Goal: Task Accomplishment & Management: Manage account settings

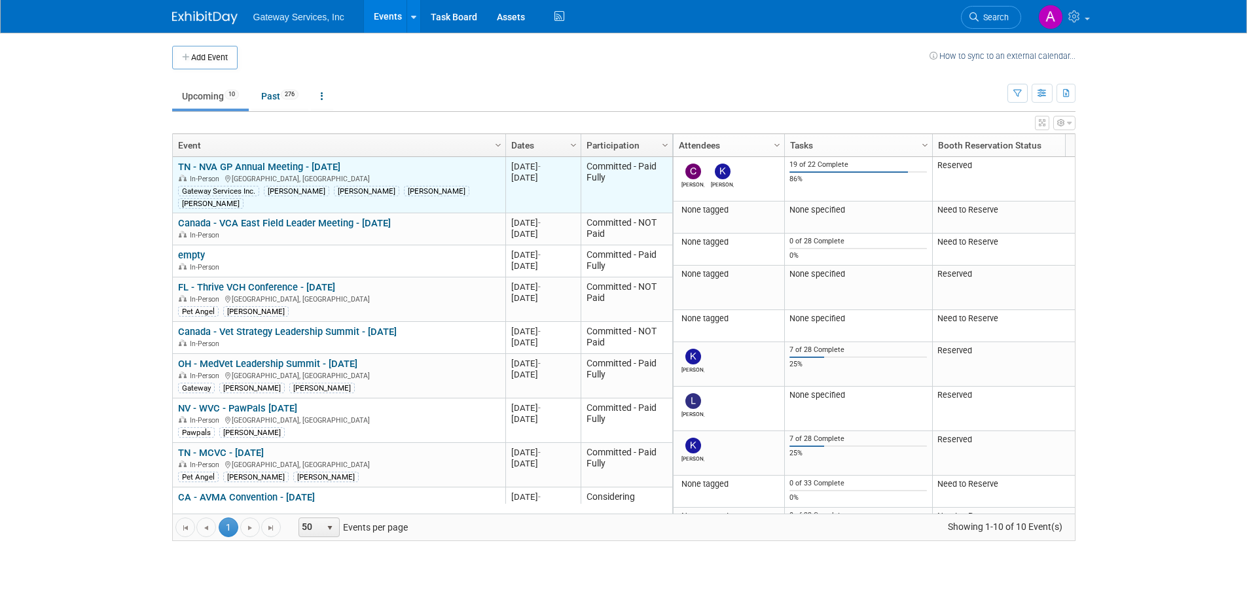
click at [471, 187] on div "Gateway Services Inc. Kara Sustic Jacob Shawn DeHart chris nelson" at bounding box center [338, 196] width 321 height 25
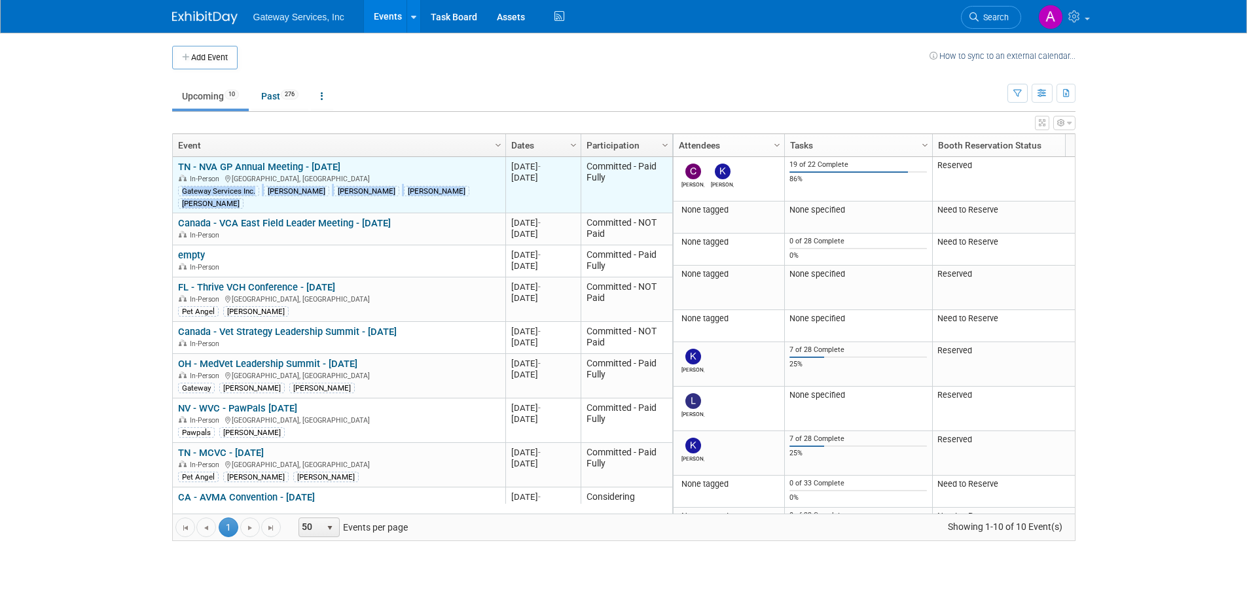
click at [471, 187] on div "Gateway Services Inc. Kara Sustic Jacob Shawn DeHart chris nelson" at bounding box center [338, 196] width 321 height 25
click at [327, 166] on link "TN - NVA GP Annual Meeting - [DATE]" at bounding box center [259, 167] width 162 height 12
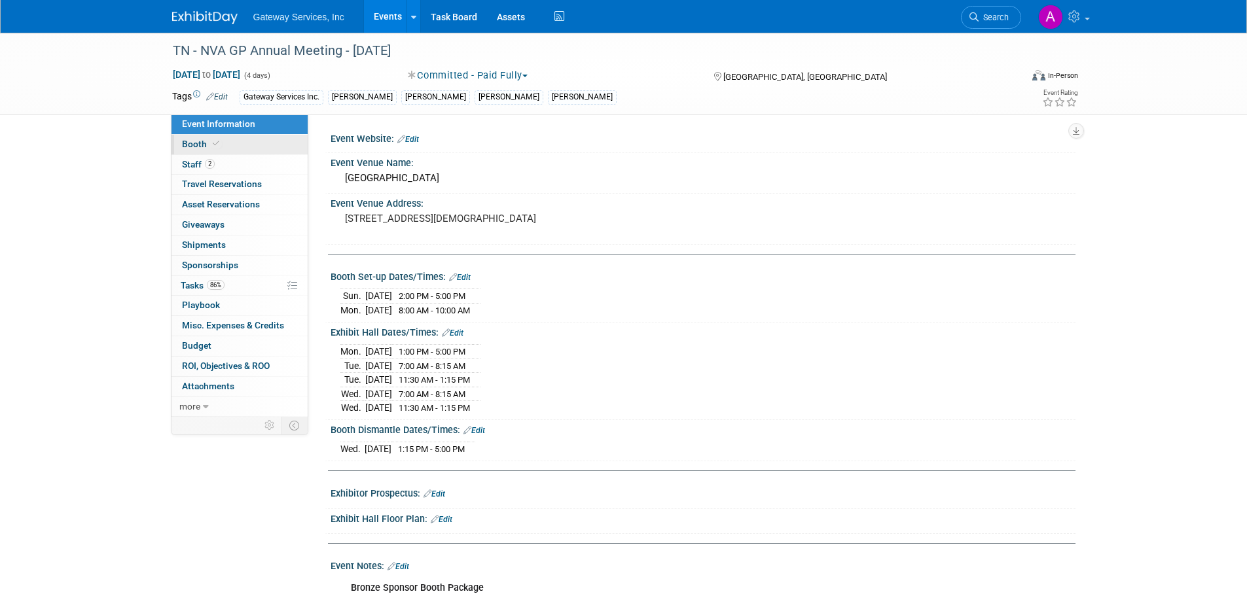
click at [219, 144] on span at bounding box center [216, 144] width 12 height 10
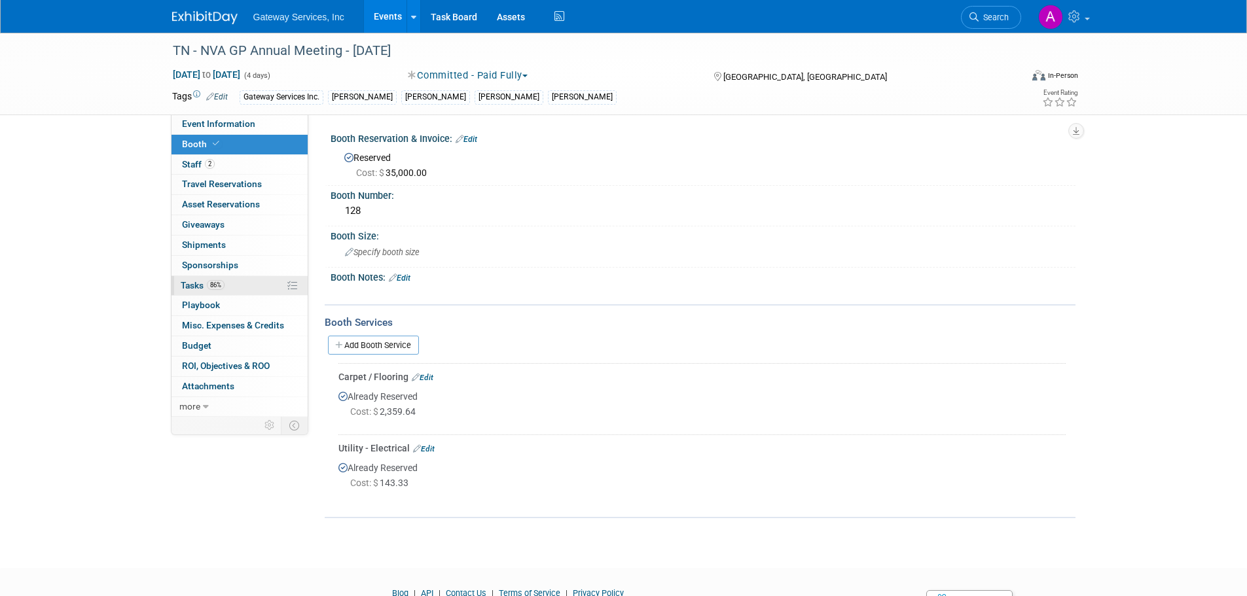
click at [252, 285] on link "86% Tasks 86%" at bounding box center [239, 286] width 136 height 20
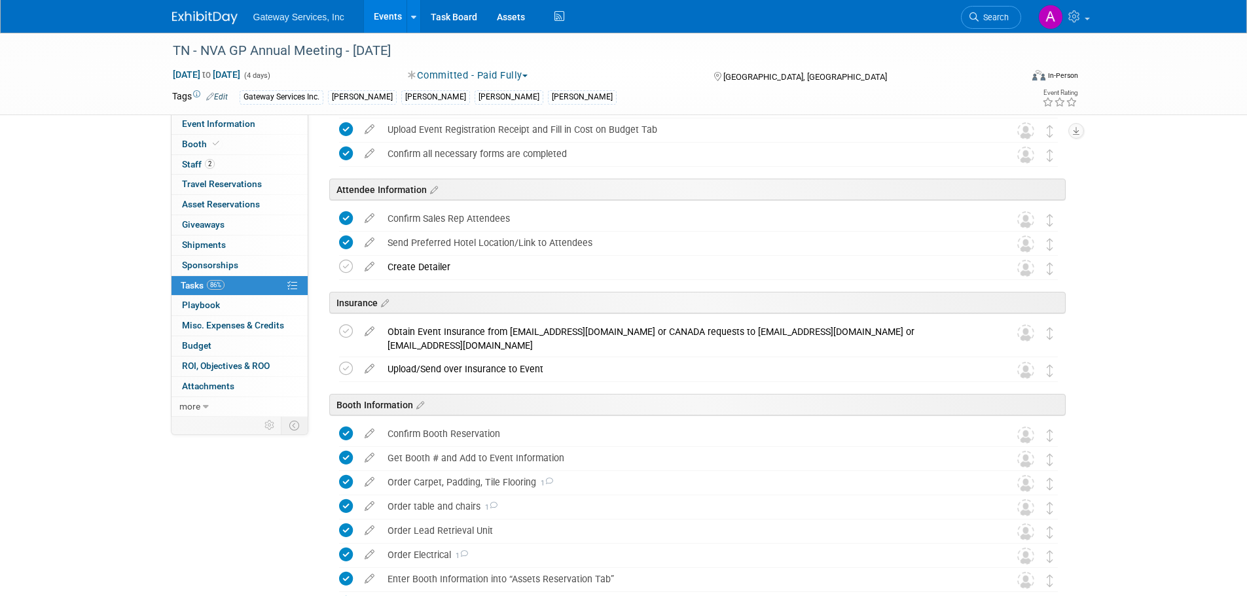
scroll to position [131, 0]
click at [348, 270] on icon at bounding box center [346, 264] width 14 height 14
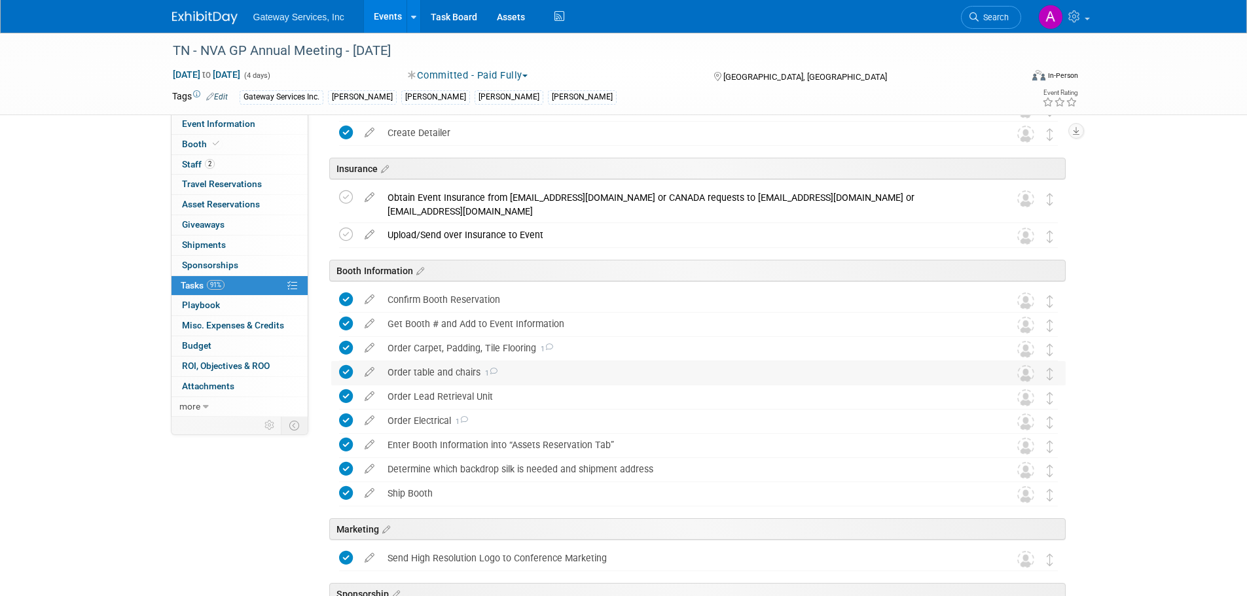
scroll to position [327, 0]
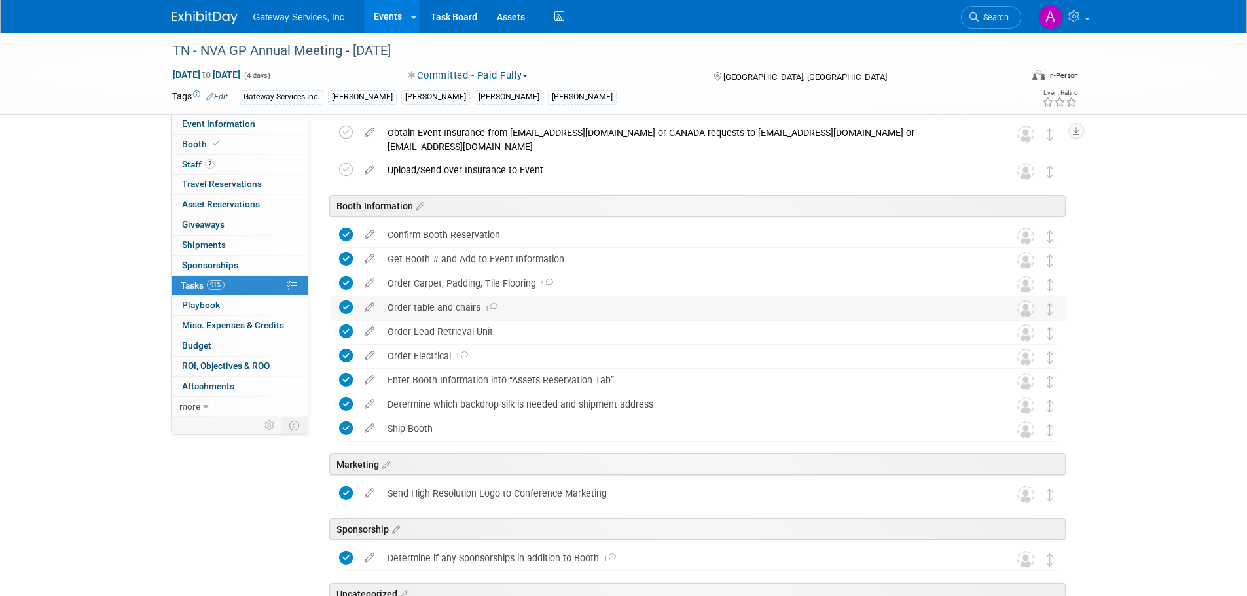
click at [412, 306] on div "Order table and chairs 1" at bounding box center [686, 307] width 610 height 22
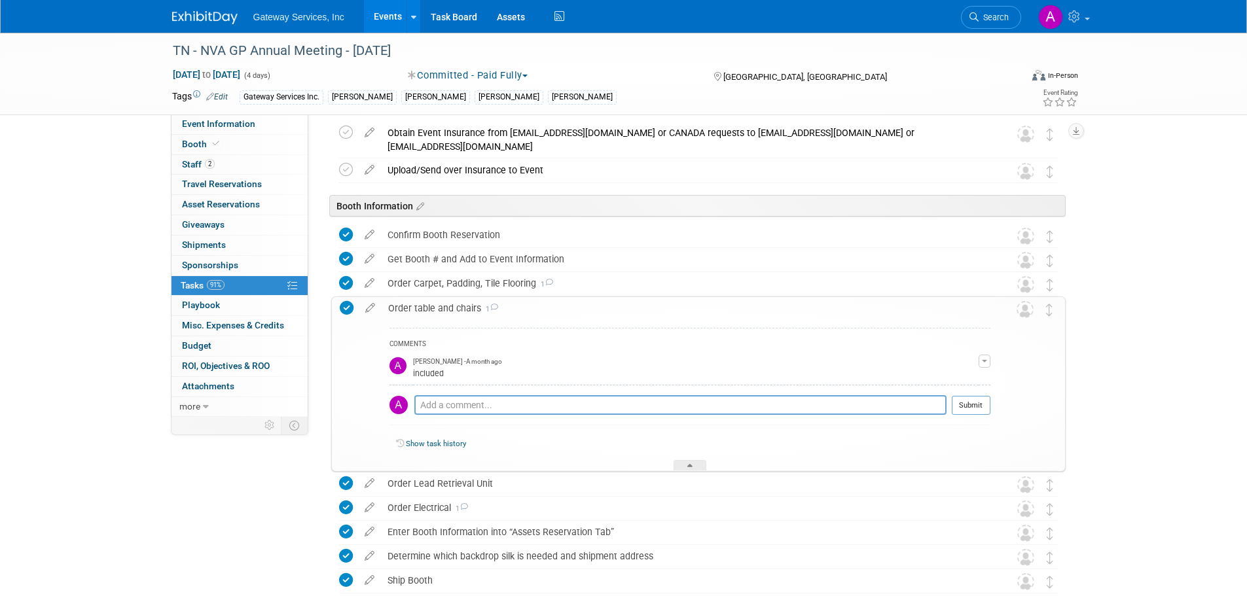
click at [412, 306] on div "Order table and chairs 1" at bounding box center [686, 308] width 609 height 22
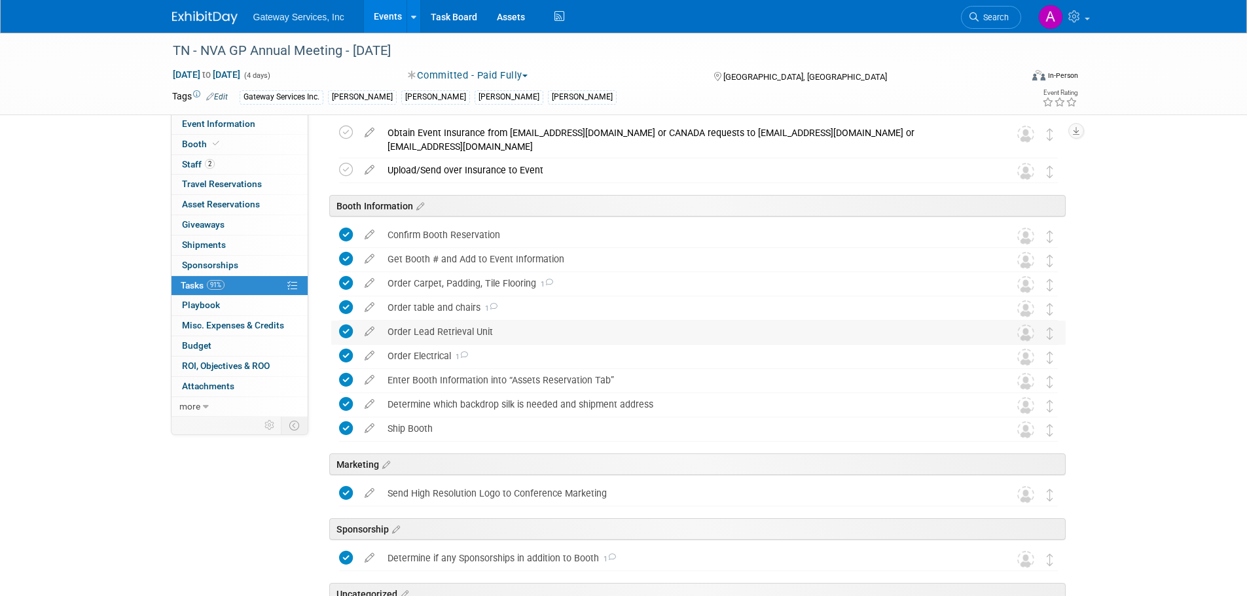
click at [423, 334] on div "Order Lead Retrieval Unit" at bounding box center [686, 332] width 610 height 22
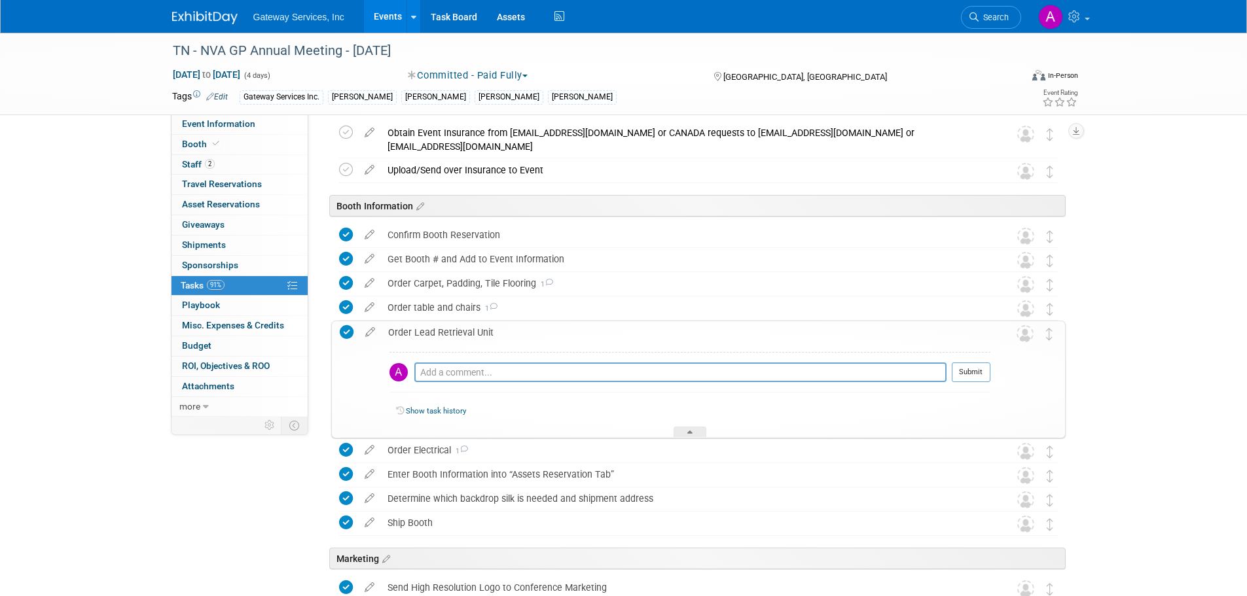
click at [423, 334] on div "Order Lead Retrieval Unit" at bounding box center [686, 332] width 609 height 22
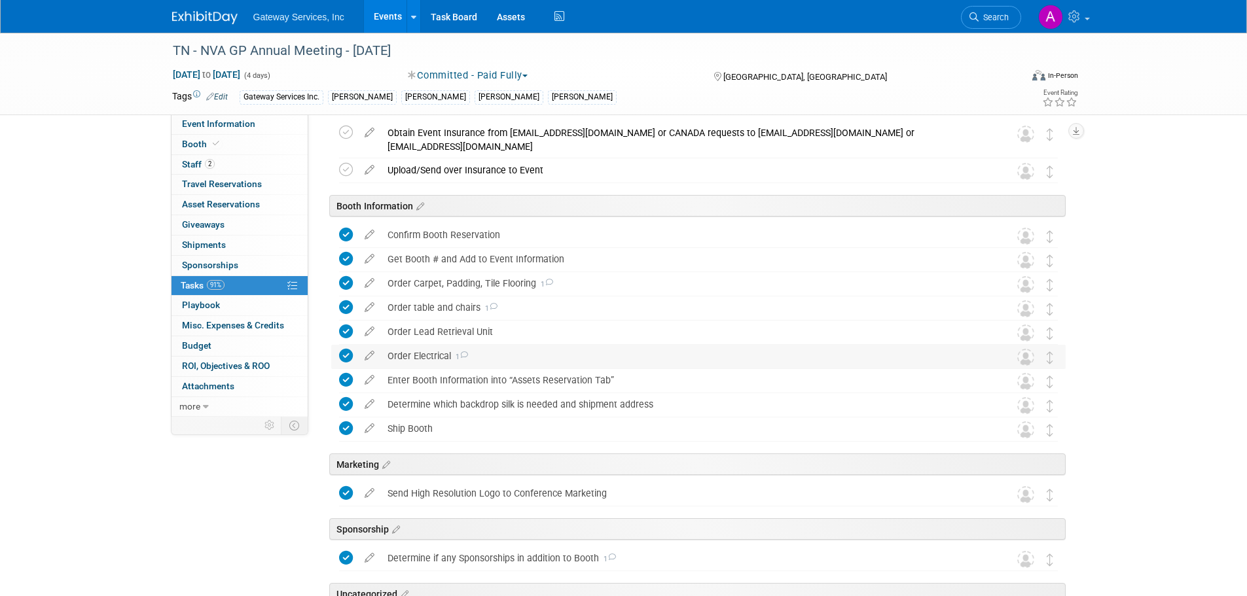
click at [444, 354] on div "Order Electrical 1" at bounding box center [686, 356] width 610 height 22
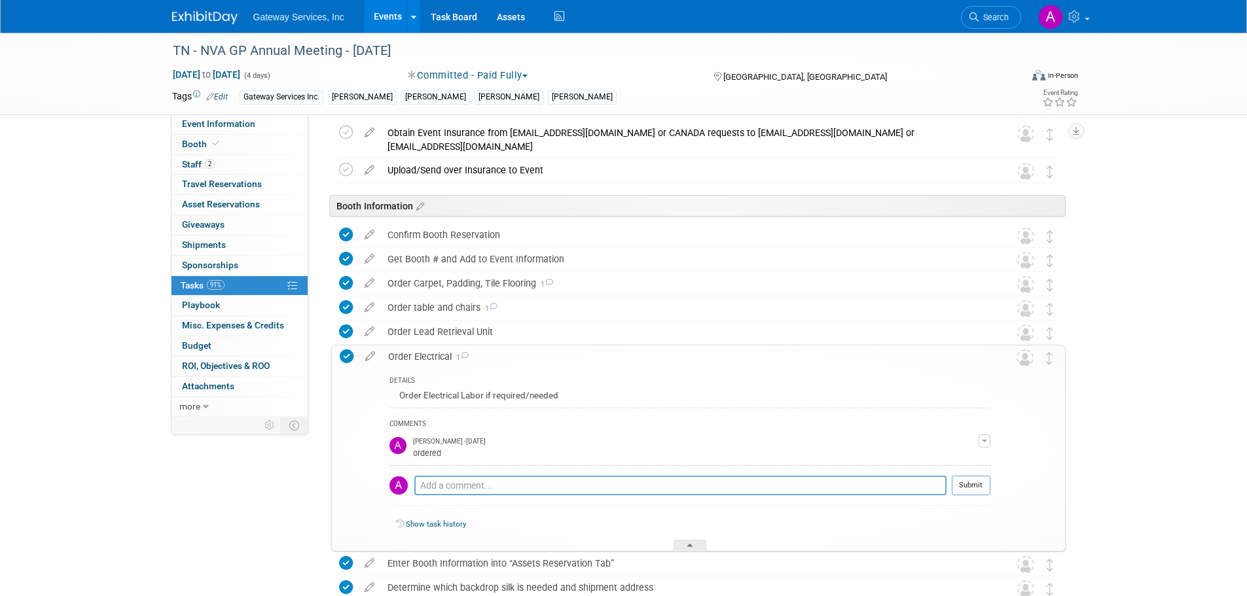
click at [444, 354] on div "Order Electrical 1" at bounding box center [686, 357] width 609 height 22
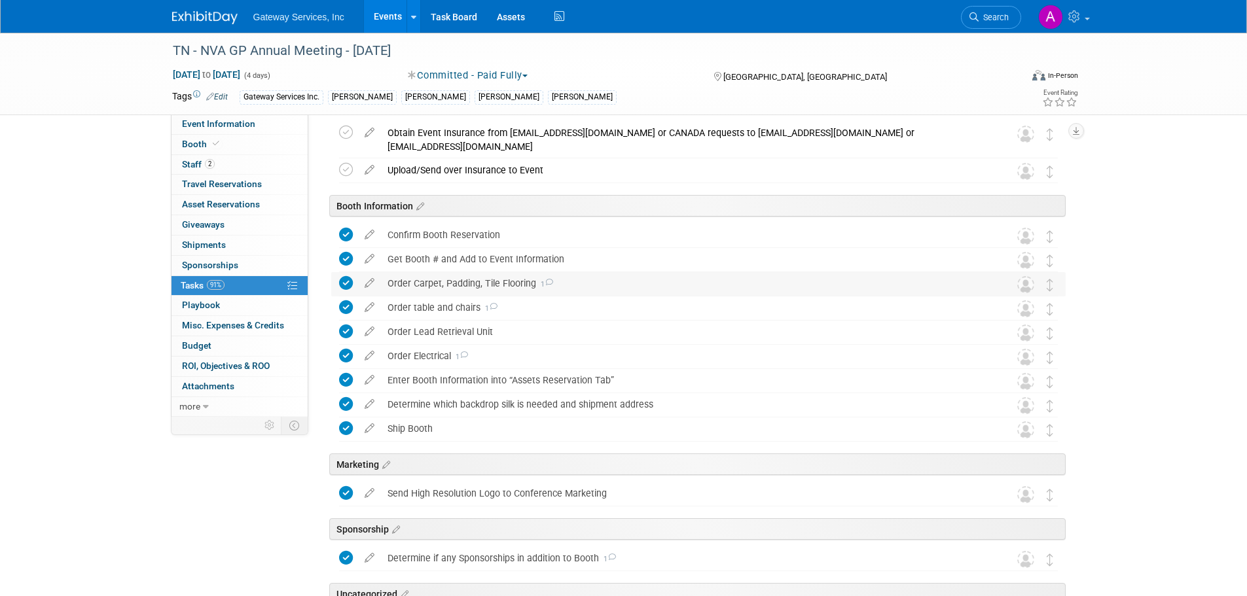
click at [458, 286] on div "Order Carpet, Padding, Tile Flooring 1" at bounding box center [686, 283] width 610 height 22
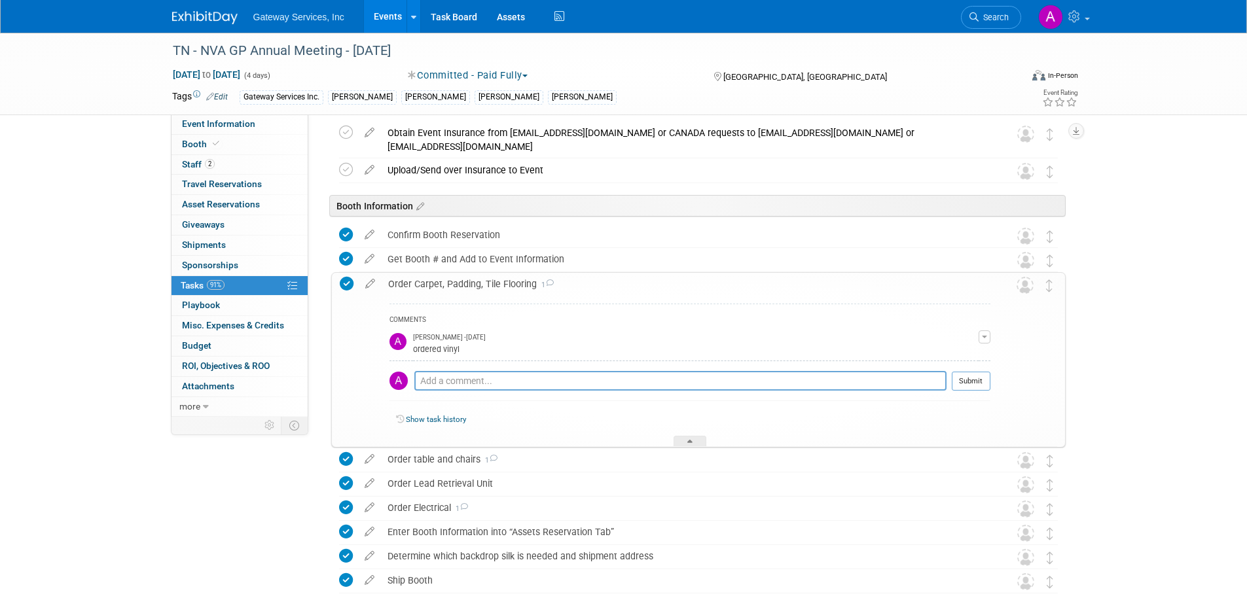
click at [458, 286] on div "Order Carpet, Padding, Tile Flooring 1" at bounding box center [686, 284] width 609 height 22
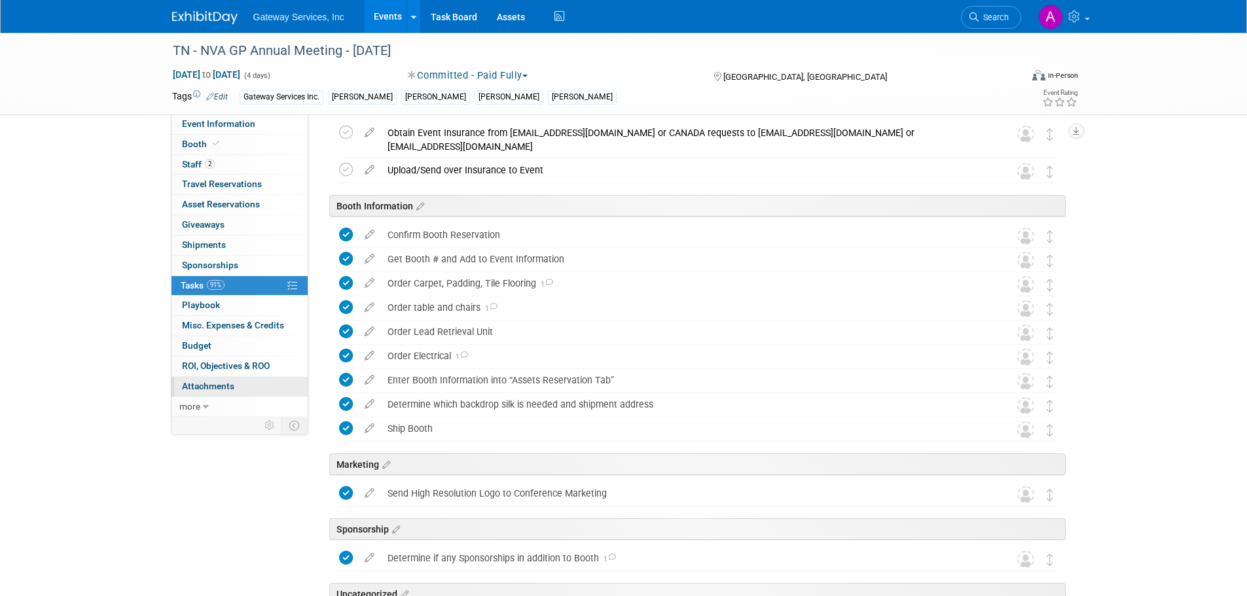
click at [241, 389] on link "0 Attachments 0" at bounding box center [239, 387] width 136 height 20
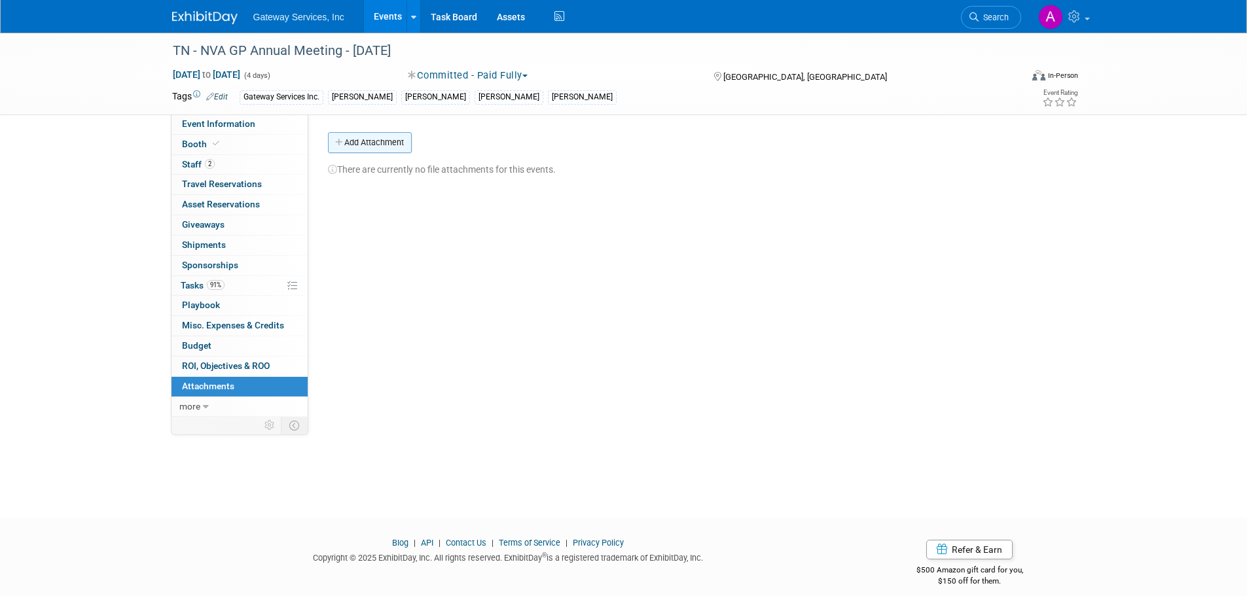
click at [361, 135] on button "Add Attachment" at bounding box center [370, 142] width 84 height 21
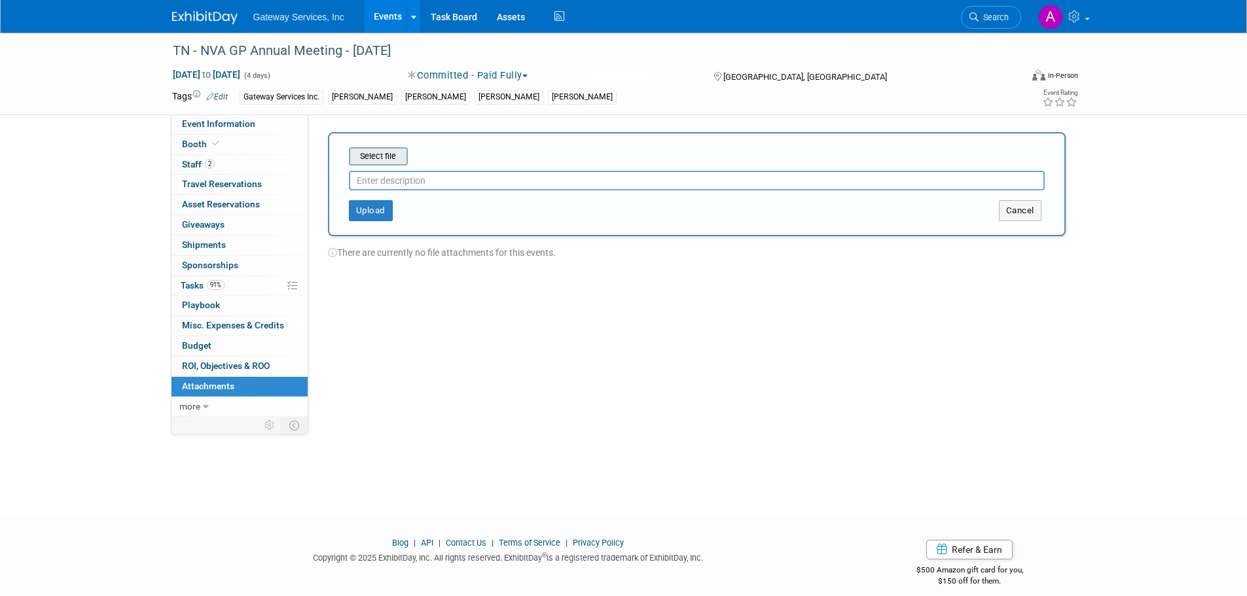
click at [378, 155] on input "file" at bounding box center [329, 157] width 156 height 16
click at [509, 173] on input "text" at bounding box center [697, 176] width 696 height 20
type input "detailer"
click at [360, 210] on button "Upload" at bounding box center [371, 205] width 44 height 21
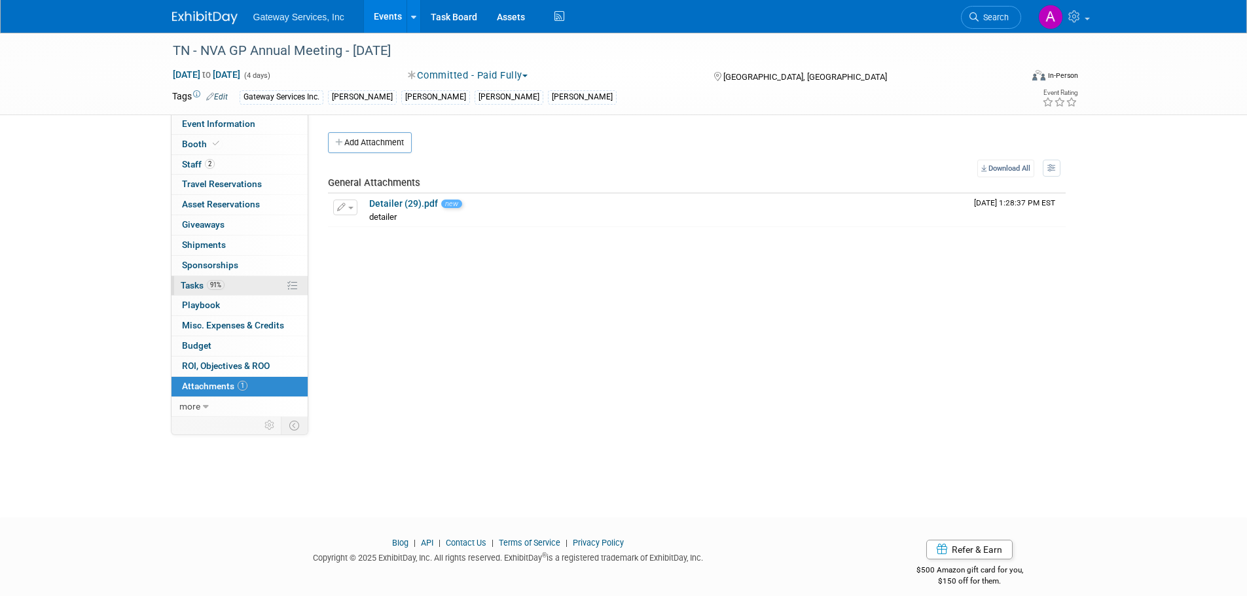
click at [237, 283] on link "91% Tasks 91%" at bounding box center [239, 286] width 136 height 20
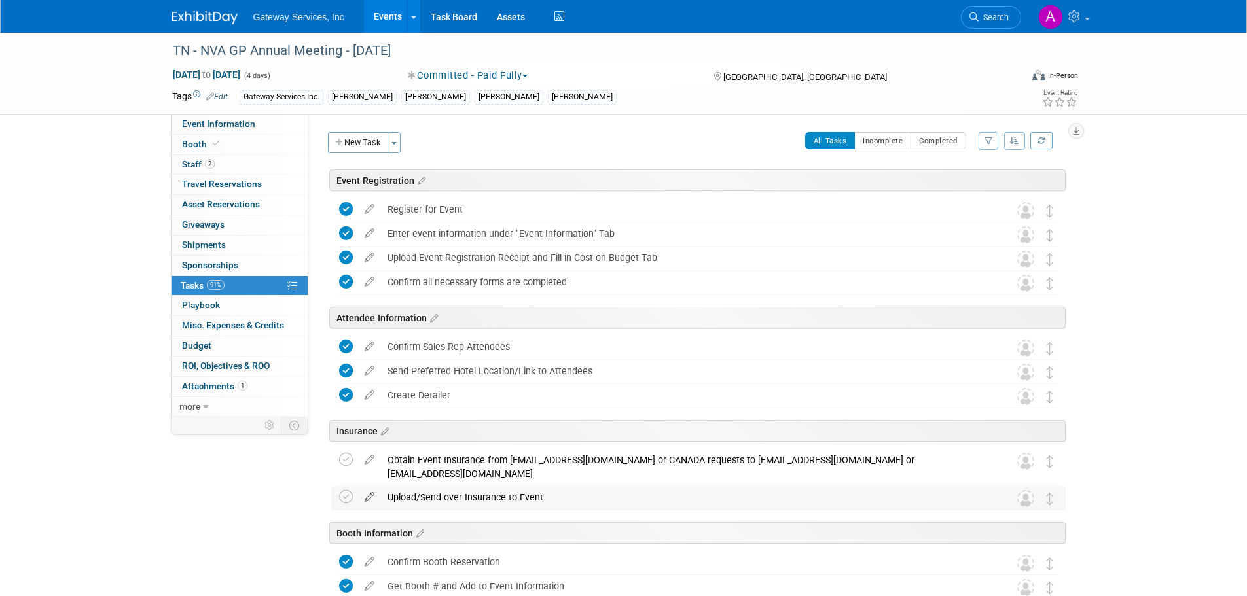
click at [374, 495] on icon at bounding box center [369, 494] width 23 height 16
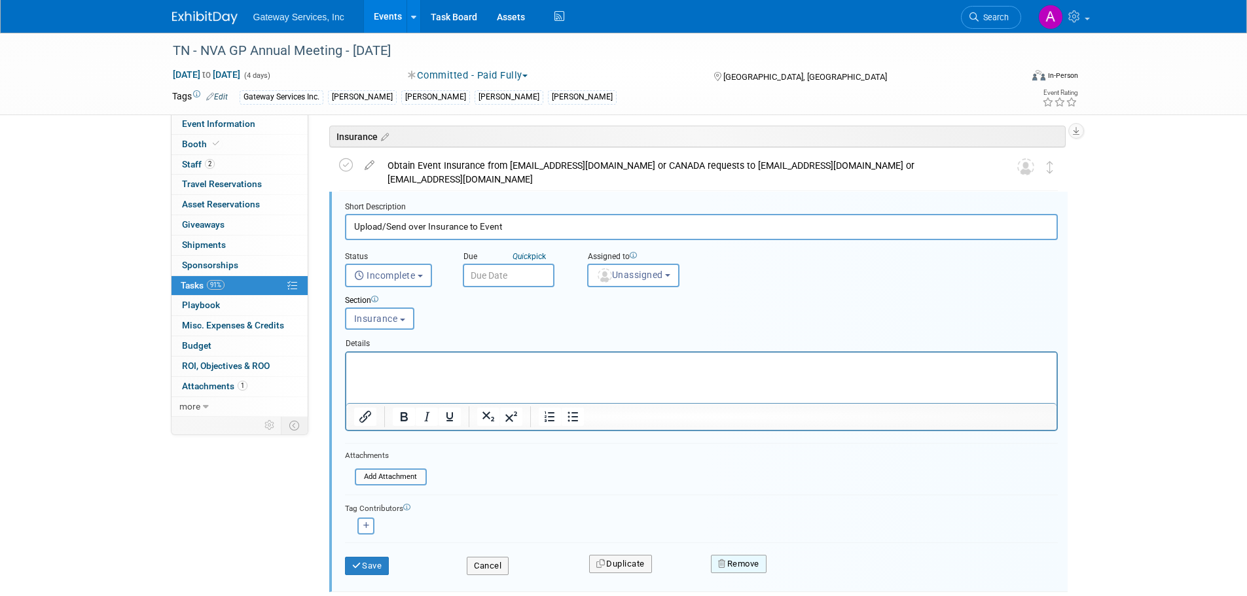
click at [728, 565] on button "Remove" at bounding box center [739, 564] width 56 height 18
click at [816, 575] on link "Yes" at bounding box center [812, 574] width 38 height 21
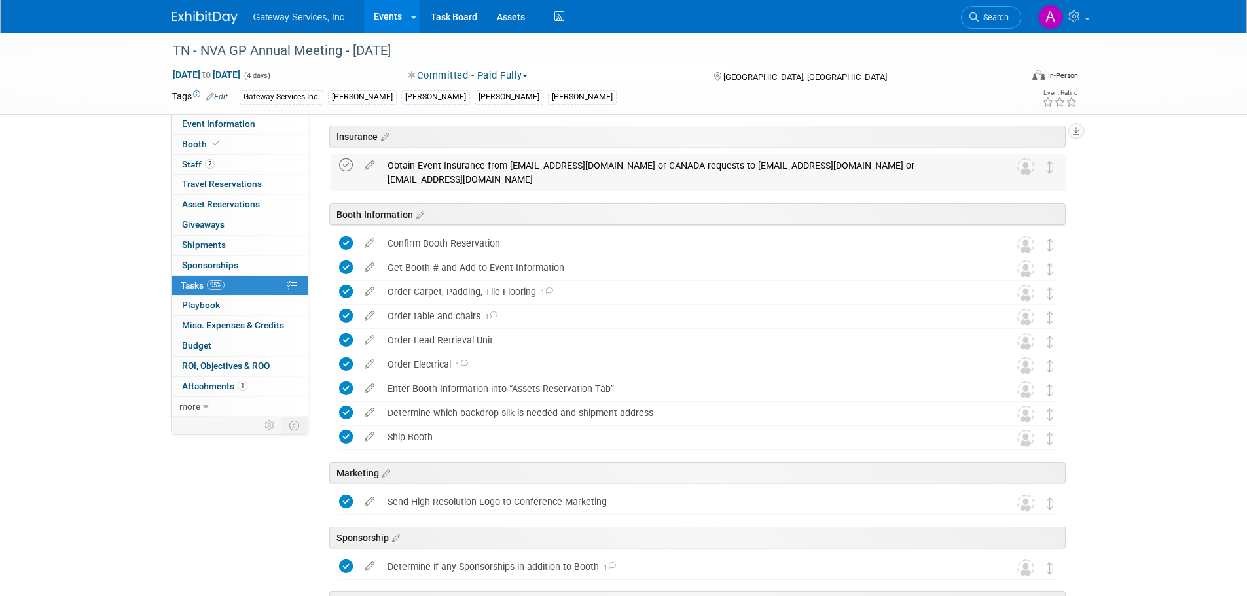
drag, startPoint x: 340, startPoint y: 162, endPoint x: 351, endPoint y: 161, distance: 11.1
click at [340, 162] on icon at bounding box center [346, 165] width 14 height 14
click at [428, 170] on div "Obtain Event Insurance from GatewayServicesCertRequests@lockton.com or CANADA r…" at bounding box center [686, 172] width 610 height 36
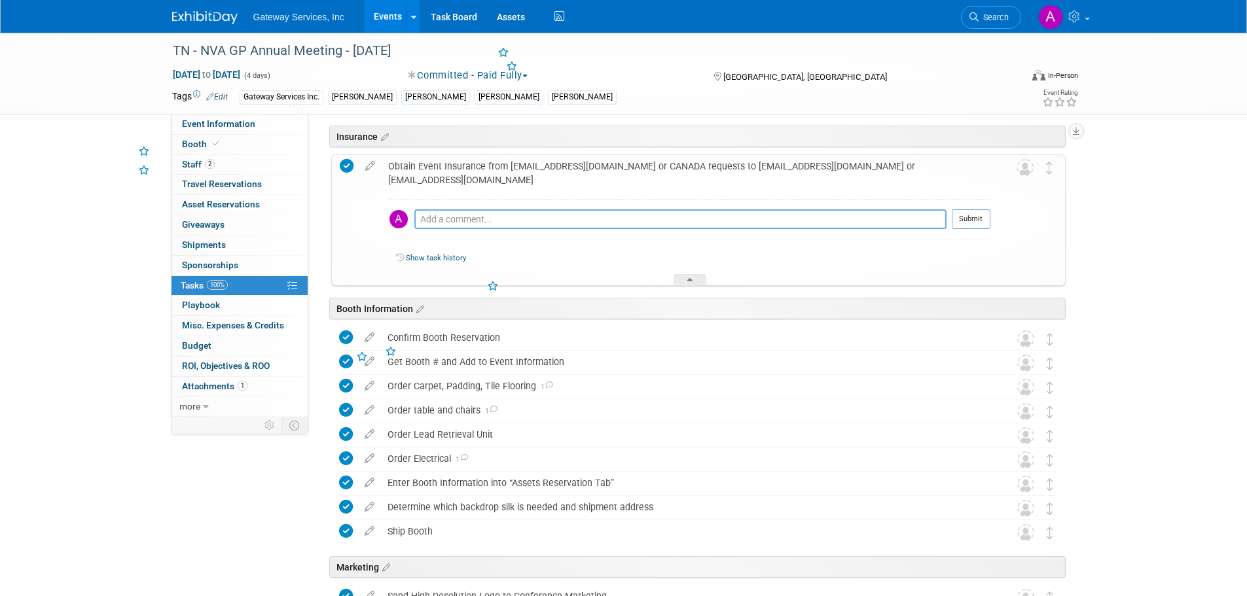
click at [459, 217] on textarea at bounding box center [680, 219] width 532 height 20
type textarea "not needed"
click at [963, 226] on button "Submit" at bounding box center [971, 219] width 39 height 20
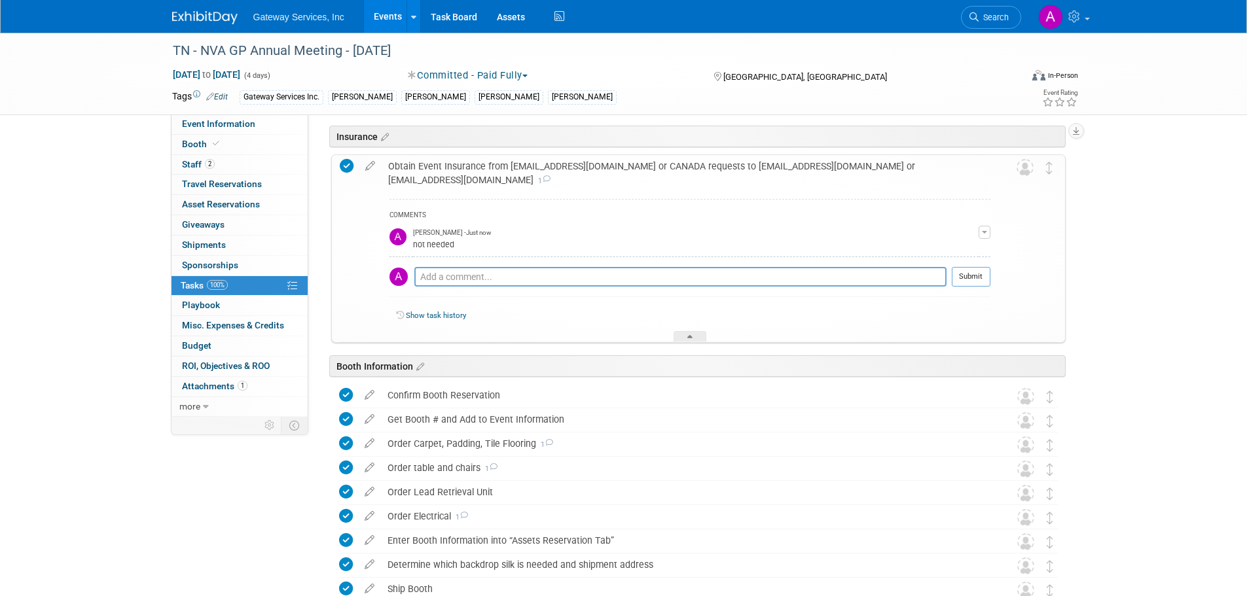
click at [458, 174] on div "Obtain Event Insurance from GatewayServicesCertRequests@lockton.com or CANADA r…" at bounding box center [686, 173] width 609 height 36
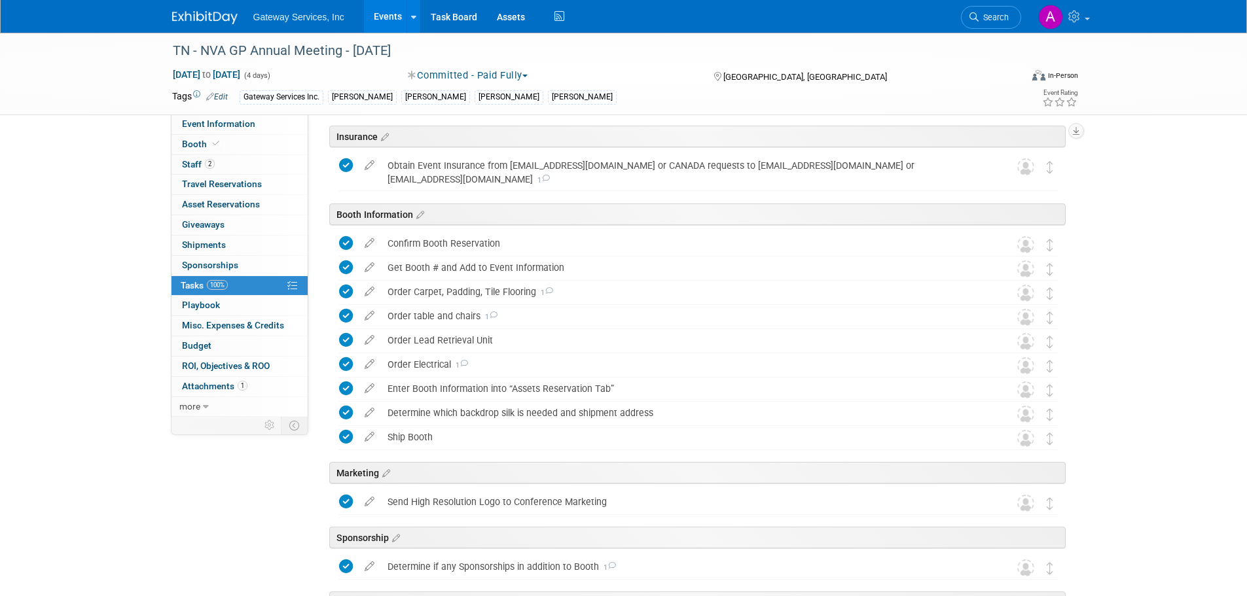
click at [219, 19] on img at bounding box center [204, 17] width 65 height 13
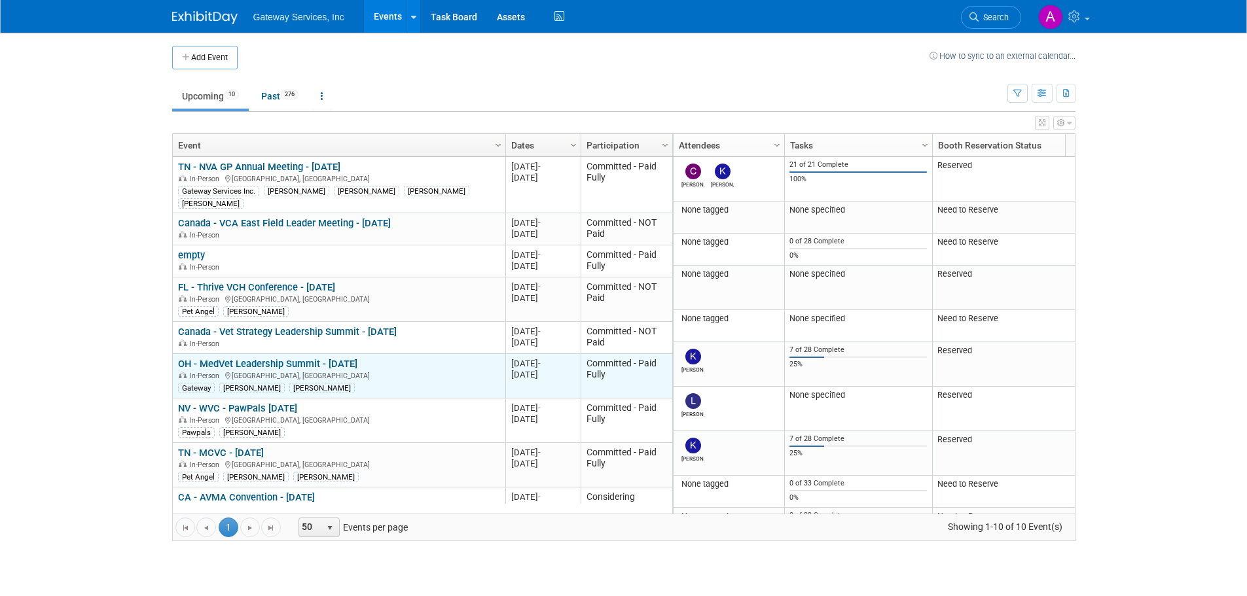
click at [304, 358] on link "OH - MedVet Leadership Summit - [DATE]" at bounding box center [267, 364] width 179 height 12
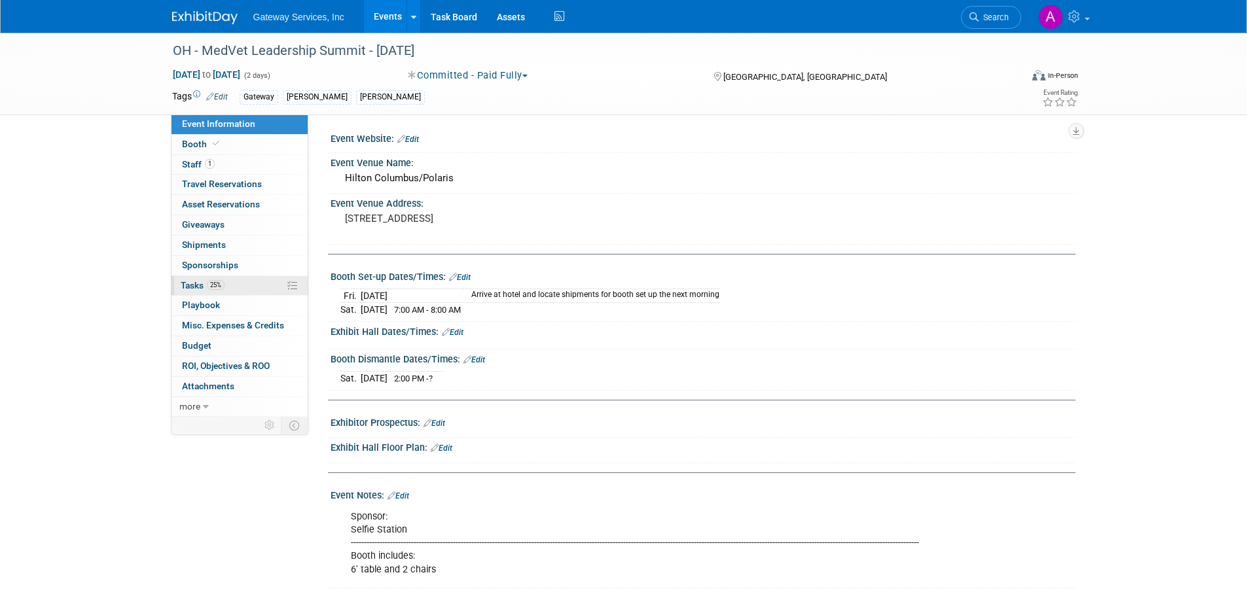
click at [226, 283] on link "25% Tasks 25%" at bounding box center [239, 286] width 136 height 20
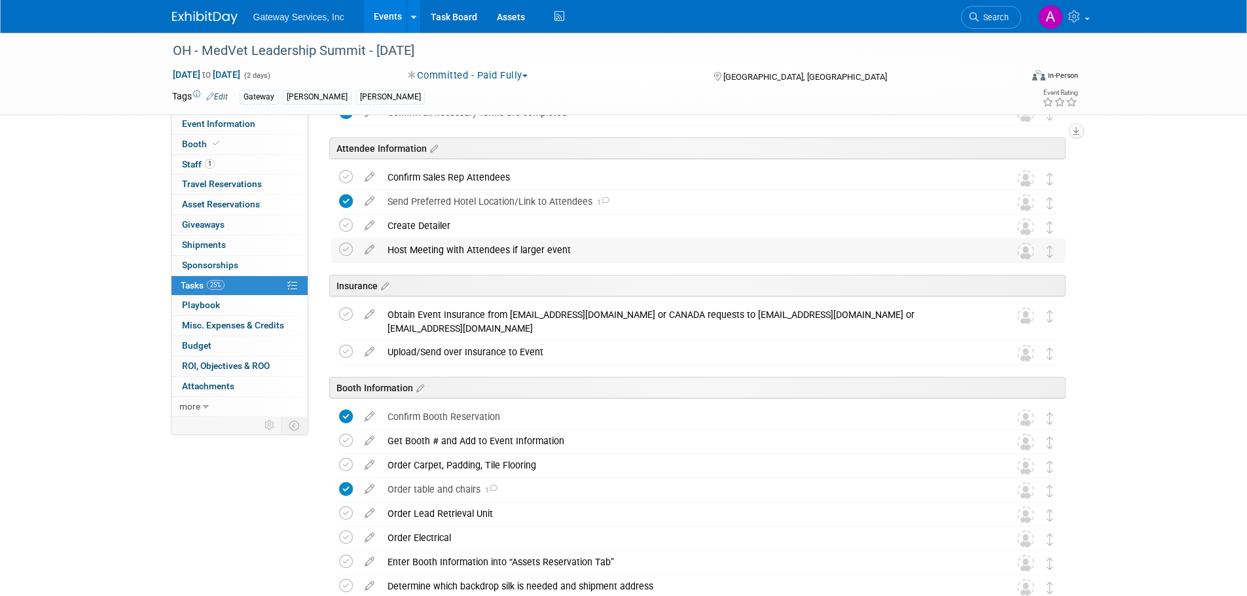
scroll to position [196, 0]
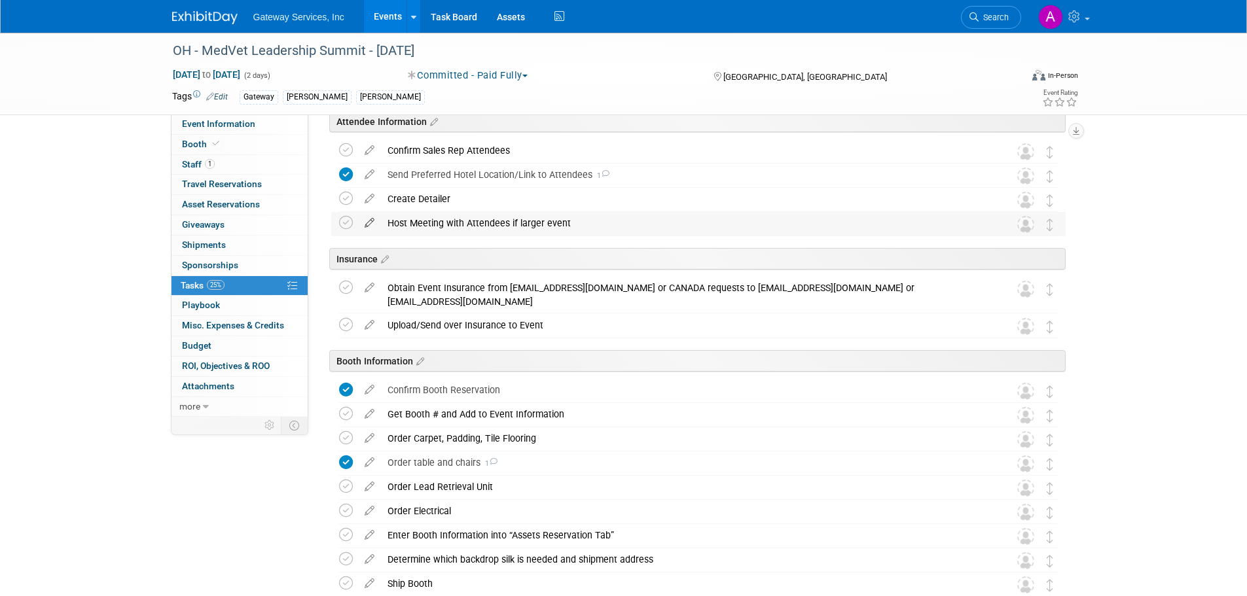
click at [370, 223] on icon at bounding box center [369, 220] width 23 height 16
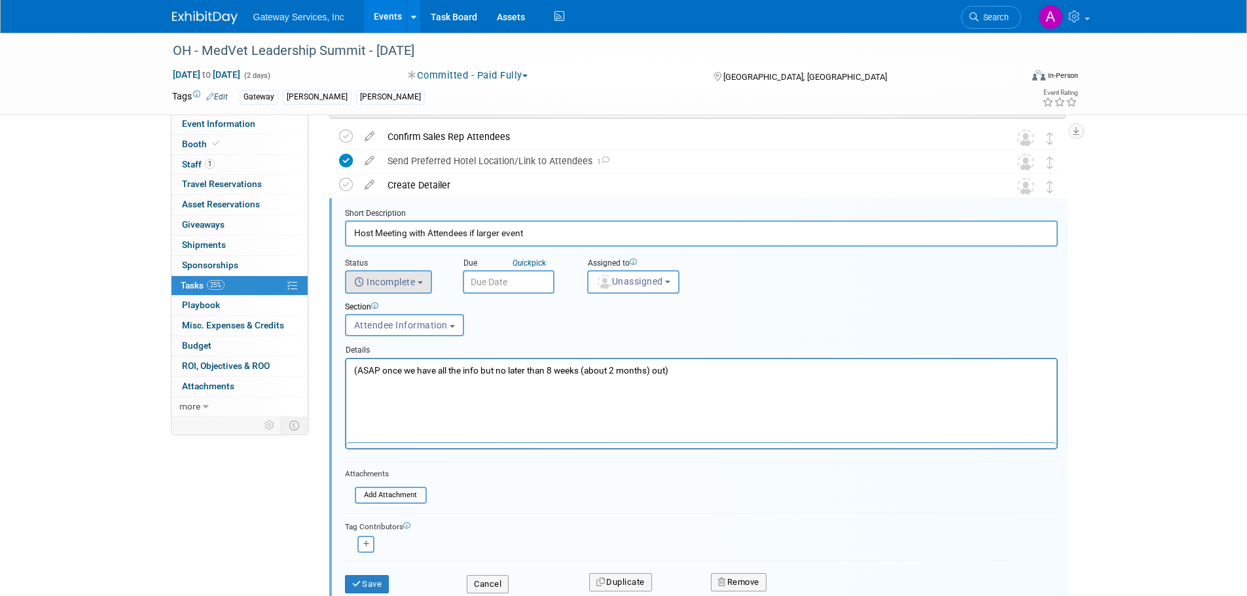
scroll to position [217, 0]
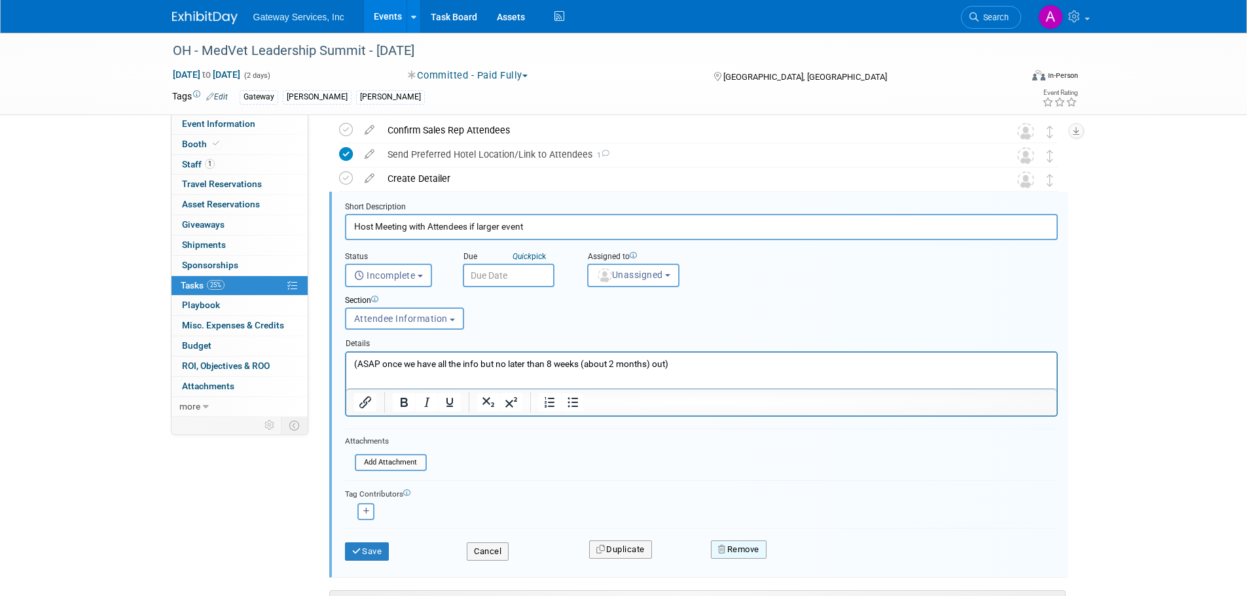
click at [746, 550] on button "Remove" at bounding box center [739, 550] width 56 height 18
click at [809, 557] on link "Yes" at bounding box center [812, 560] width 38 height 21
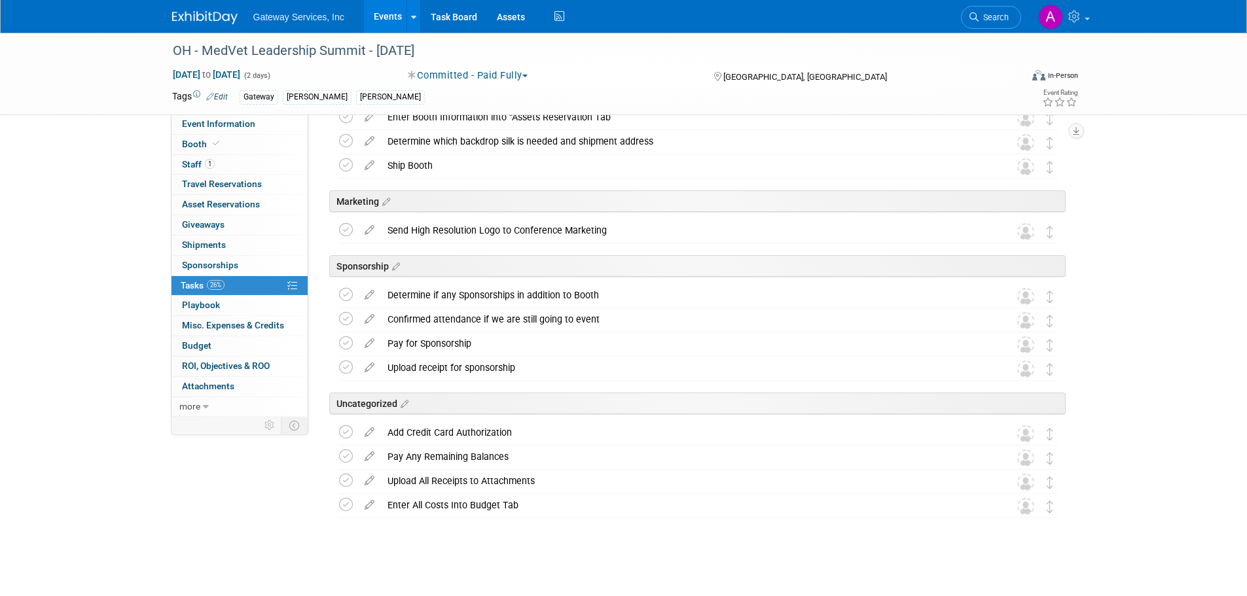
scroll to position [592, 0]
click at [342, 425] on icon at bounding box center [346, 430] width 14 height 14
click at [342, 458] on icon at bounding box center [346, 455] width 14 height 14
click at [346, 478] on icon at bounding box center [346, 479] width 14 height 14
click at [351, 502] on icon at bounding box center [346, 503] width 14 height 14
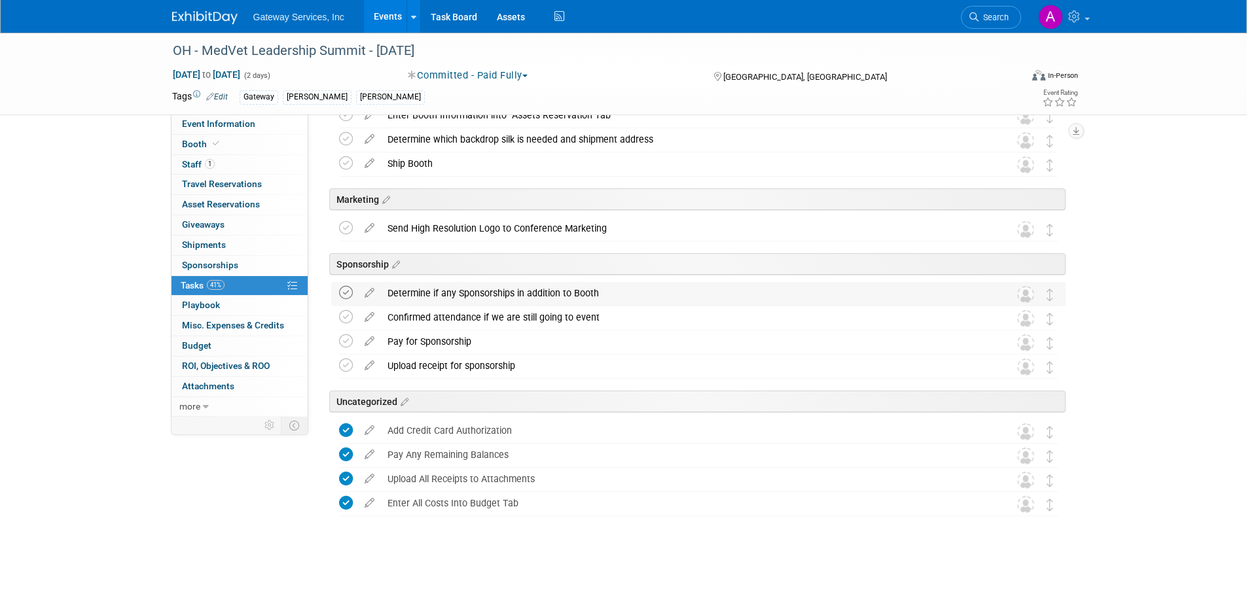
click at [344, 296] on icon at bounding box center [346, 293] width 14 height 14
click at [424, 288] on div "Determine if any Sponsorships in addition to Booth" at bounding box center [686, 293] width 610 height 22
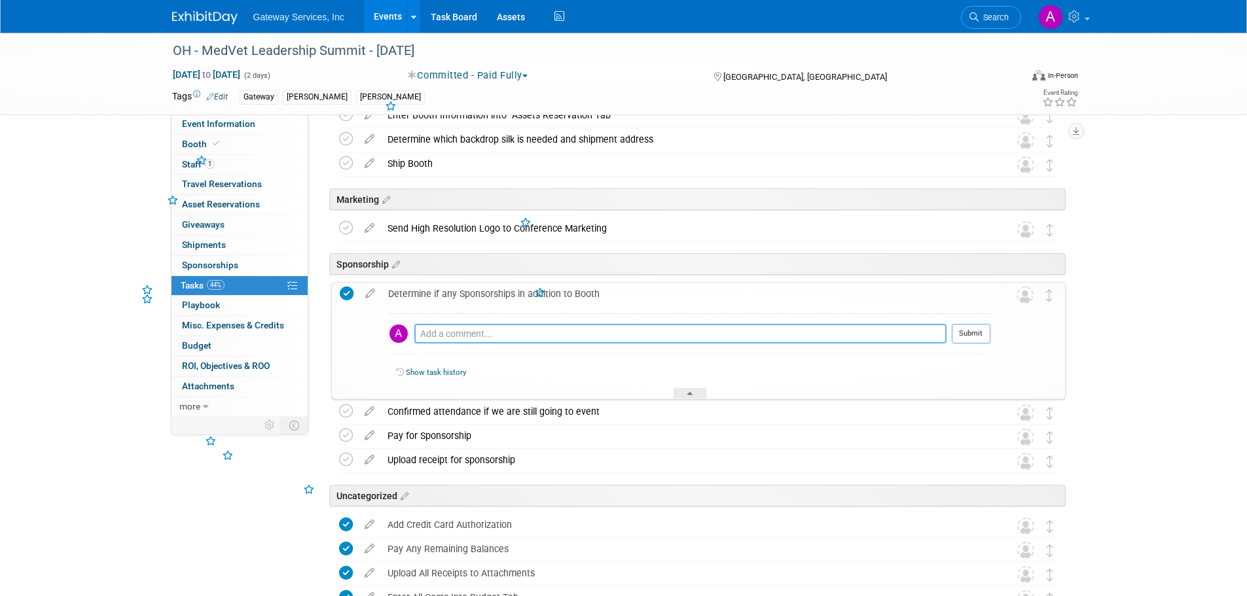
click at [460, 338] on textarea at bounding box center [680, 334] width 532 height 20
type textarea "no"
click at [961, 330] on button "Submit" at bounding box center [971, 334] width 39 height 20
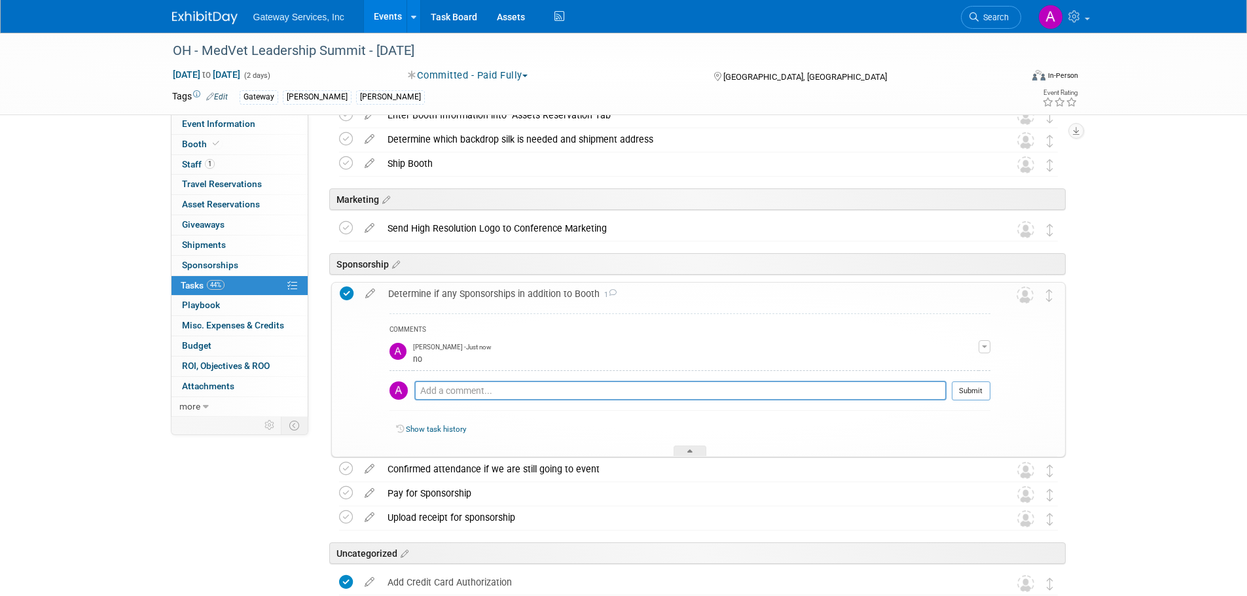
click at [448, 296] on div "Determine if any Sponsorships in addition to Booth 1" at bounding box center [686, 294] width 609 height 22
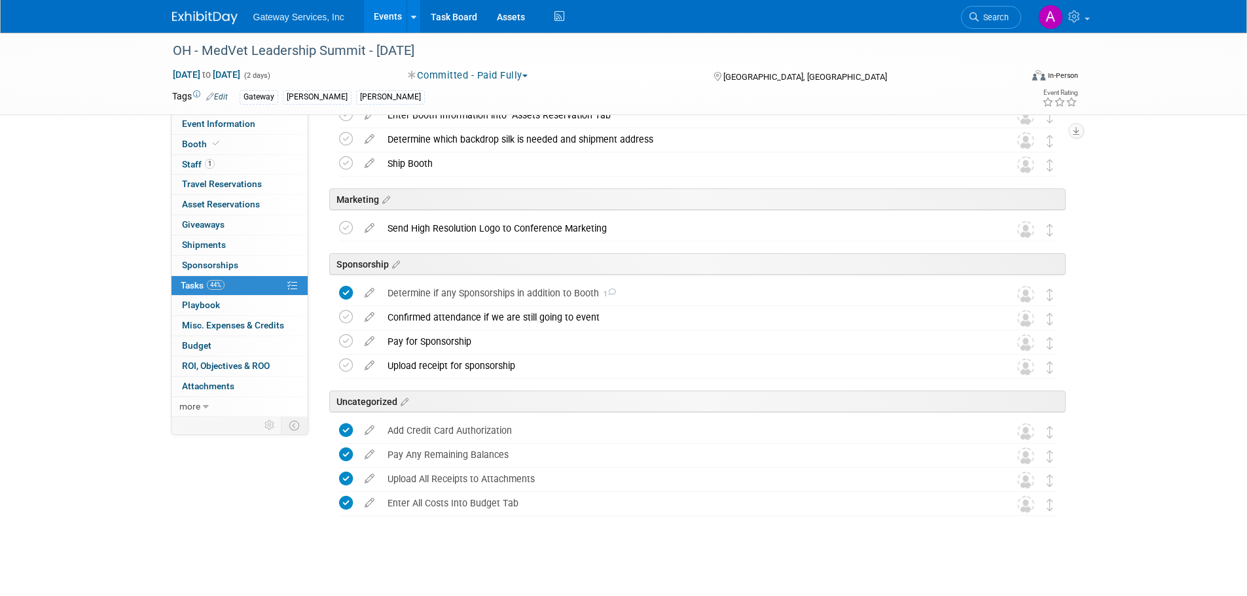
click at [370, 317] on icon at bounding box center [369, 314] width 23 height 16
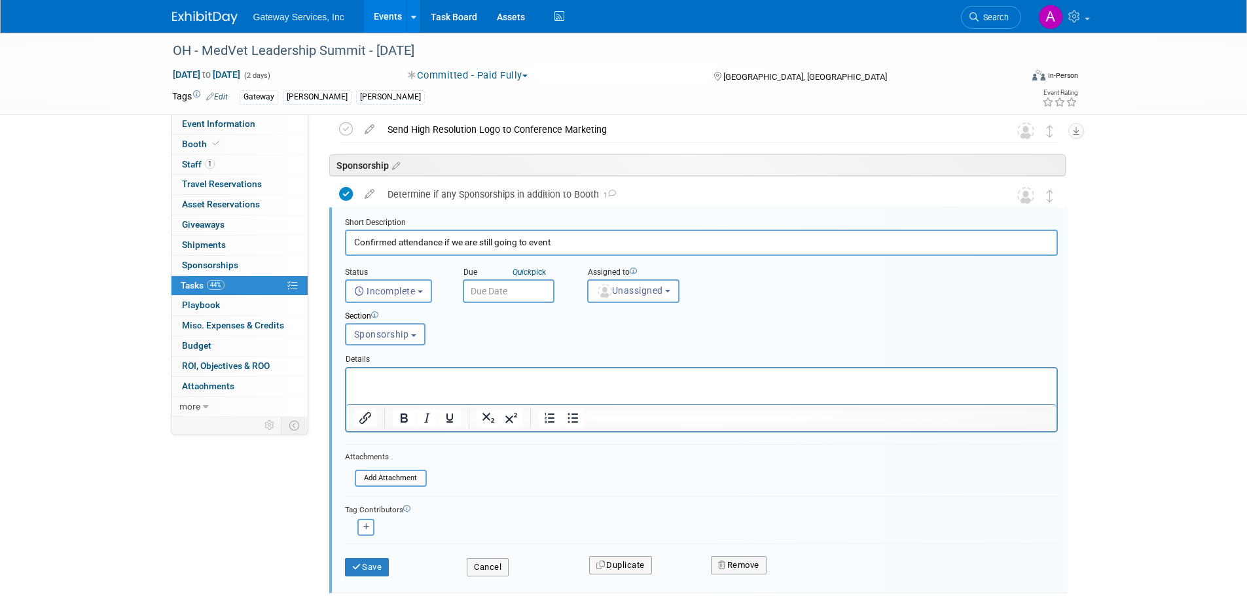
scroll to position [707, 0]
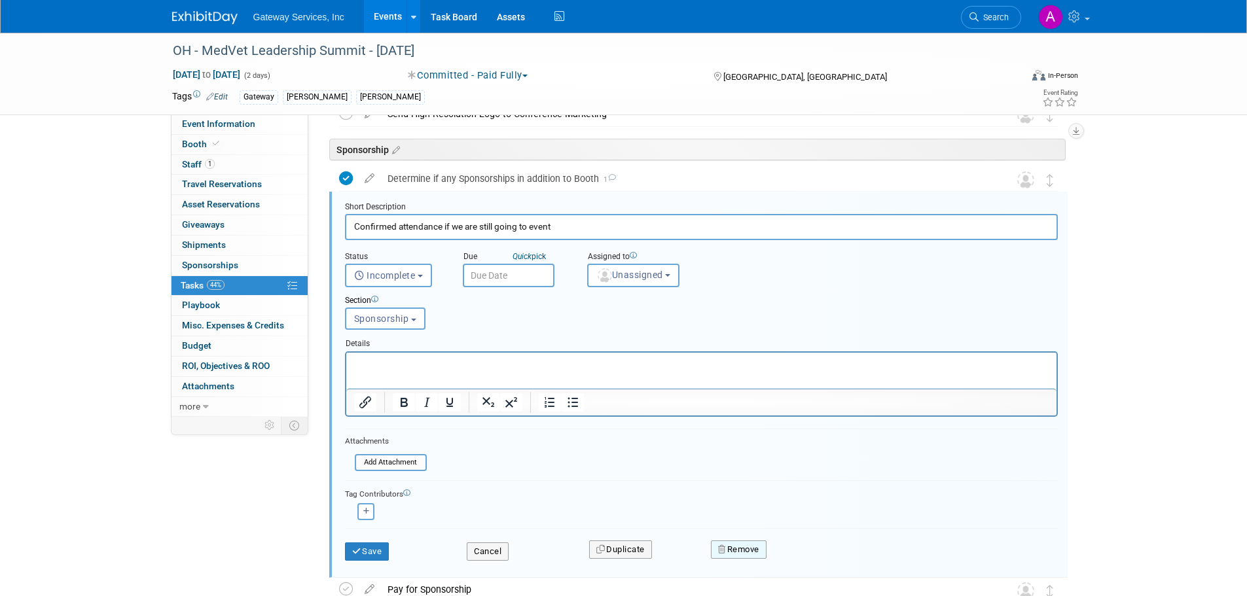
click at [744, 542] on button "Remove" at bounding box center [739, 550] width 56 height 18
click at [816, 556] on link "Yes" at bounding box center [812, 560] width 38 height 21
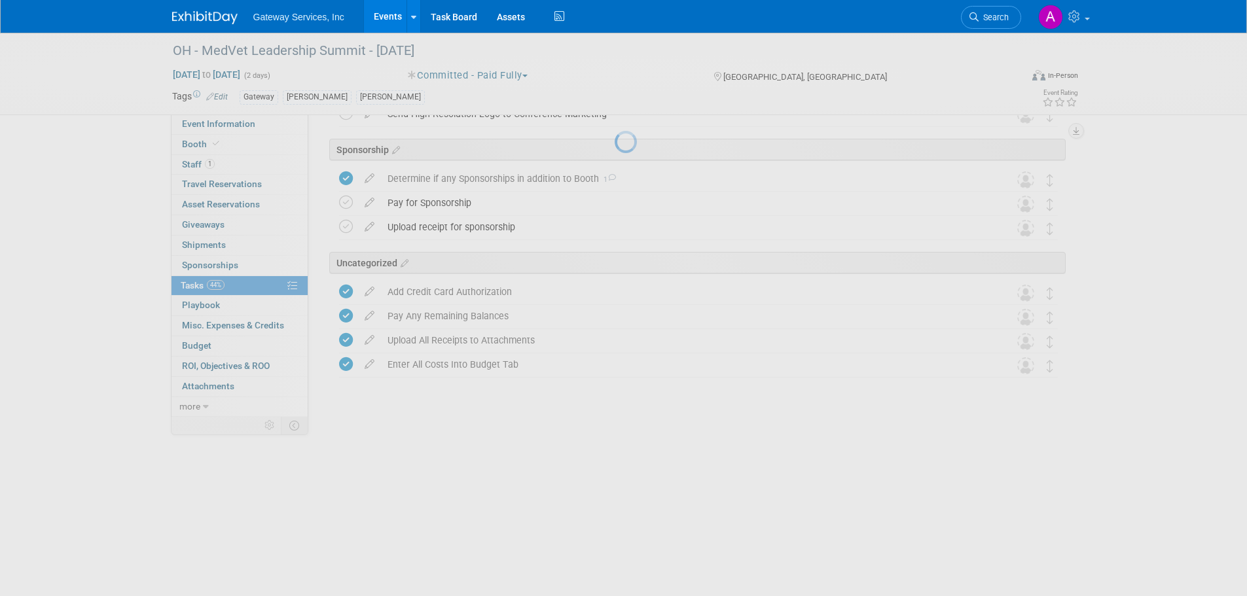
scroll to position [568, 0]
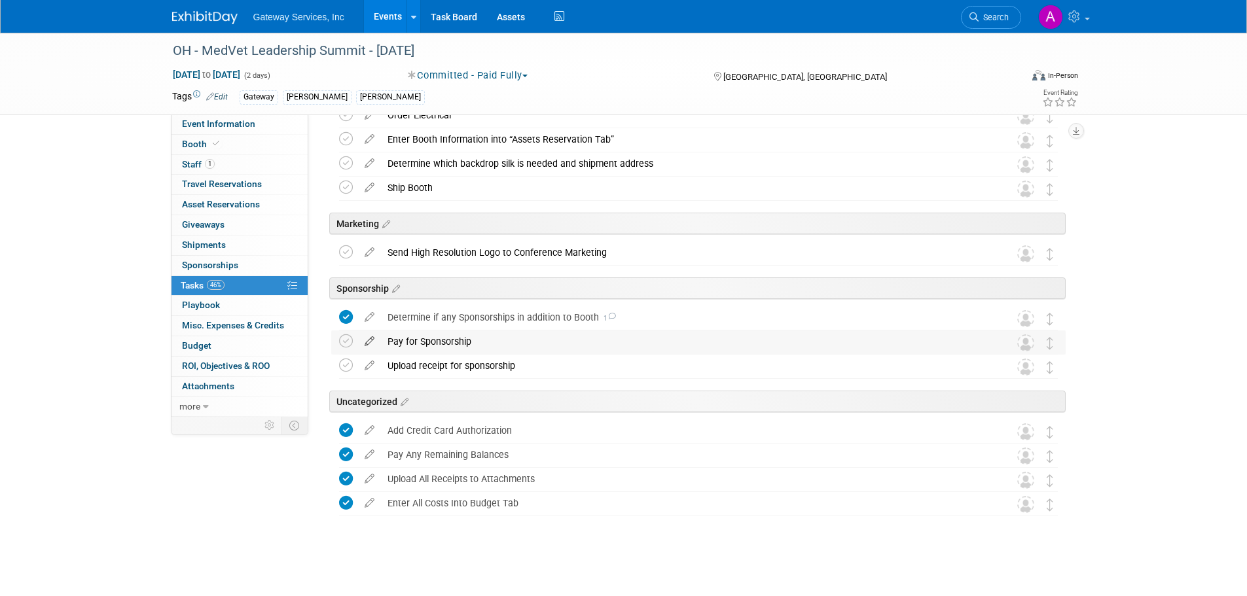
click at [368, 344] on icon at bounding box center [369, 339] width 23 height 16
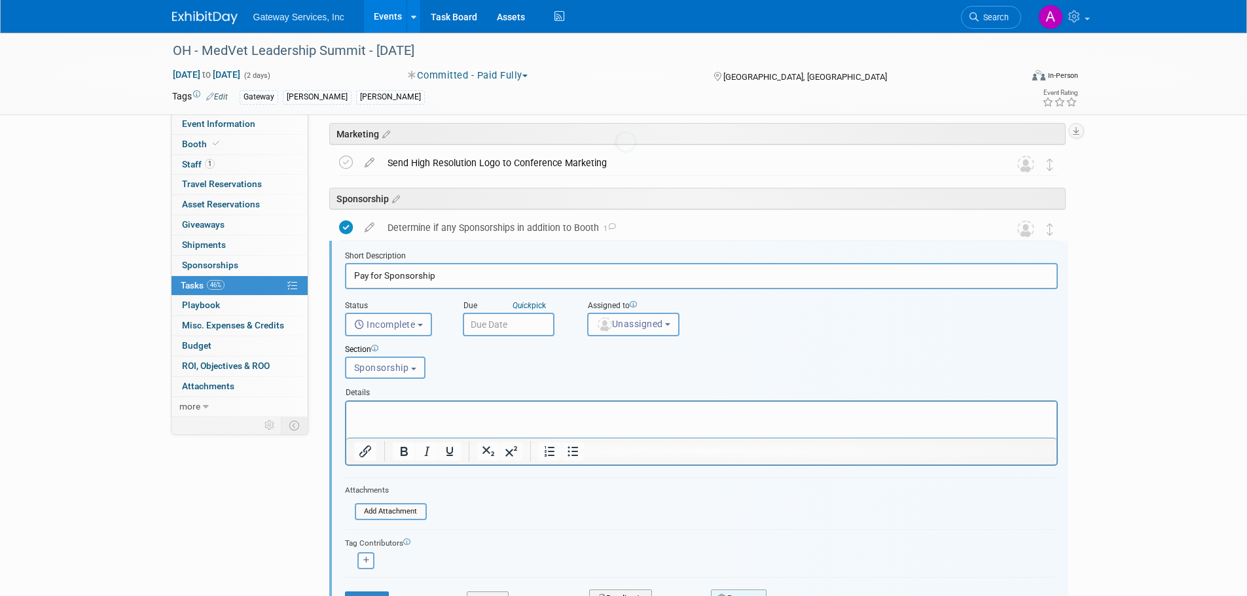
scroll to position [707, 0]
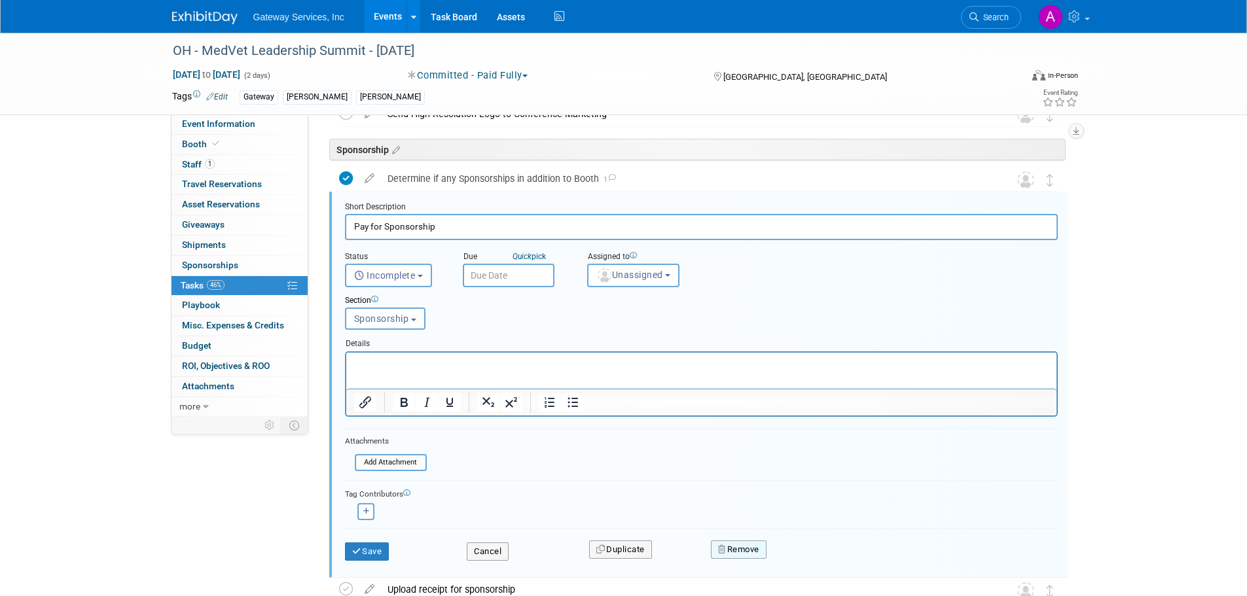
click at [752, 548] on button "Remove" at bounding box center [739, 550] width 56 height 18
click at [812, 551] on link "Yes" at bounding box center [812, 560] width 38 height 21
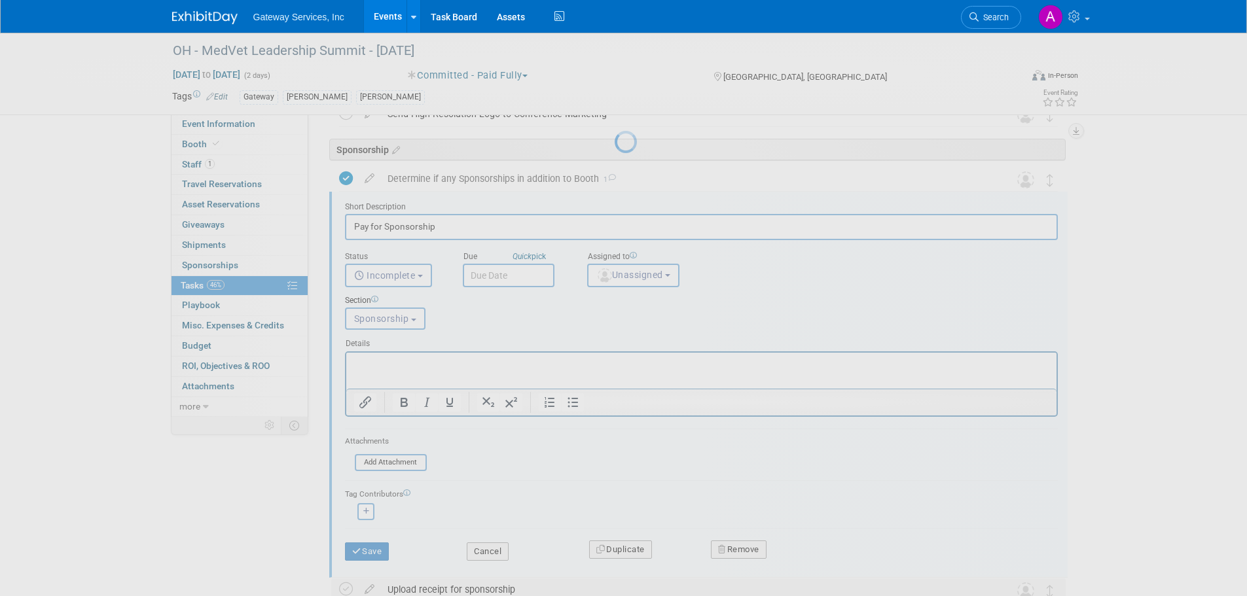
scroll to position [544, 0]
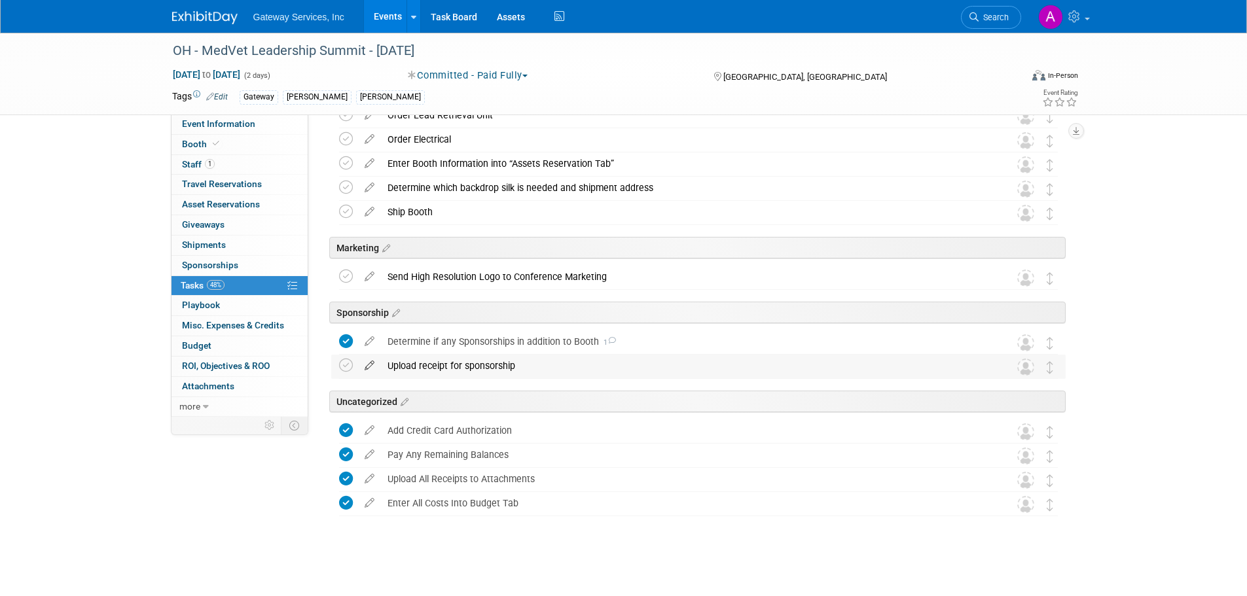
click at [371, 363] on icon at bounding box center [369, 363] width 23 height 16
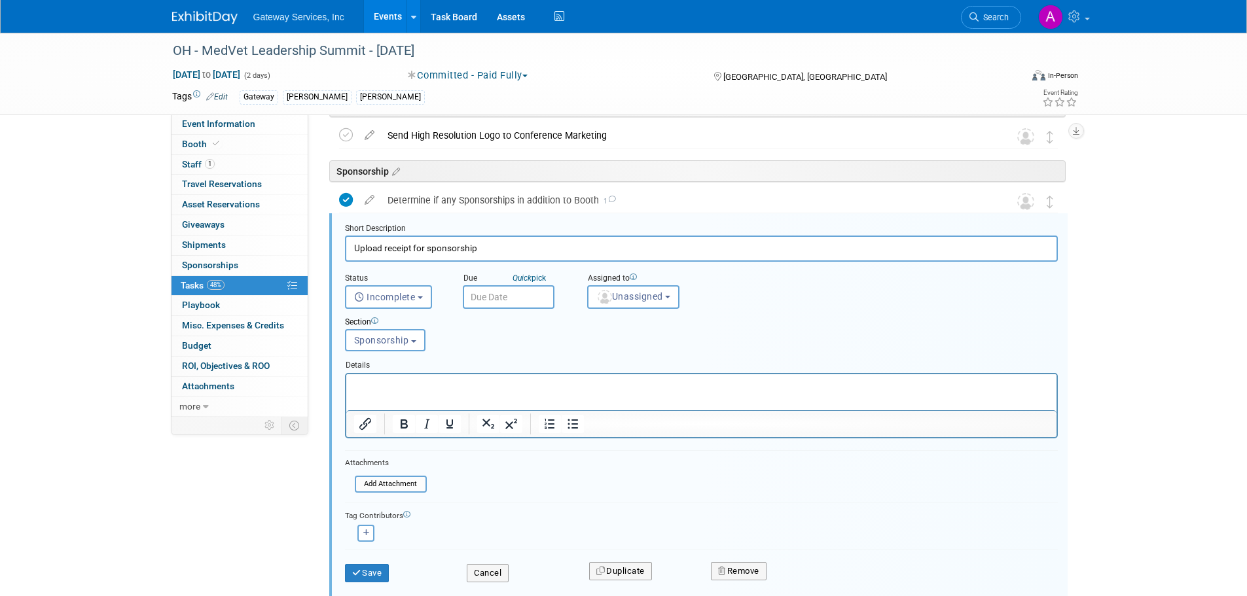
scroll to position [707, 0]
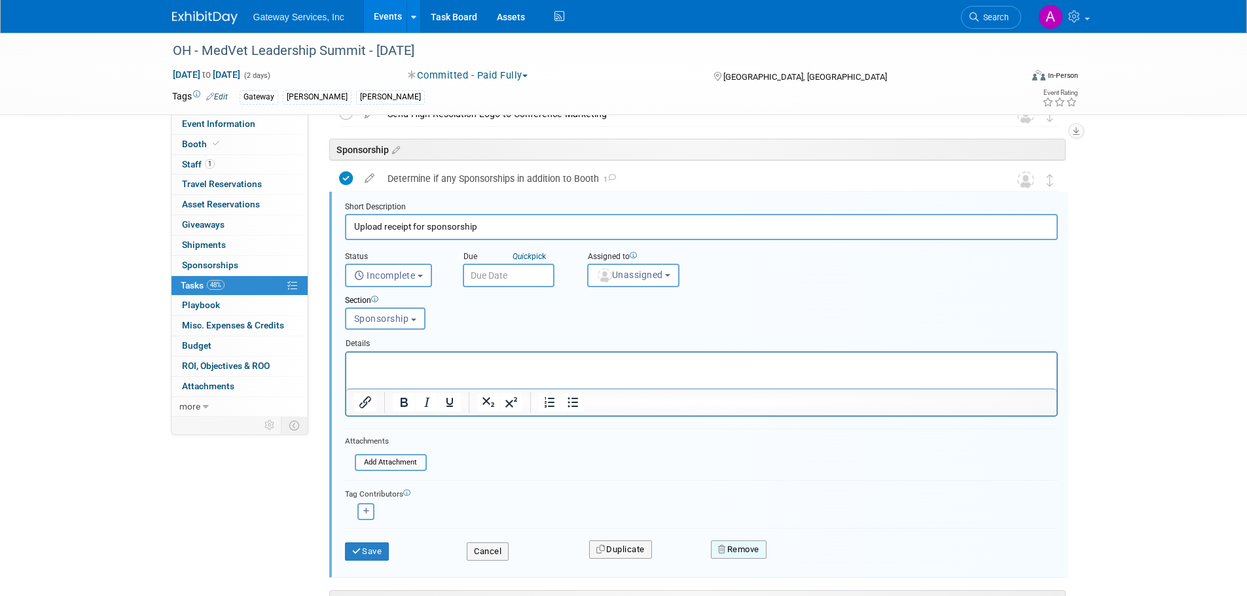
click at [738, 546] on button "Remove" at bounding box center [739, 550] width 56 height 18
click at [814, 554] on link "Yes" at bounding box center [812, 560] width 38 height 21
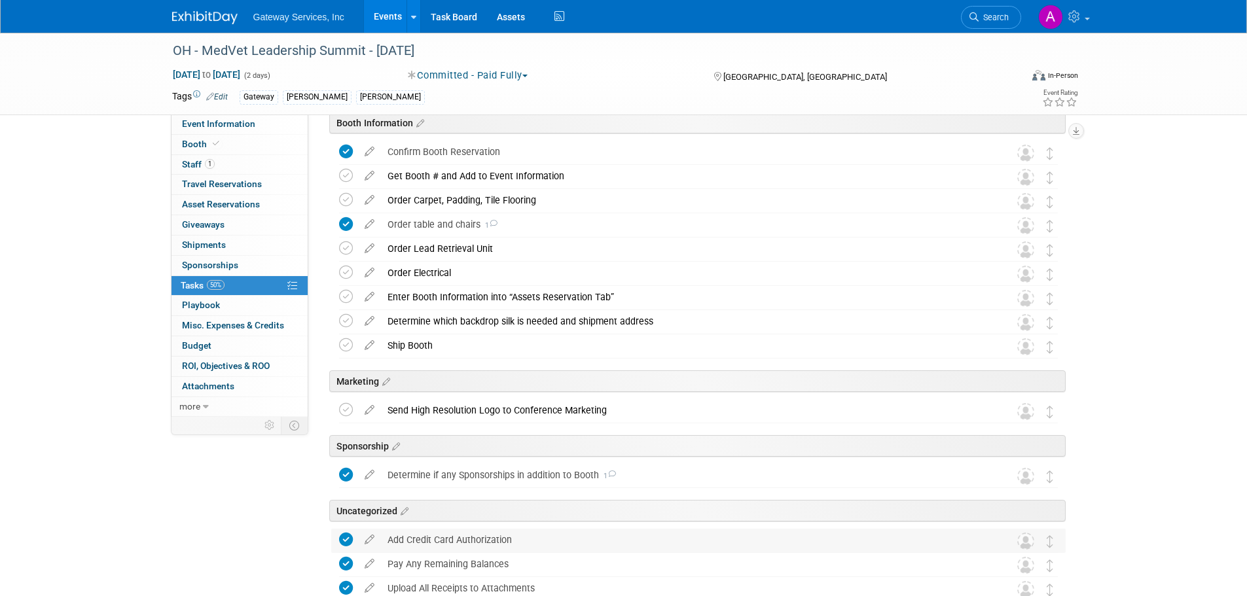
scroll to position [389, 0]
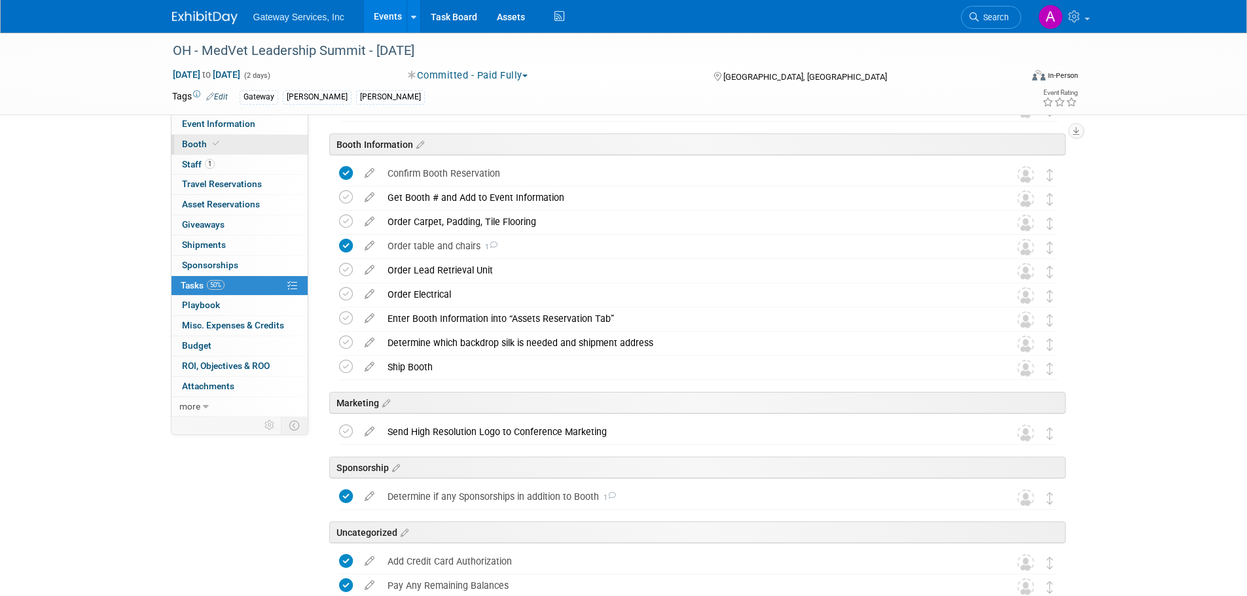
click at [217, 150] on link "Booth" at bounding box center [239, 145] width 136 height 20
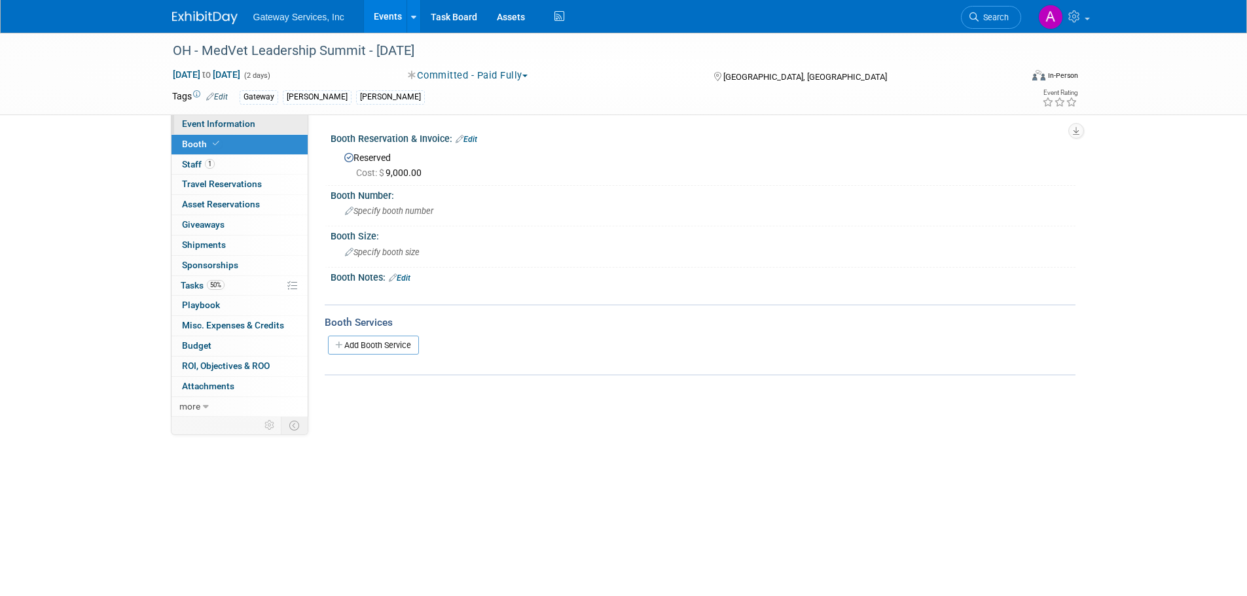
click at [247, 119] on span "Event Information" at bounding box center [218, 123] width 73 height 10
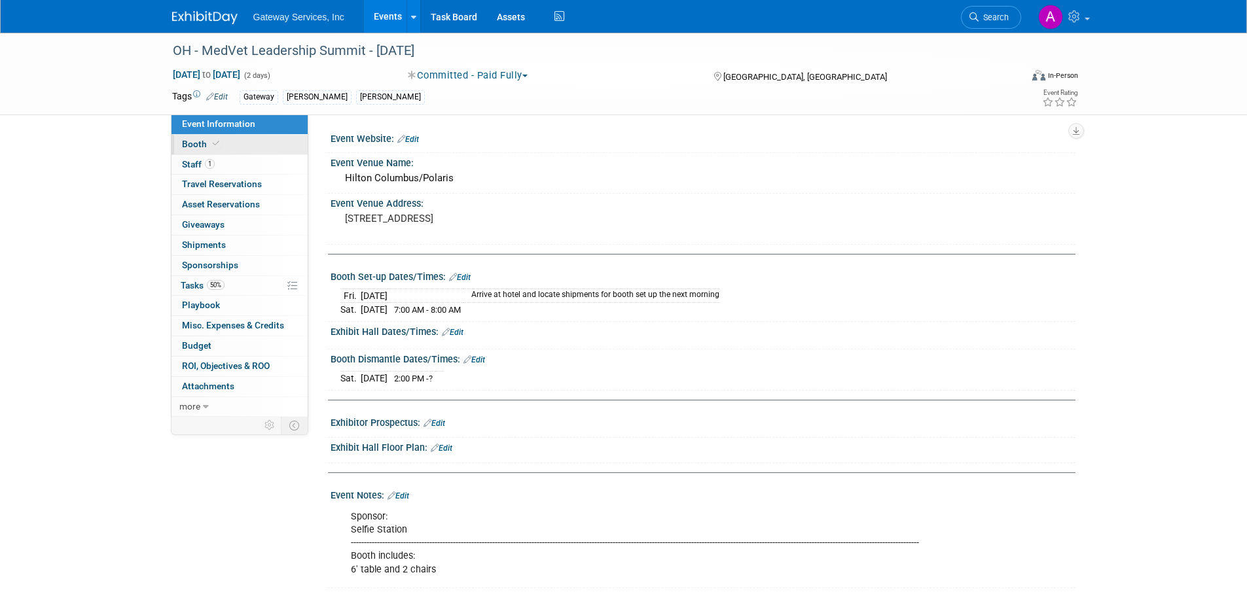
click at [253, 141] on link "Booth" at bounding box center [239, 145] width 136 height 20
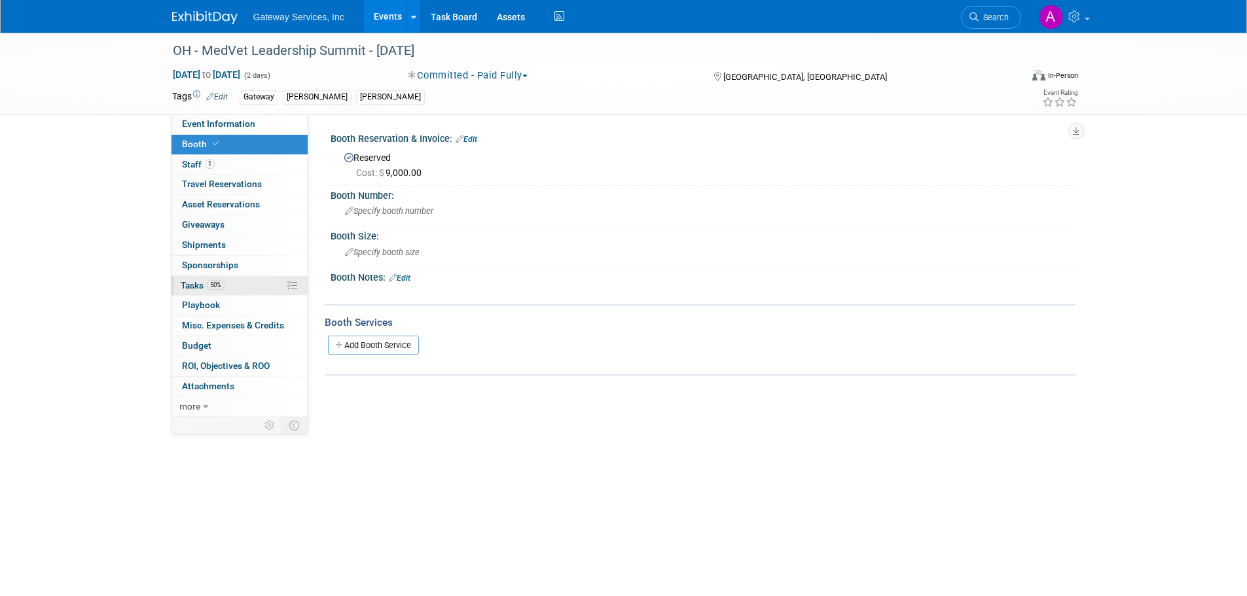
click at [247, 285] on link "50% Tasks 50%" at bounding box center [239, 286] width 136 height 20
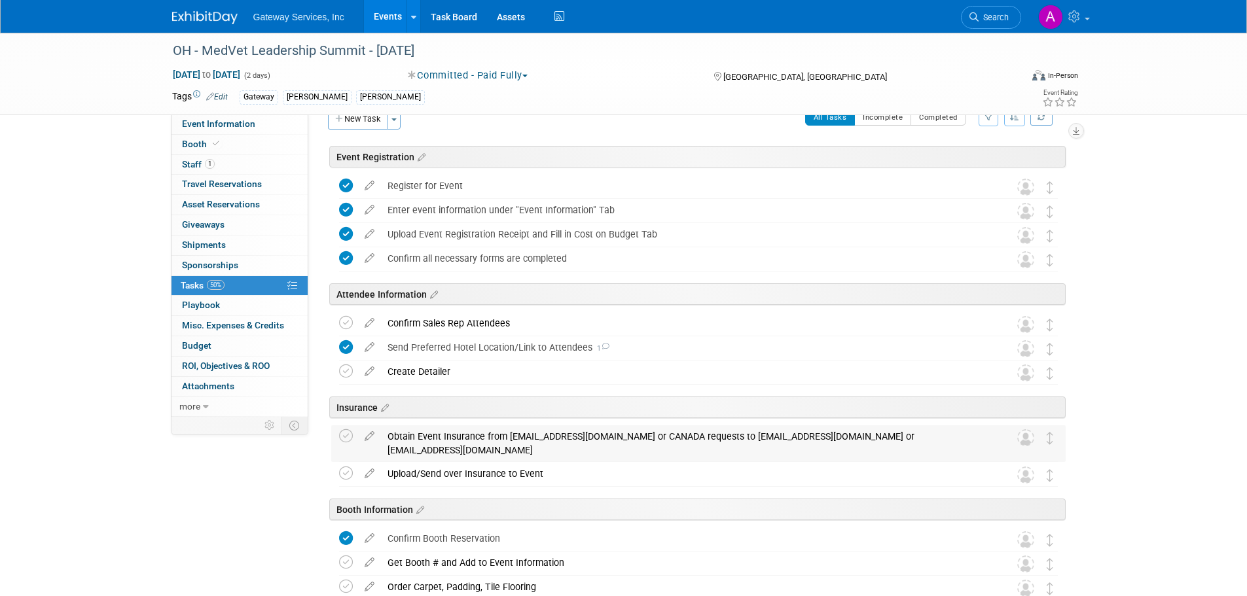
scroll to position [65, 0]
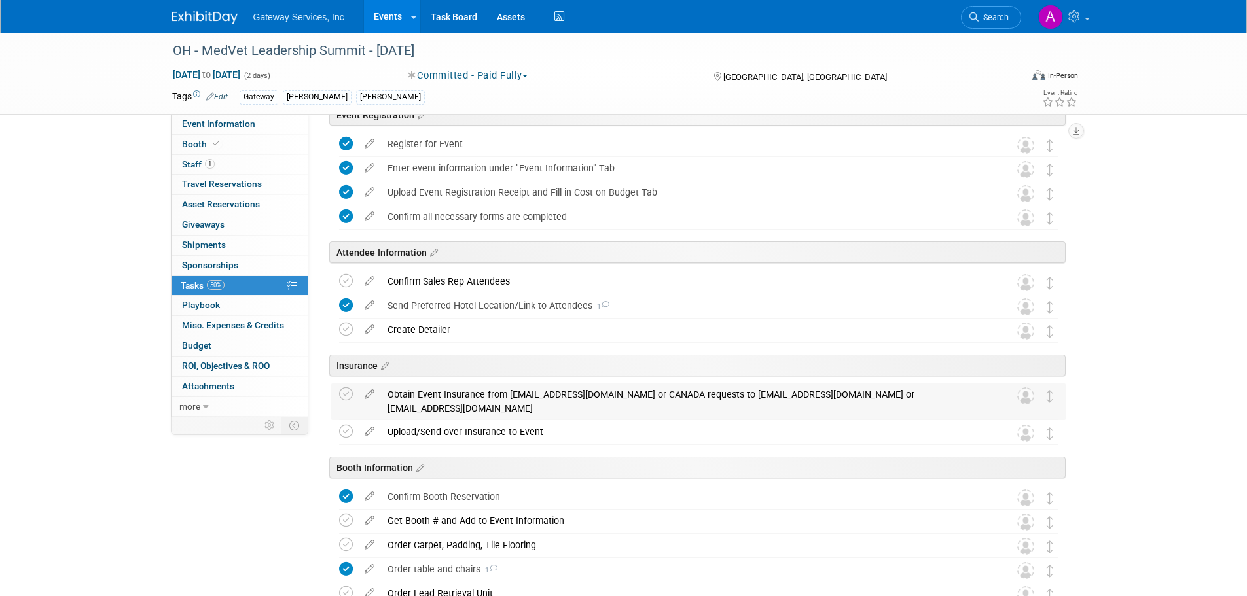
click at [508, 394] on div "Obtain Event Insurance from GatewayServicesCertRequests@lockton.com or CANADA r…" at bounding box center [686, 402] width 610 height 36
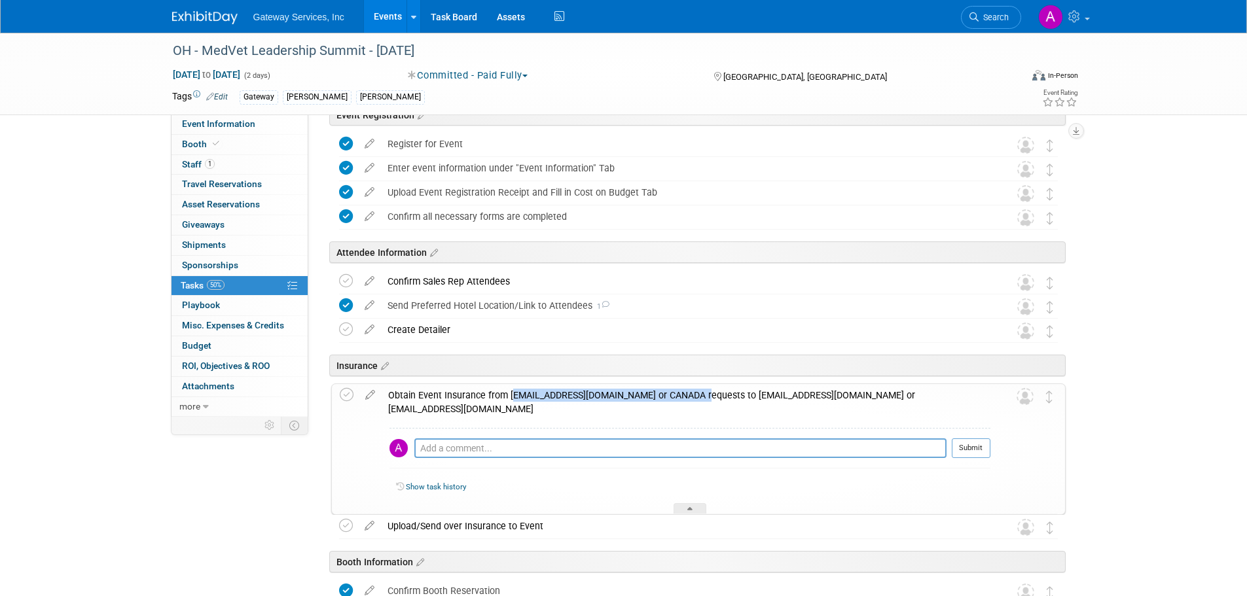
drag, startPoint x: 508, startPoint y: 394, endPoint x: 692, endPoint y: 391, distance: 183.9
click at [692, 391] on div "Obtain Event Insurance from GatewayServicesCertRequests@lockton.com or CANADA r…" at bounding box center [686, 402] width 609 height 36
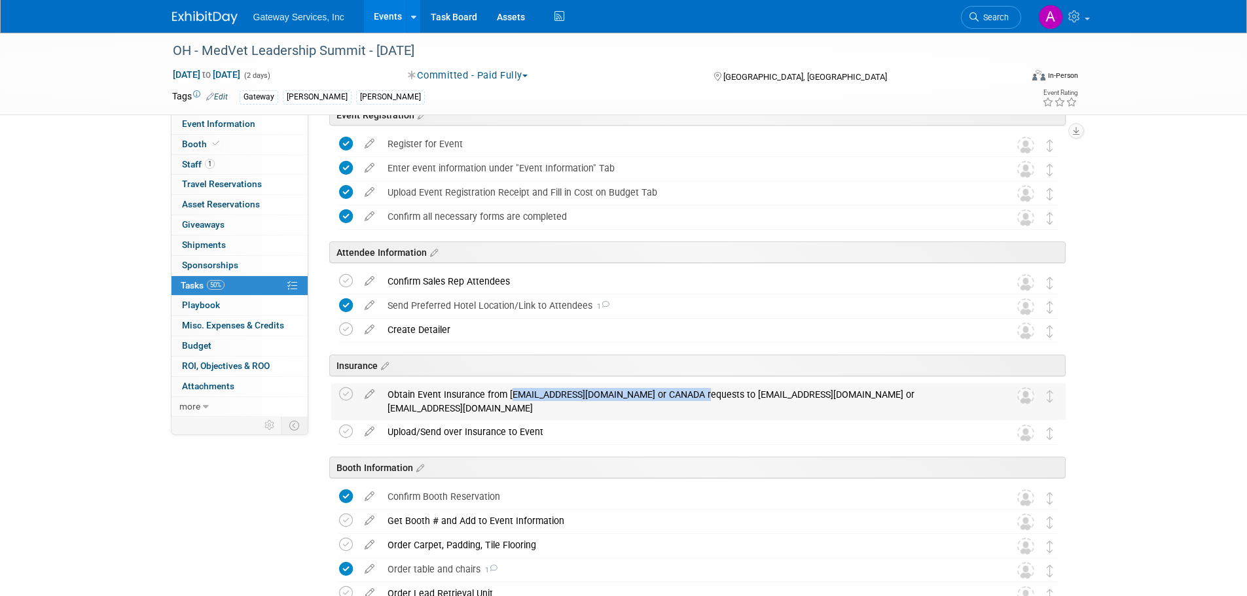
copy div "GatewayServicesCertRequests@lockton.com"
click at [236, 126] on span "Event Information" at bounding box center [218, 123] width 73 height 10
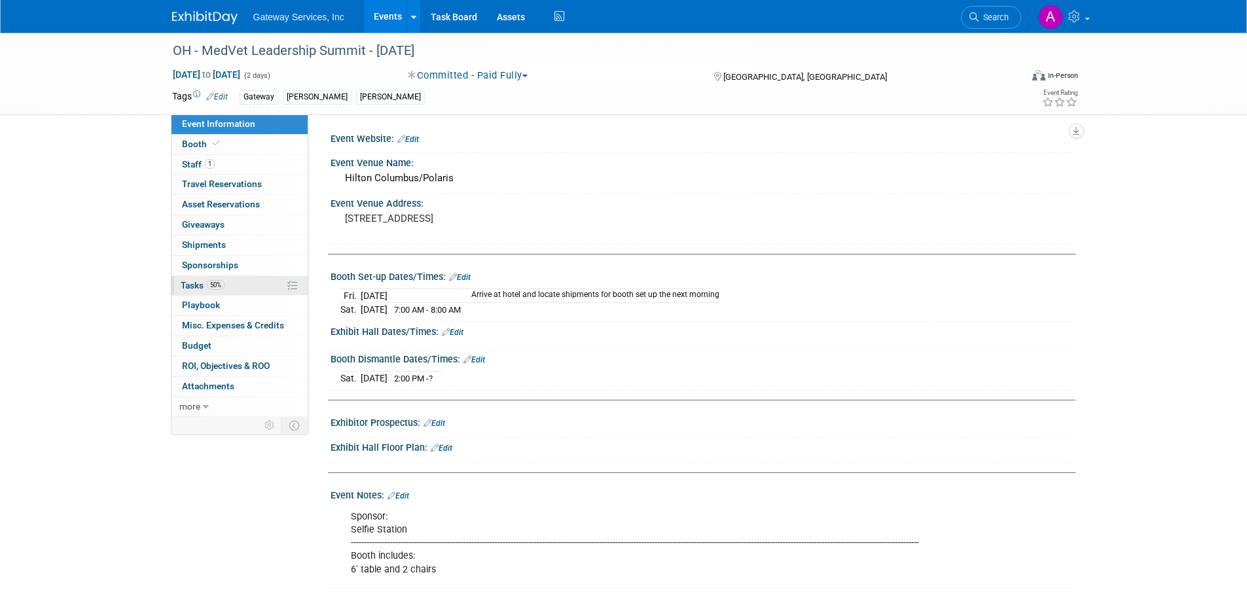
click at [241, 281] on link "50% Tasks 50%" at bounding box center [239, 286] width 136 height 20
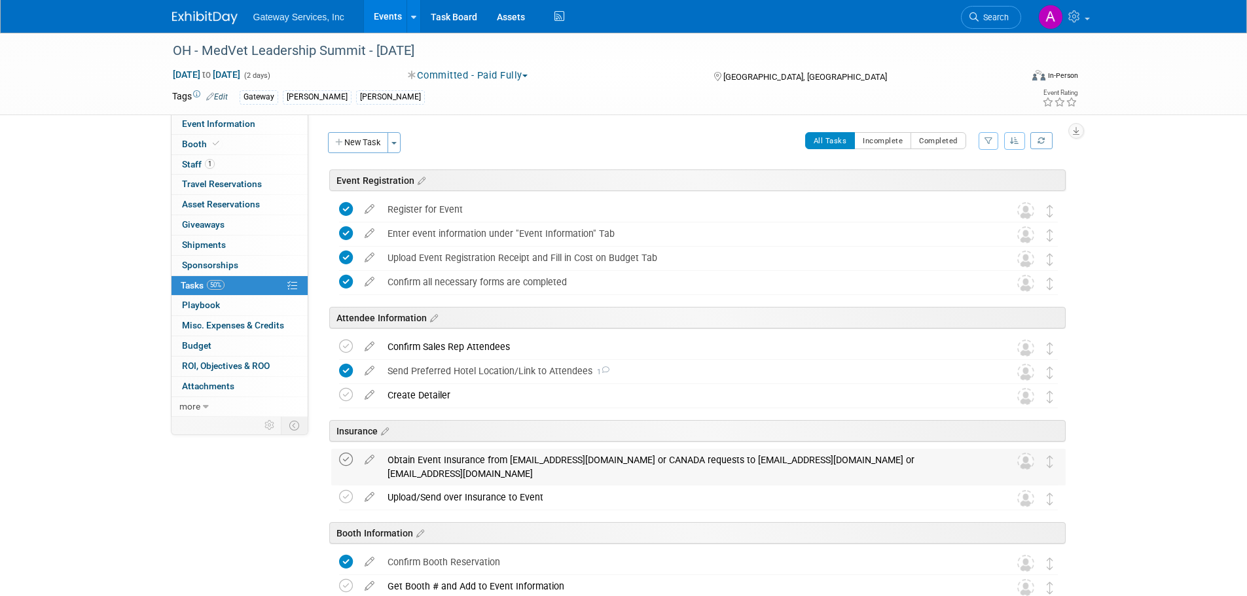
click at [346, 459] on icon at bounding box center [346, 460] width 14 height 14
click at [484, 464] on div "Obtain Event Insurance from [EMAIL_ADDRESS][DOMAIN_NAME] or CANADA requests to …" at bounding box center [686, 467] width 610 height 36
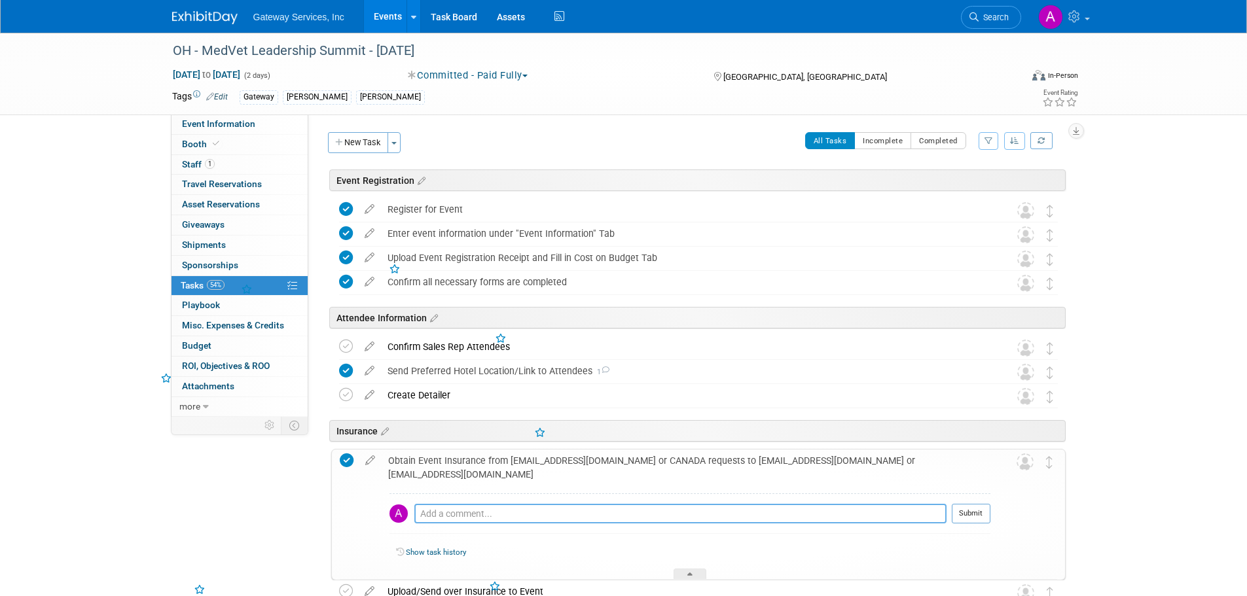
click at [474, 512] on textarea at bounding box center [680, 514] width 532 height 20
type textarea "requested"
click at [971, 516] on button "Submit" at bounding box center [971, 514] width 39 height 20
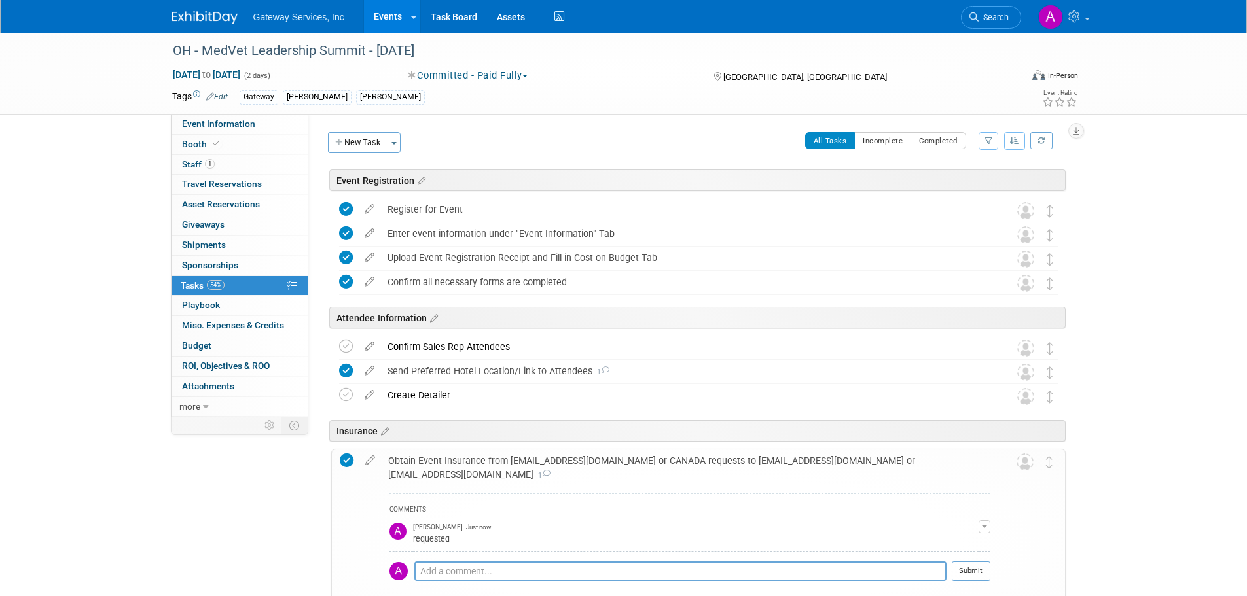
click at [650, 460] on div "Obtain Event Insurance from GatewayServicesCertRequests@lockton.com or CANADA r…" at bounding box center [686, 468] width 609 height 36
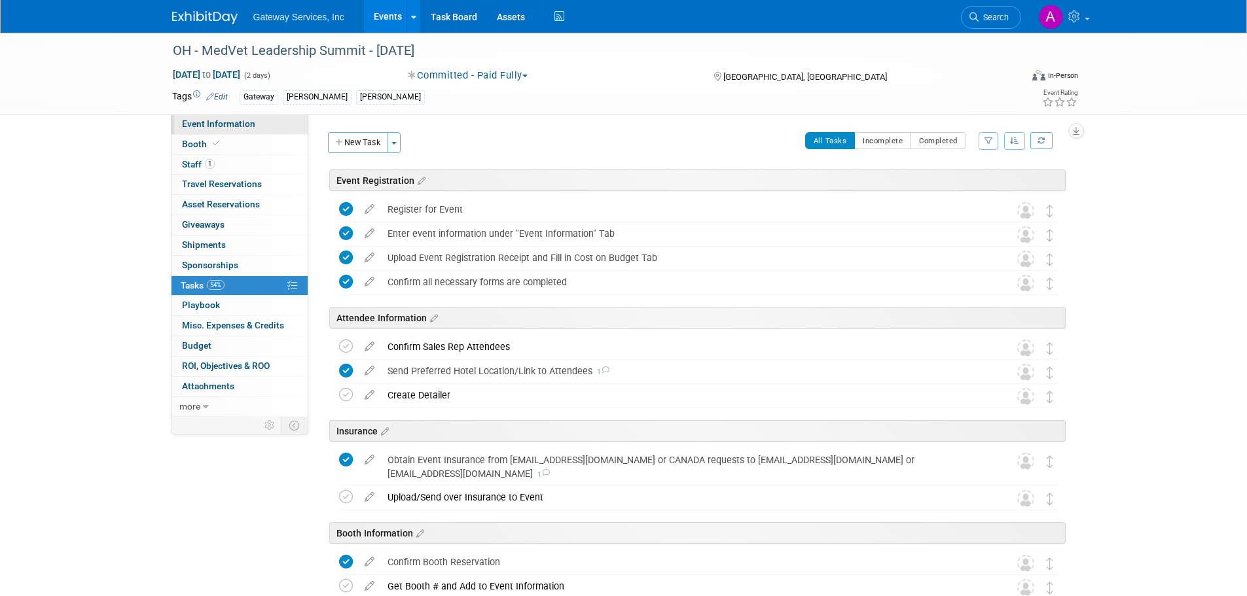
click at [250, 124] on span "Event Information" at bounding box center [218, 123] width 73 height 10
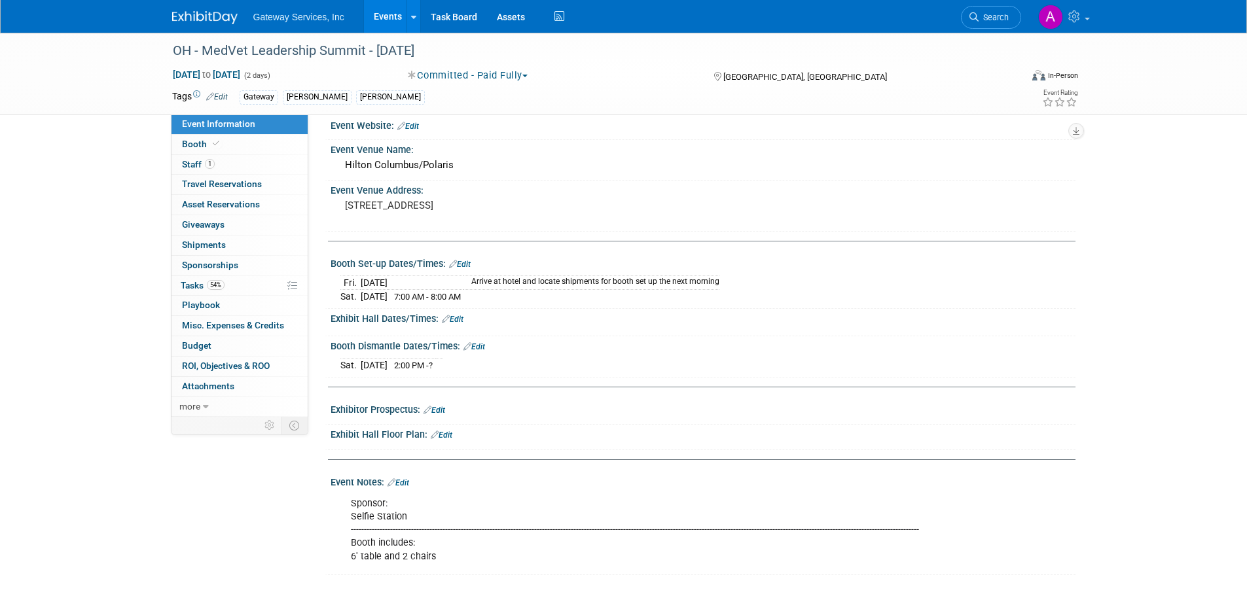
scroll to position [17, 0]
click at [404, 478] on link "Edit" at bounding box center [398, 479] width 22 height 9
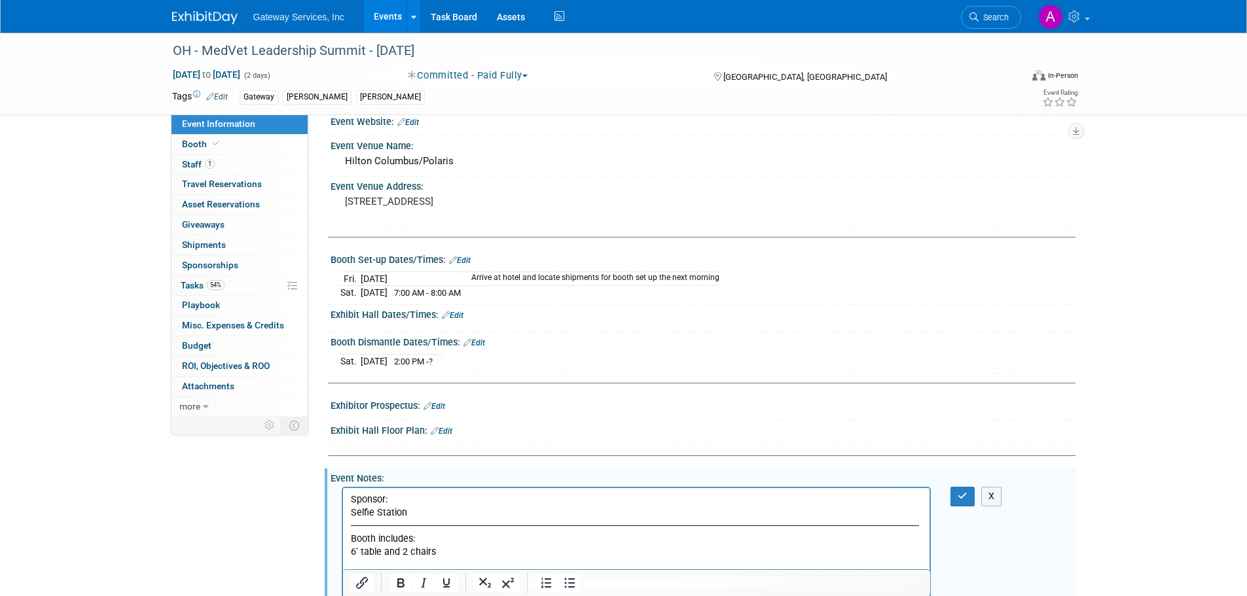
scroll to position [0, 0]
click at [367, 499] on p "Rich Text Area. Press ALT-0 for help." at bounding box center [636, 500] width 572 height 13
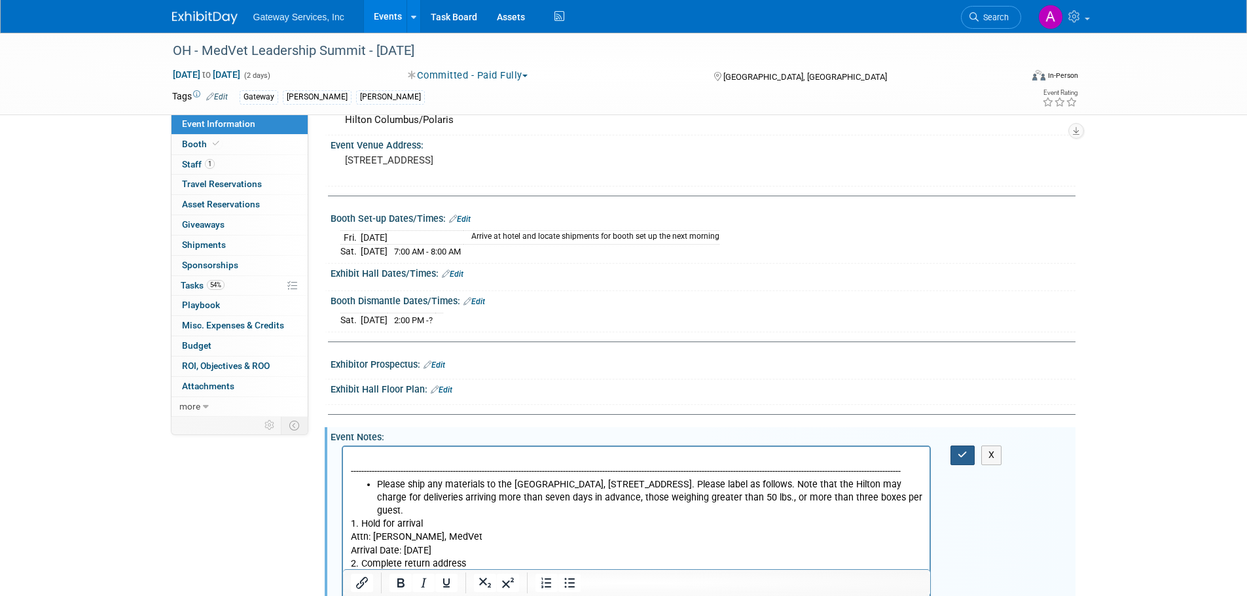
click at [961, 450] on icon "button" at bounding box center [963, 454] width 10 height 9
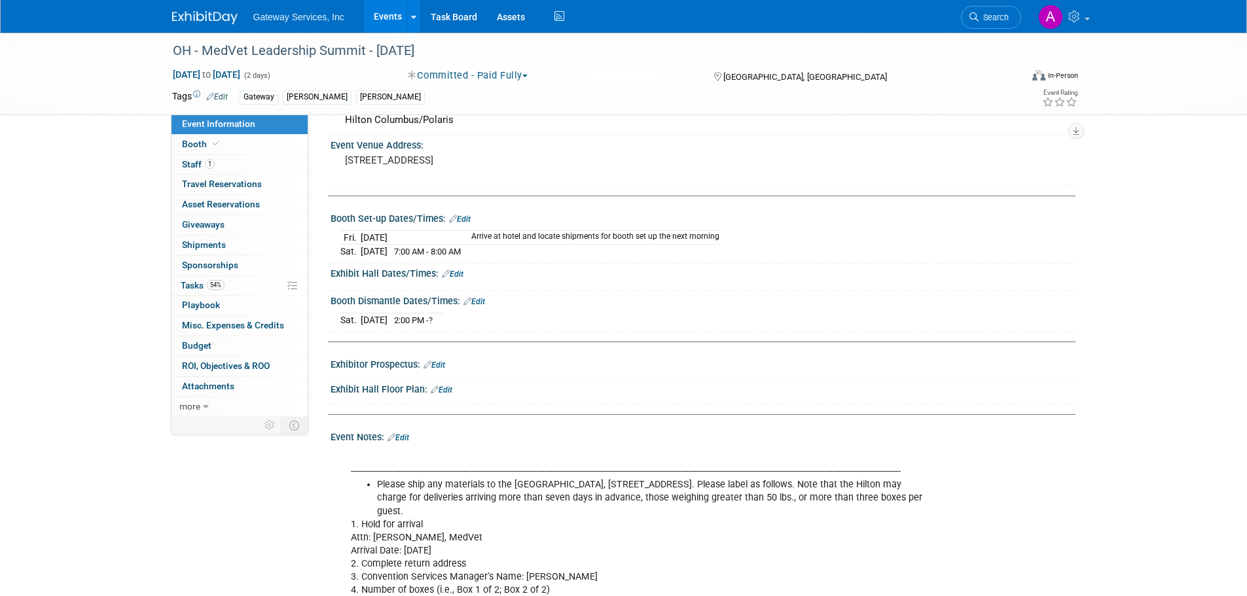
click at [463, 219] on link "Edit" at bounding box center [460, 219] width 22 height 9
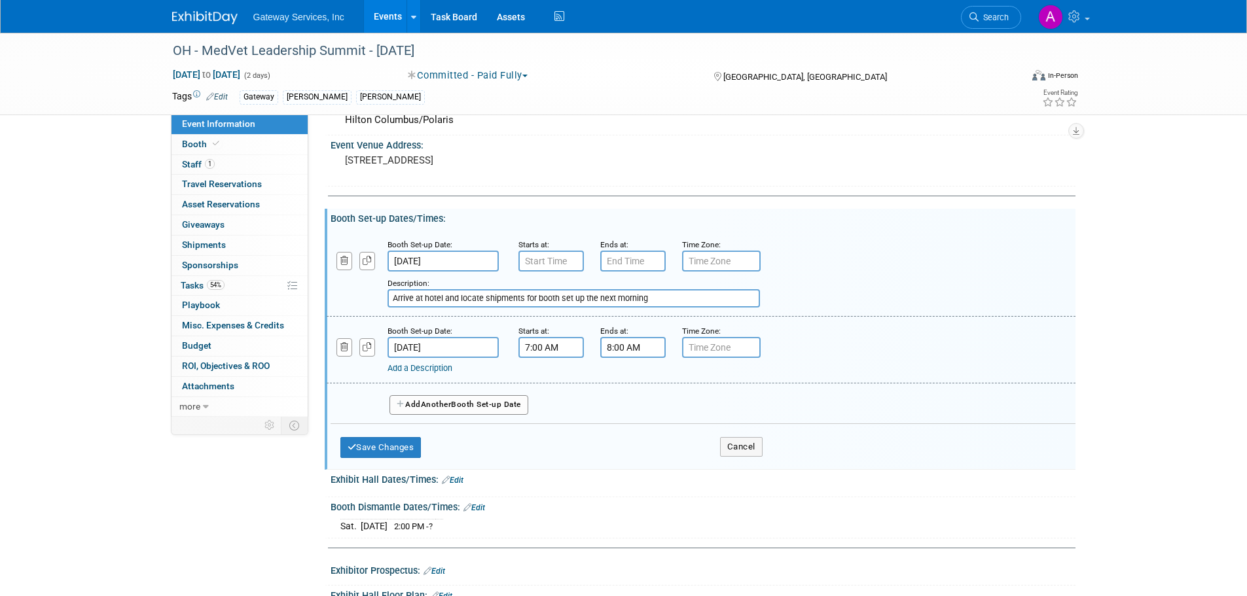
type input "7:00 AM"
click at [538, 262] on input "7:00 AM" at bounding box center [550, 261] width 65 height 21
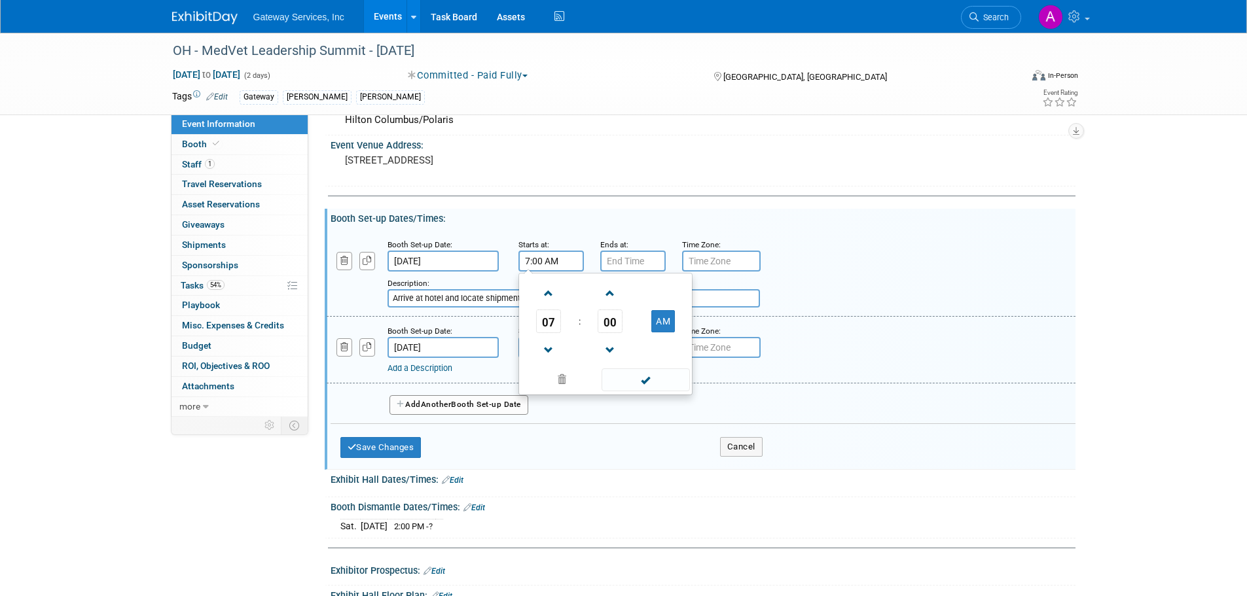
drag, startPoint x: 640, startPoint y: 373, endPoint x: 637, endPoint y: 354, distance: 19.3
click at [640, 373] on span at bounding box center [646, 379] width 88 height 23
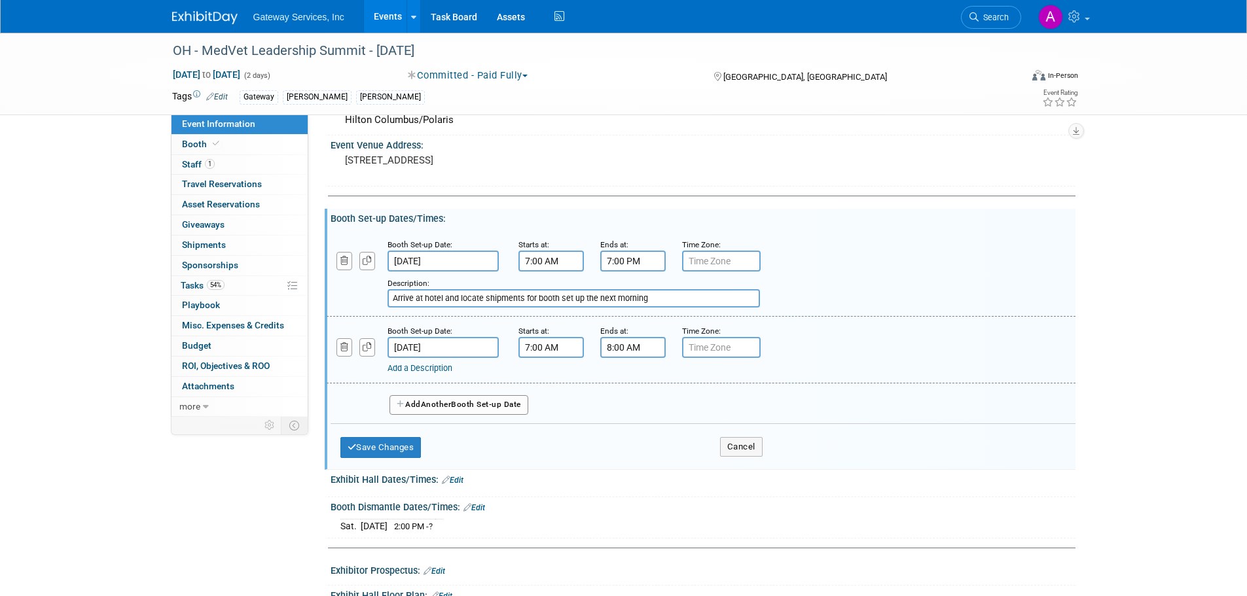
click at [613, 259] on input "7:00 PM" at bounding box center [632, 261] width 65 height 21
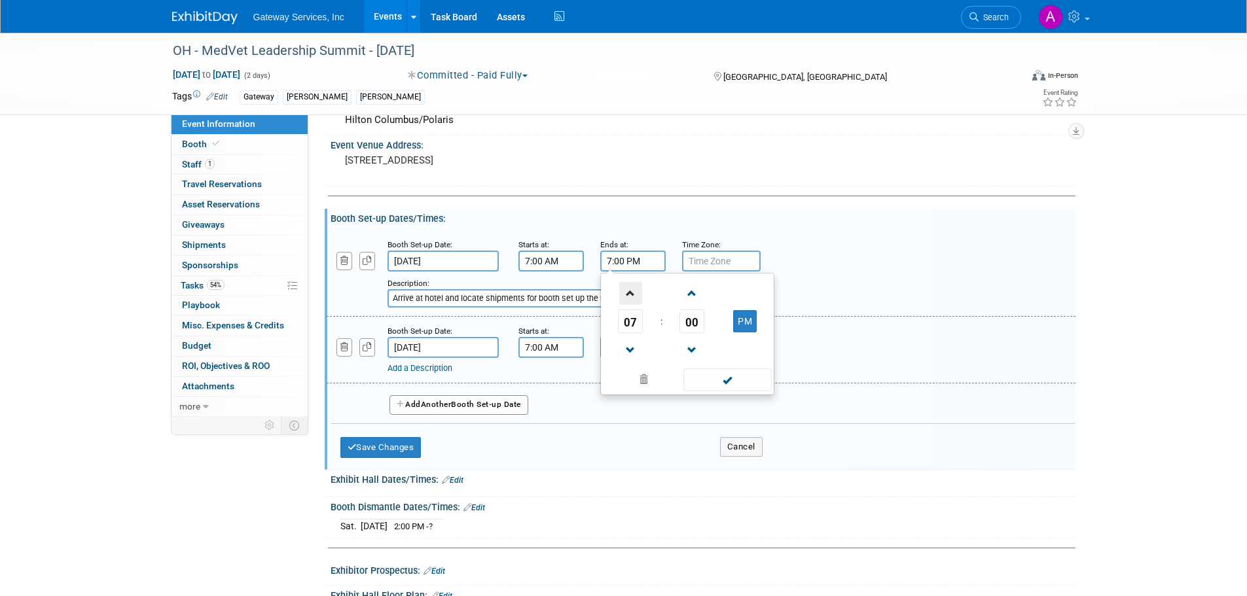
click at [625, 290] on span at bounding box center [630, 293] width 23 height 23
click at [742, 321] on button "PM" at bounding box center [745, 321] width 24 height 22
type input "8:00 AM"
click at [755, 379] on span at bounding box center [727, 379] width 88 height 23
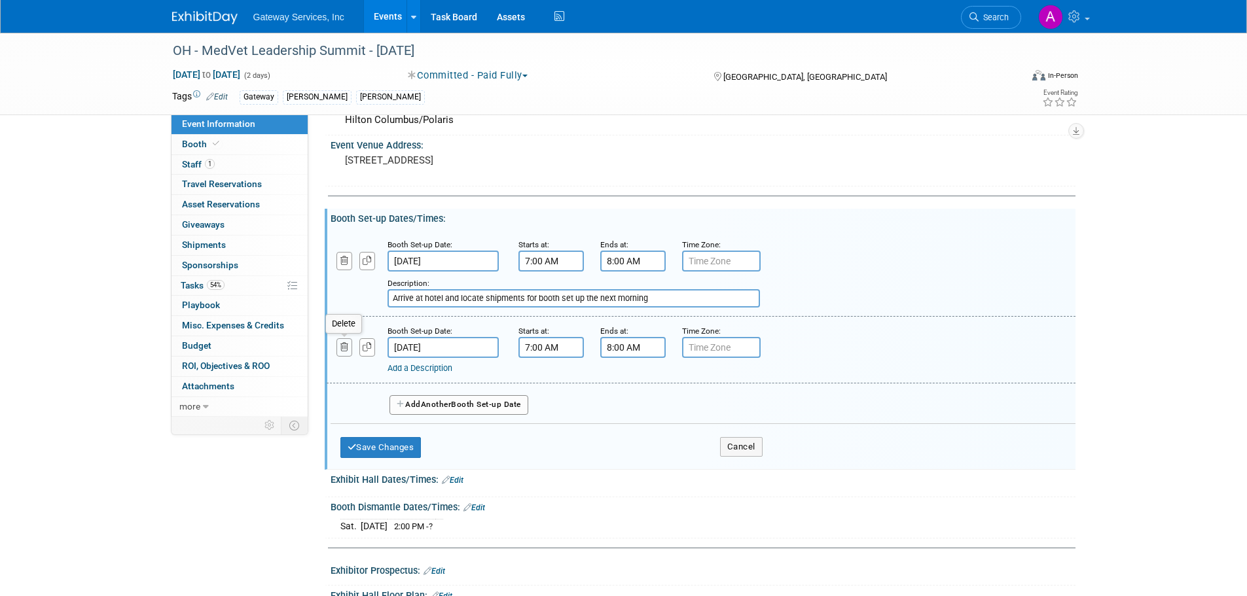
click at [343, 344] on icon "button" at bounding box center [344, 347] width 9 height 9
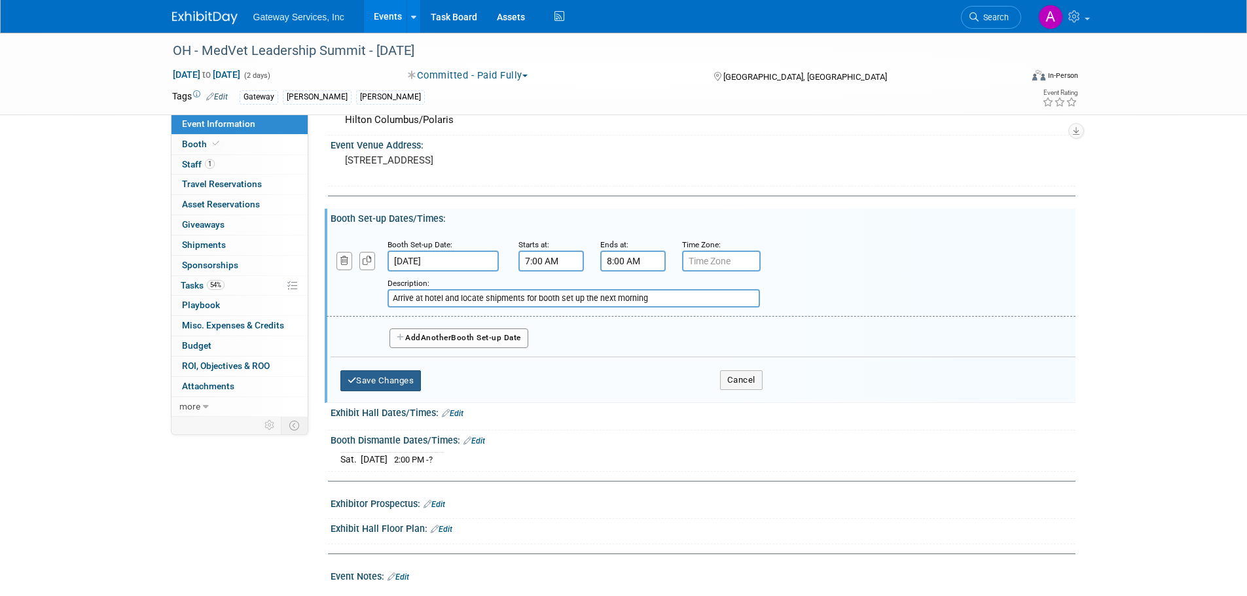
click at [392, 382] on button "Save Changes" at bounding box center [380, 380] width 81 height 21
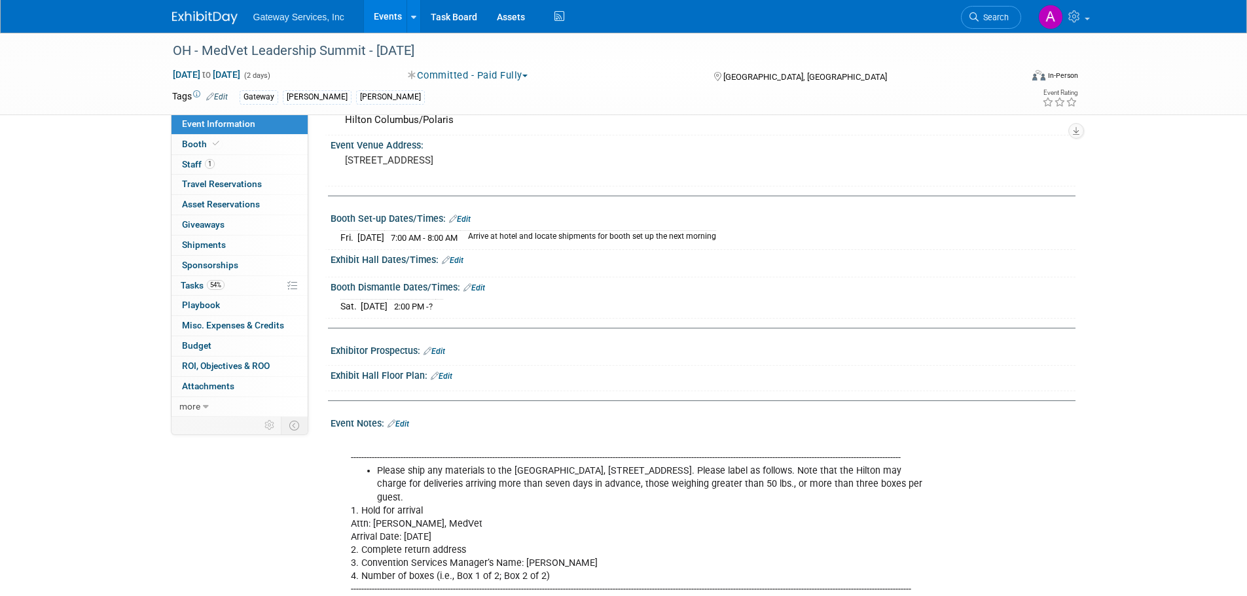
click at [476, 286] on link "Edit" at bounding box center [474, 287] width 22 height 9
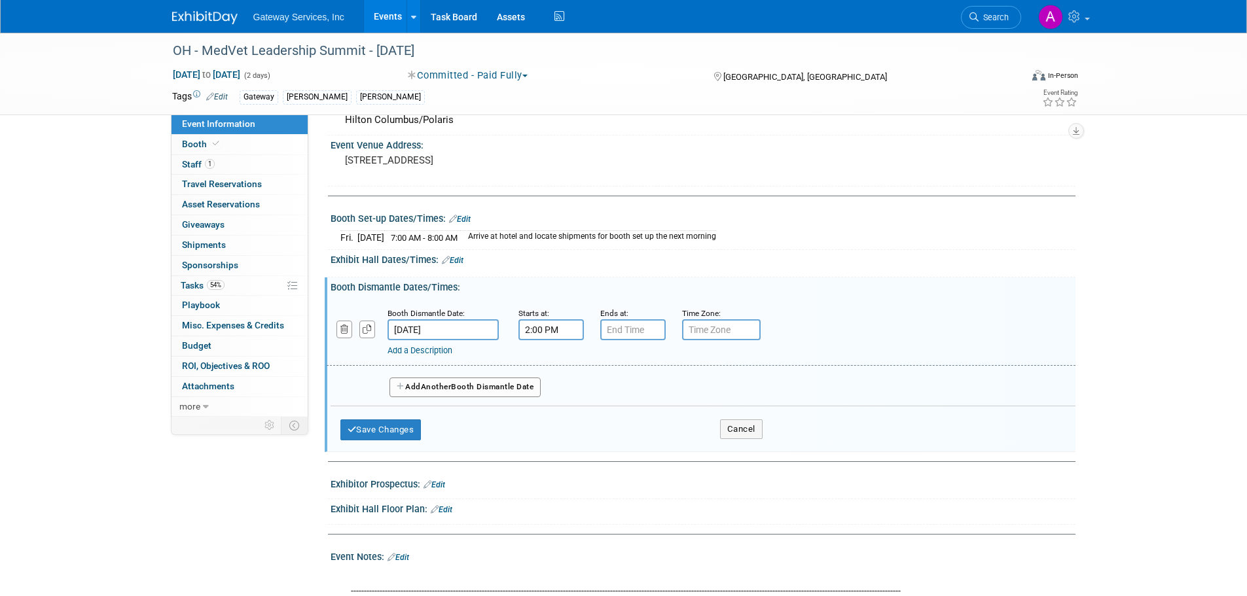
click at [454, 329] on input "[DATE]" at bounding box center [442, 329] width 111 height 21
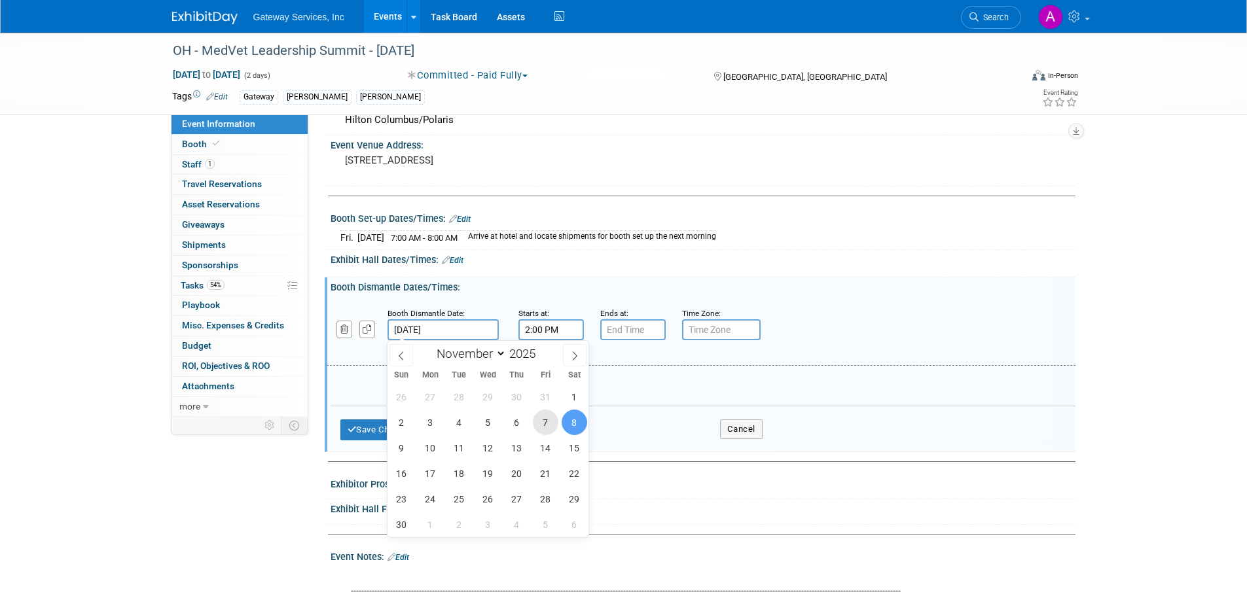
click at [547, 418] on span "7" at bounding box center [546, 423] width 26 height 26
type input "[DATE]"
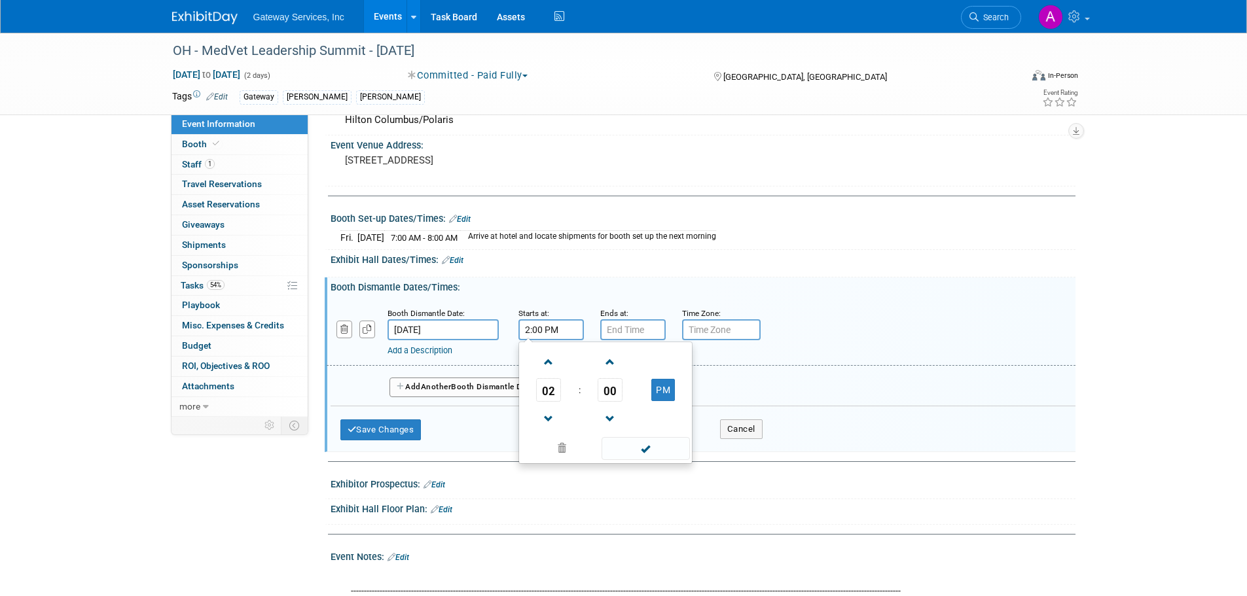
click at [558, 331] on input "2:00 PM" at bounding box center [550, 329] width 65 height 21
click at [549, 358] on span at bounding box center [548, 362] width 23 height 23
type input "3:00 PM"
click at [639, 446] on span at bounding box center [646, 448] width 88 height 23
click at [405, 425] on button "Save Changes" at bounding box center [380, 430] width 81 height 21
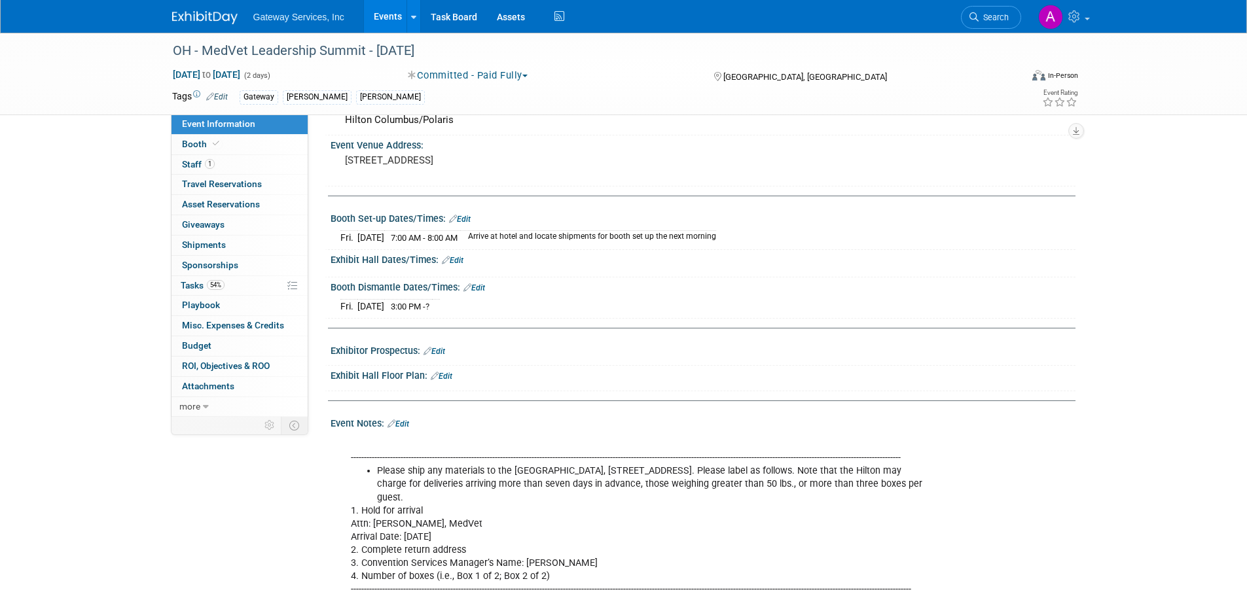
click at [465, 219] on link "Edit" at bounding box center [460, 219] width 22 height 9
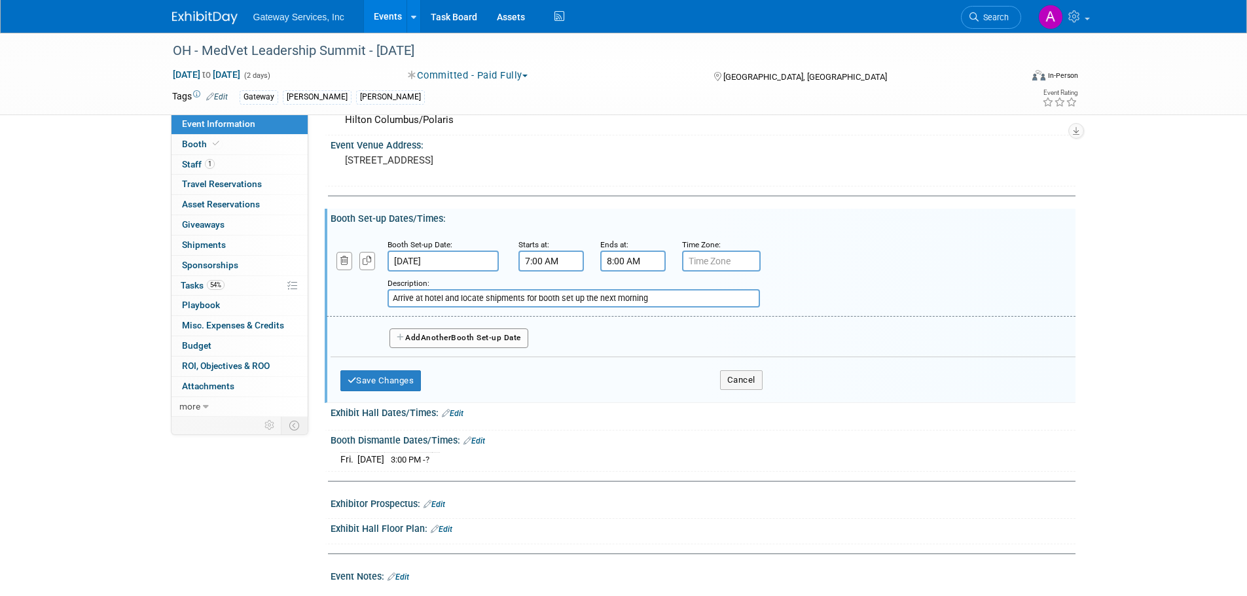
drag, startPoint x: 660, startPoint y: 298, endPoint x: 363, endPoint y: 302, distance: 297.8
click at [363, 302] on div "Add a Description Description: Arrive at hotel and locate shipments for booth s…" at bounding box center [637, 290] width 640 height 36
click at [386, 389] on button "Save Changes" at bounding box center [380, 380] width 81 height 21
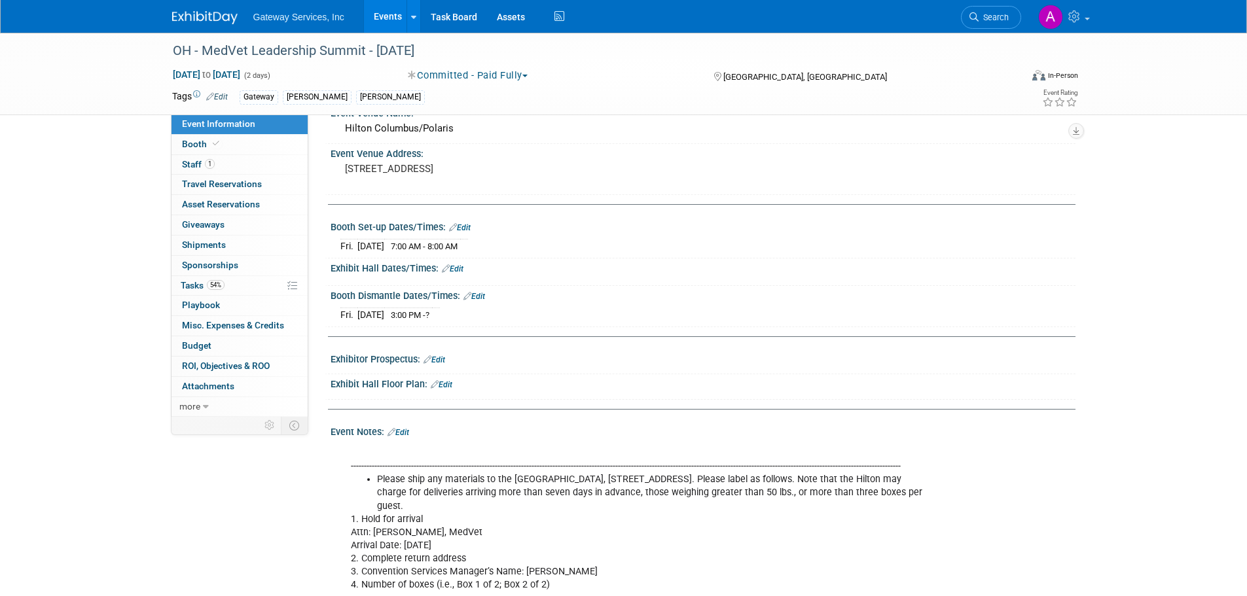
scroll to position [30, 0]
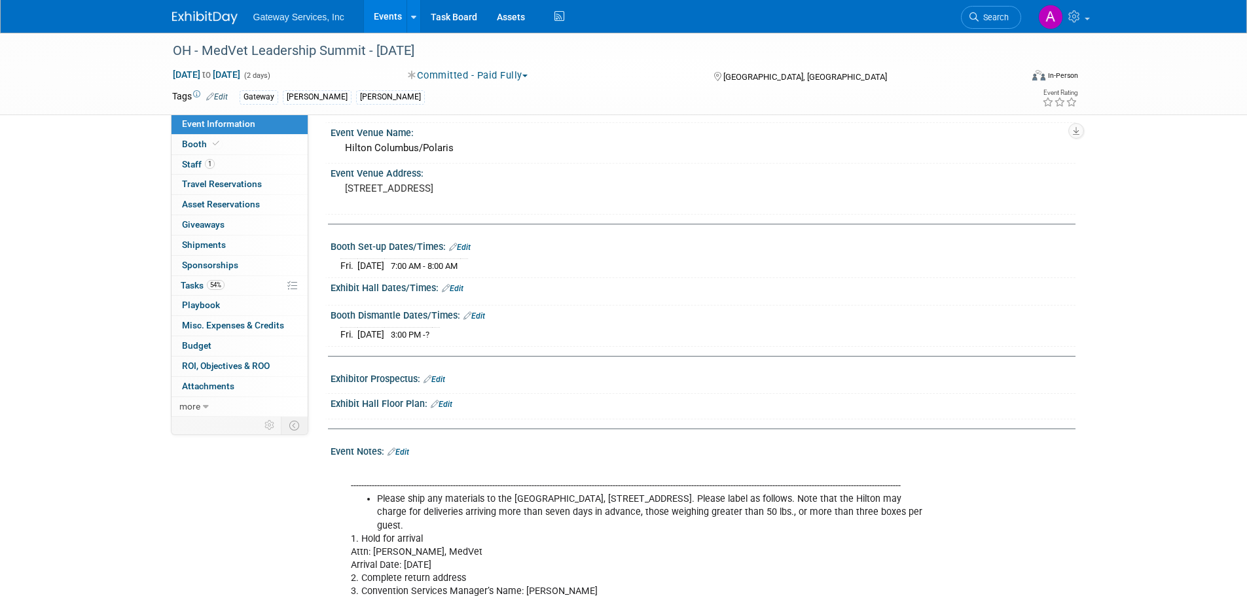
click at [384, 267] on td "[DATE]" at bounding box center [370, 266] width 27 height 14
click at [460, 244] on link "Edit" at bounding box center [460, 247] width 22 height 9
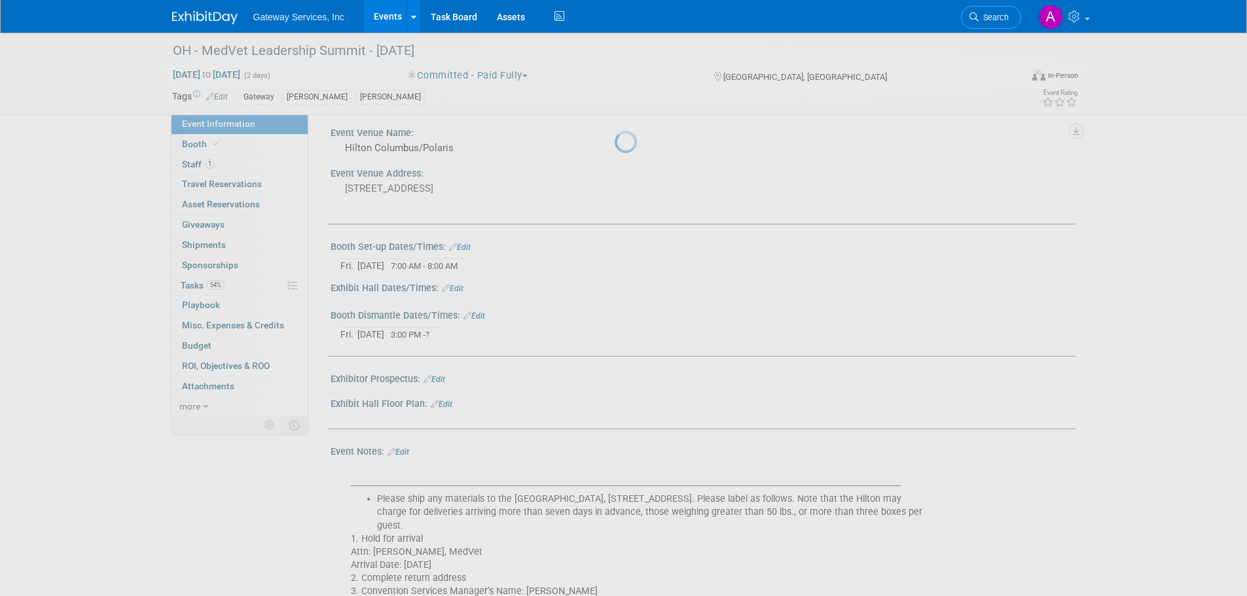
select select "10"
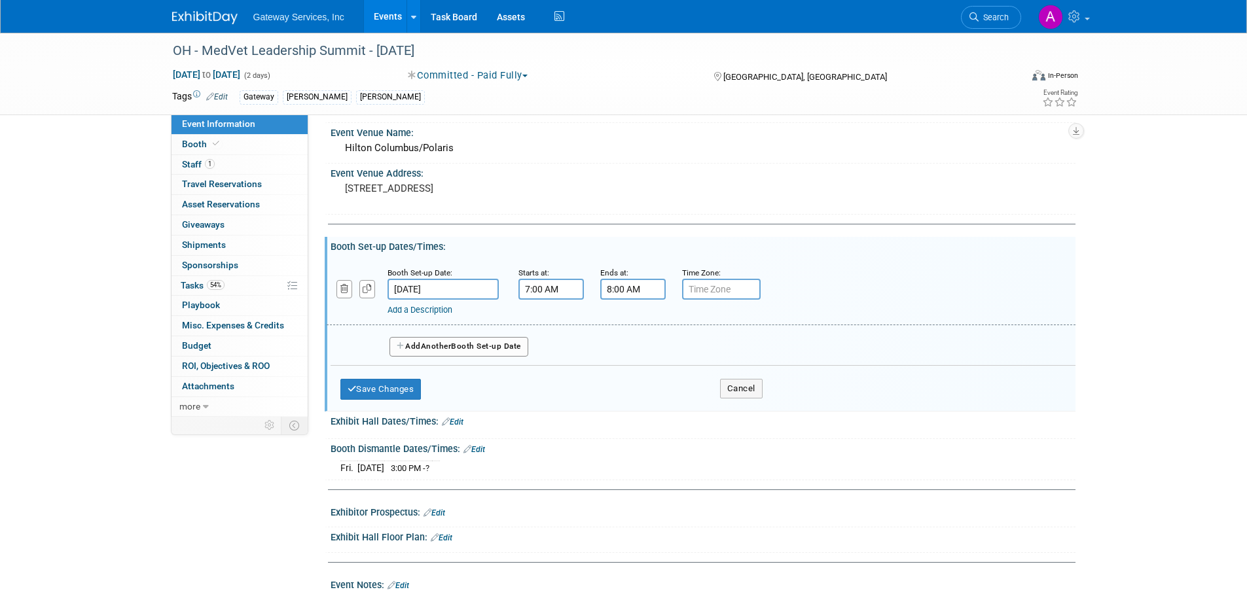
click at [431, 282] on input "[DATE]" at bounding box center [442, 289] width 111 height 21
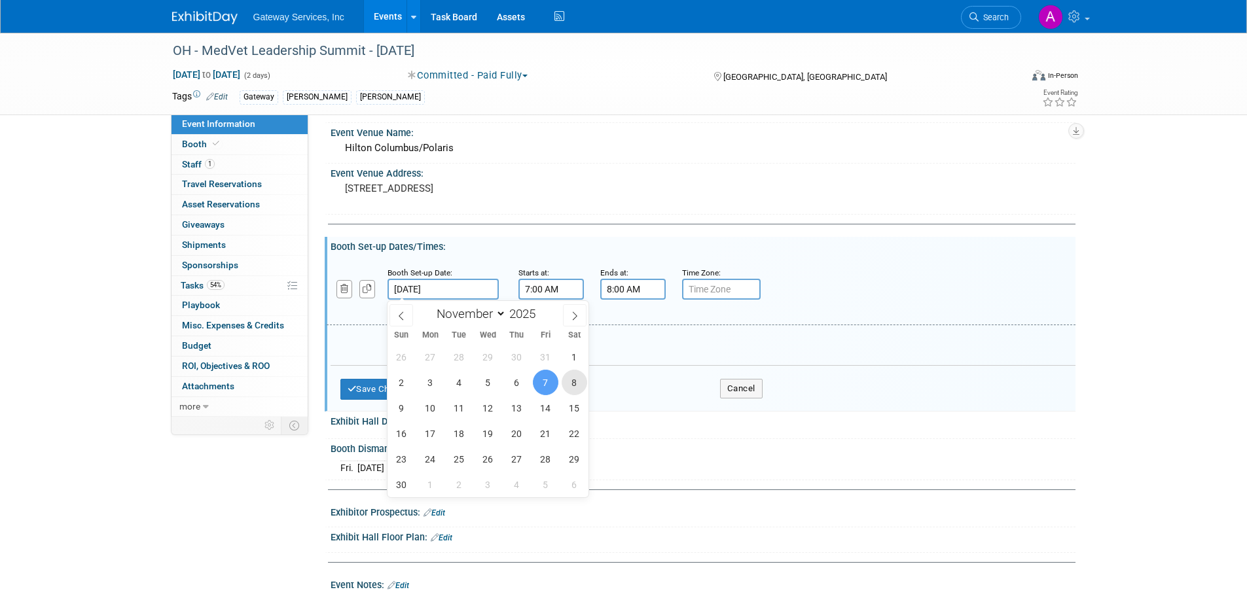
click at [571, 385] on span "8" at bounding box center [575, 383] width 26 height 26
type input "[DATE]"
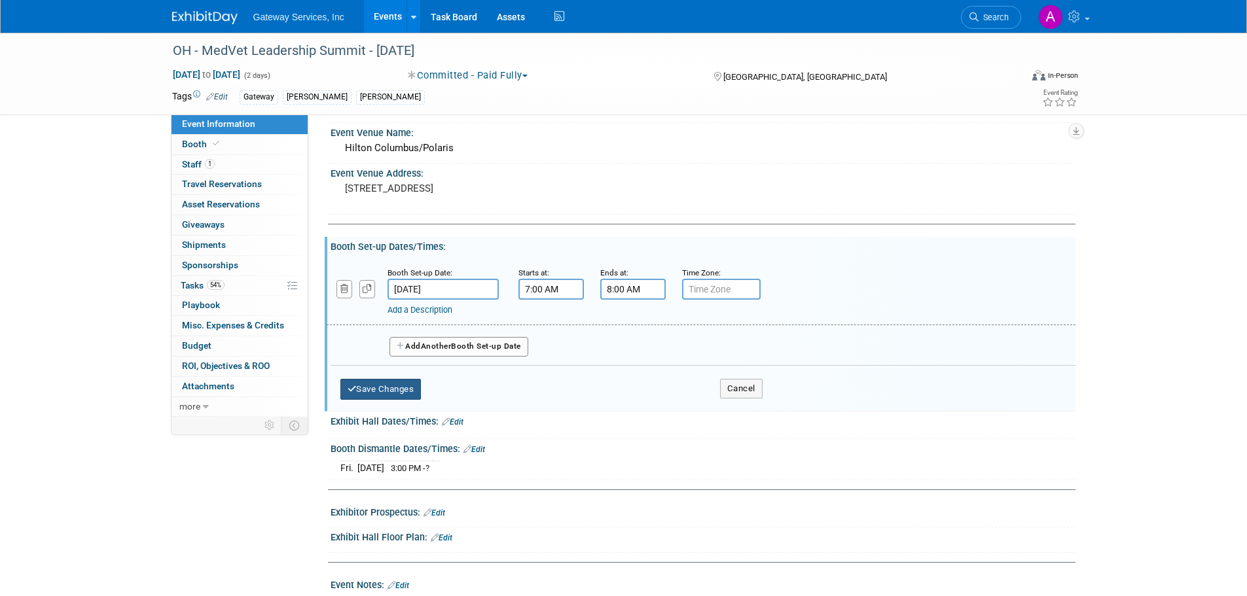
click at [386, 393] on button "Save Changes" at bounding box center [380, 389] width 81 height 21
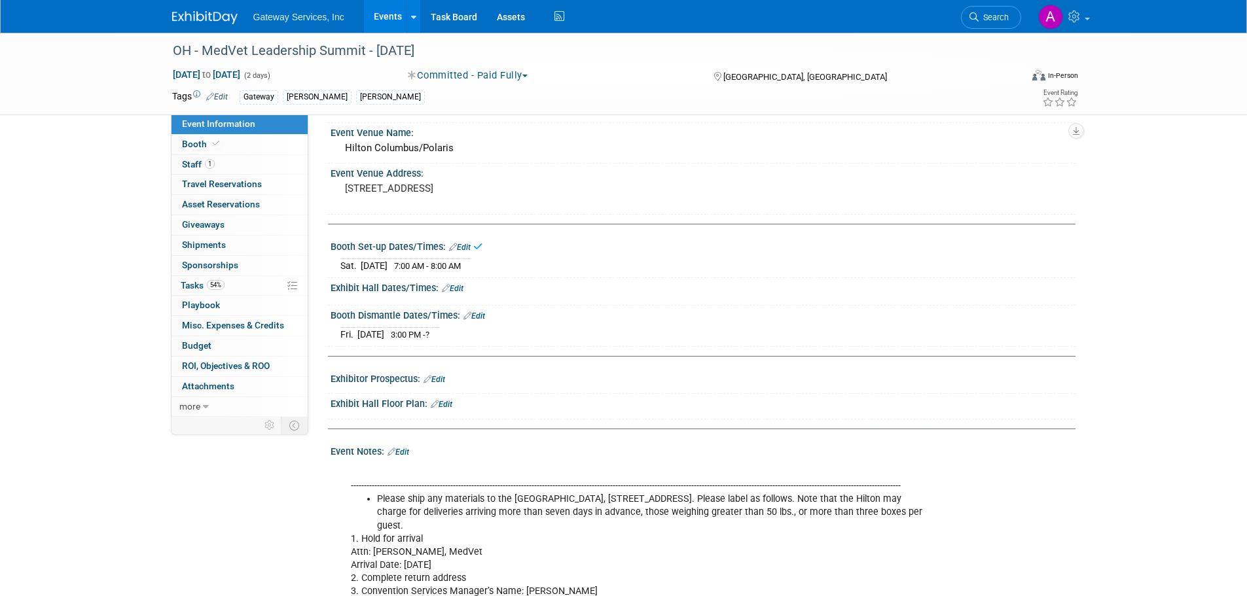
click at [478, 315] on link "Edit" at bounding box center [474, 316] width 22 height 9
select select "10"
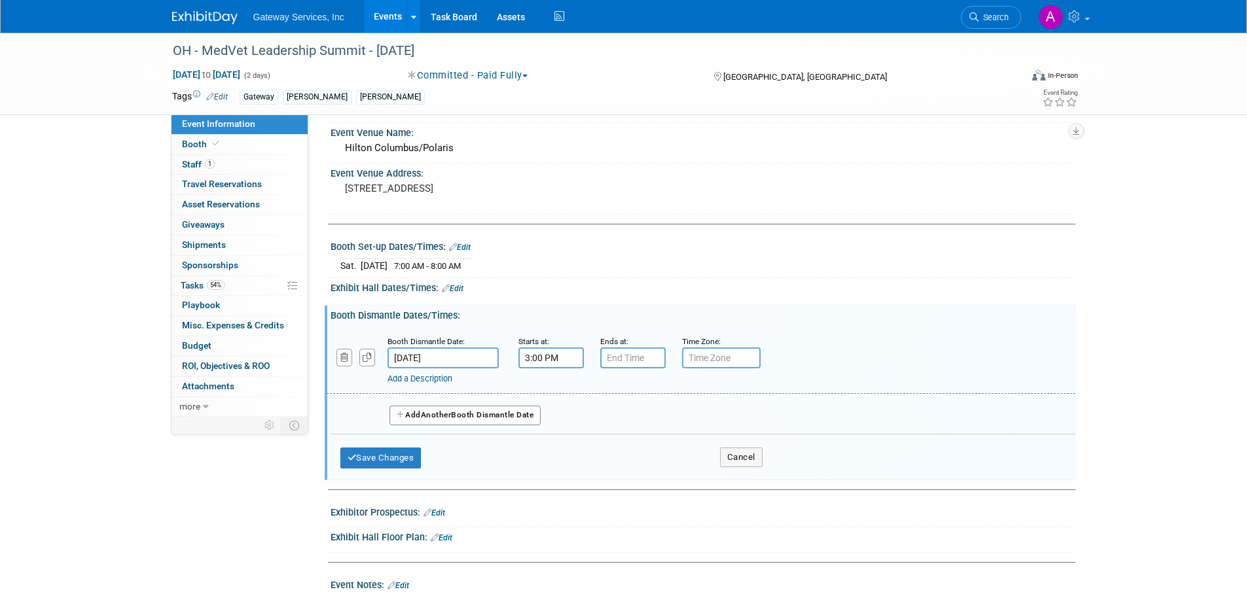
click at [467, 357] on input "[DATE]" at bounding box center [442, 358] width 111 height 21
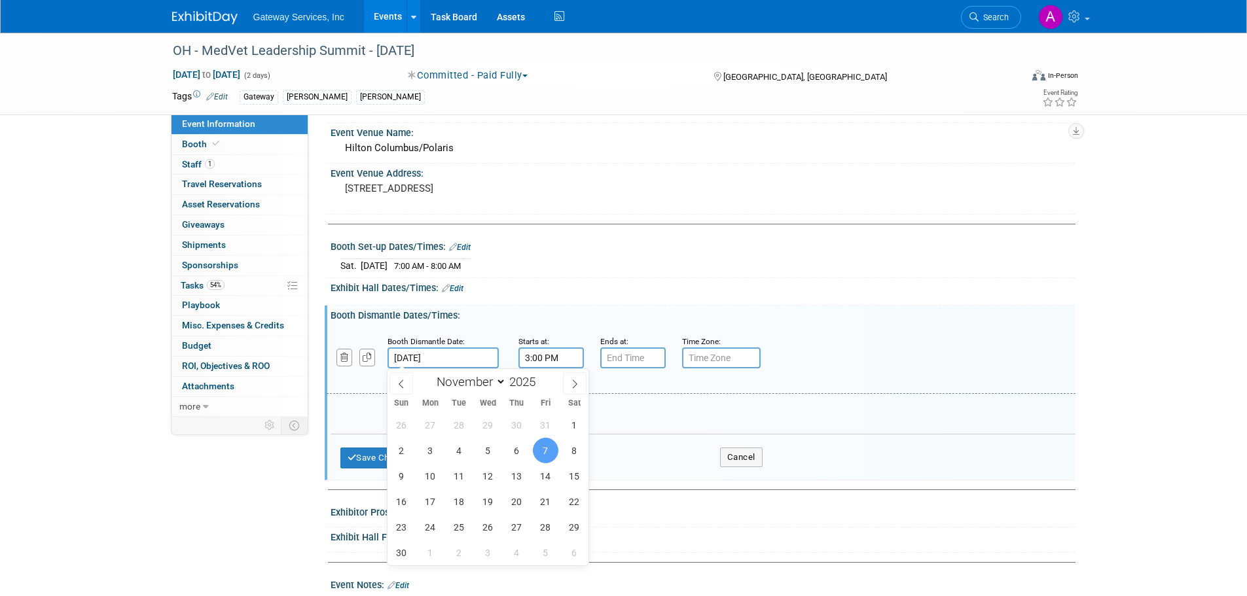
click at [564, 441] on div "26 27 28 29 30 31 1 2 3 4 5 6 7 8 9 10 11 12 13 14 15 16 17 18 19 20 21 22 23 2…" at bounding box center [488, 488] width 202 height 153
click at [577, 450] on span "8" at bounding box center [575, 451] width 26 height 26
type input "[DATE]"
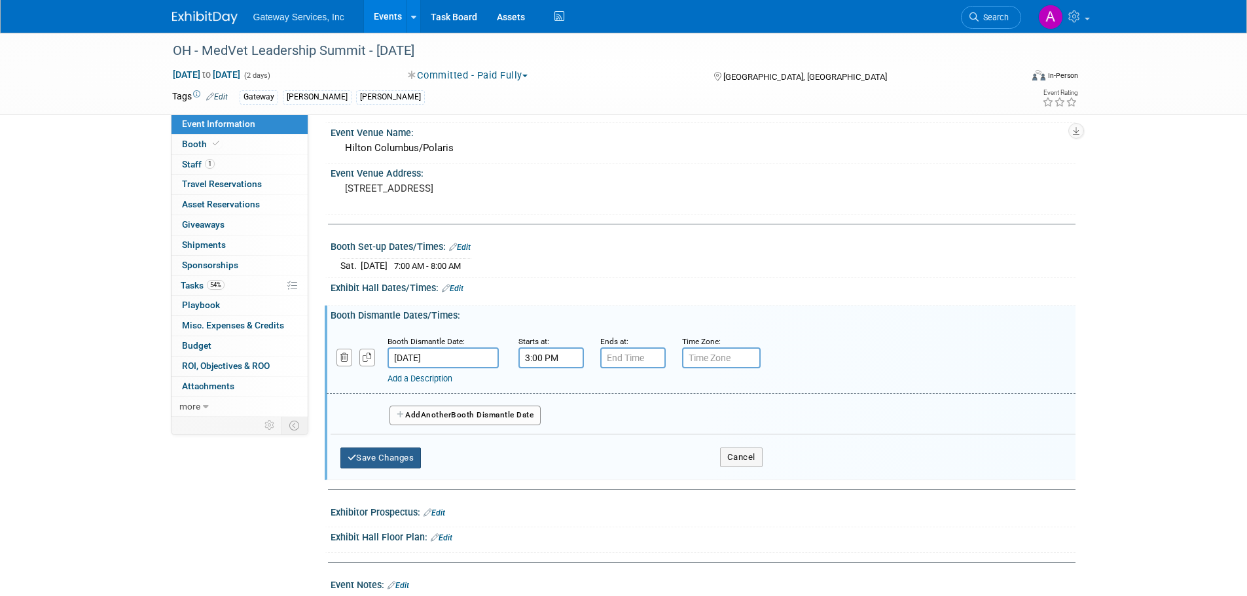
click at [395, 456] on button "Save Changes" at bounding box center [380, 458] width 81 height 21
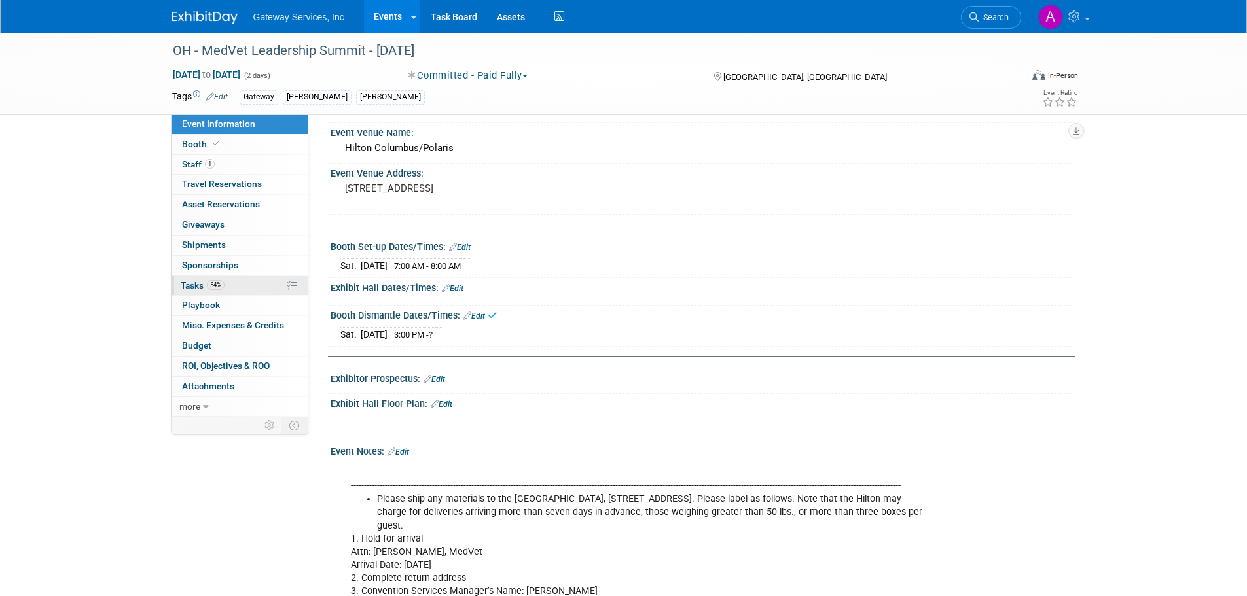
click at [249, 280] on link "54% Tasks 54%" at bounding box center [239, 286] width 136 height 20
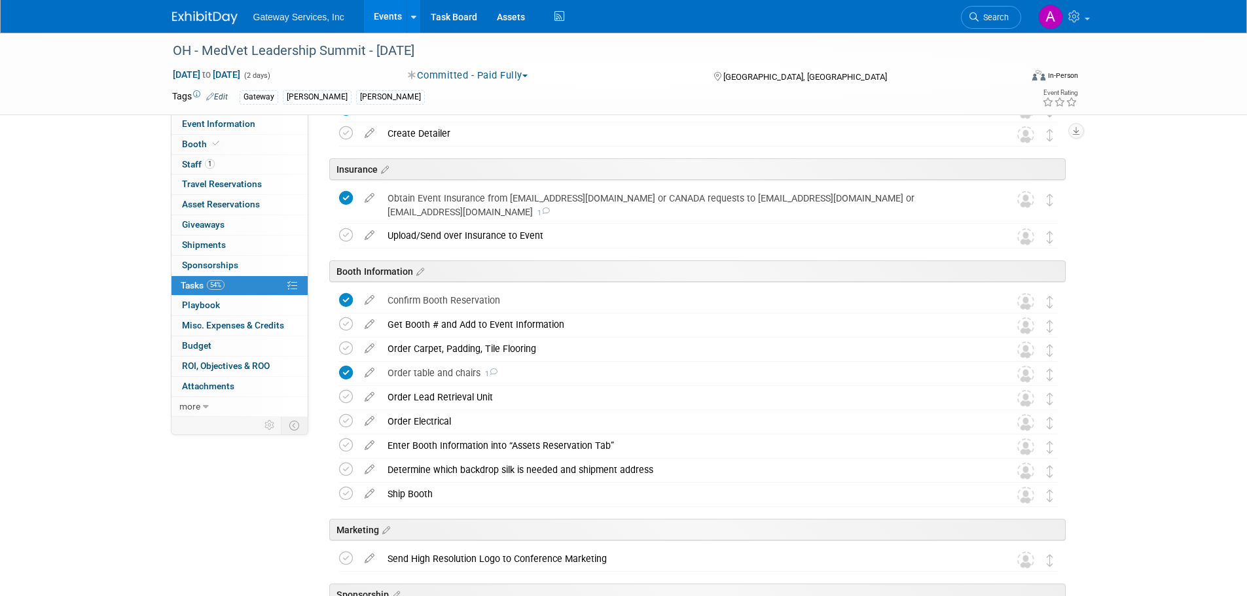
scroll to position [327, 0]
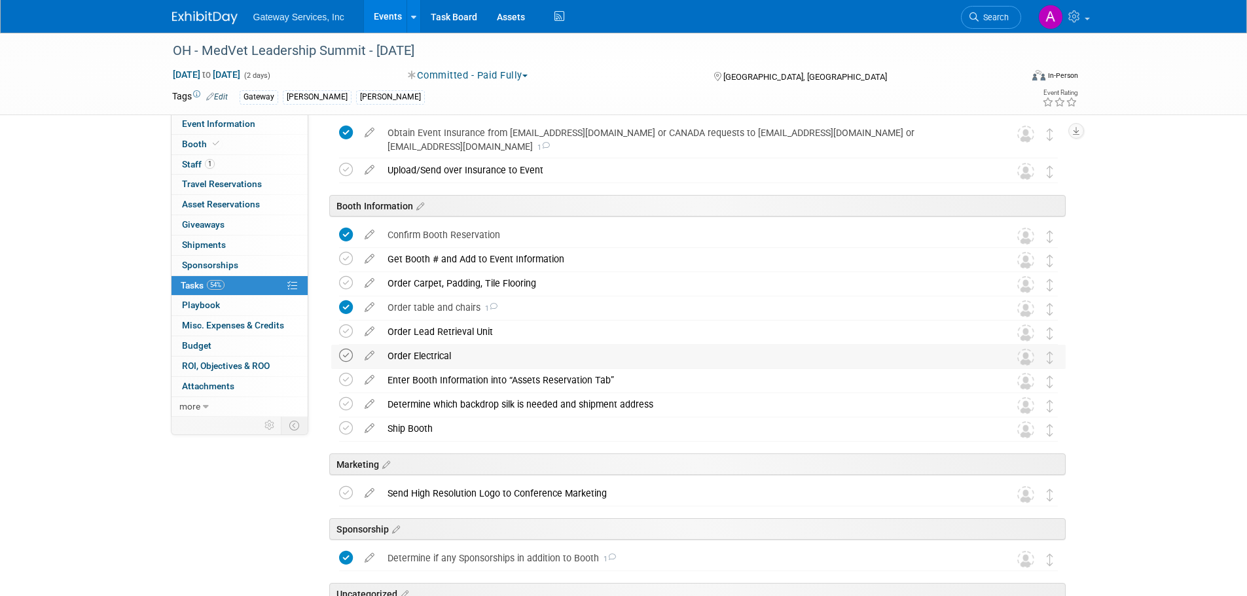
click at [344, 356] on icon at bounding box center [346, 356] width 14 height 14
click at [412, 357] on div "Order Electrical" at bounding box center [686, 356] width 610 height 22
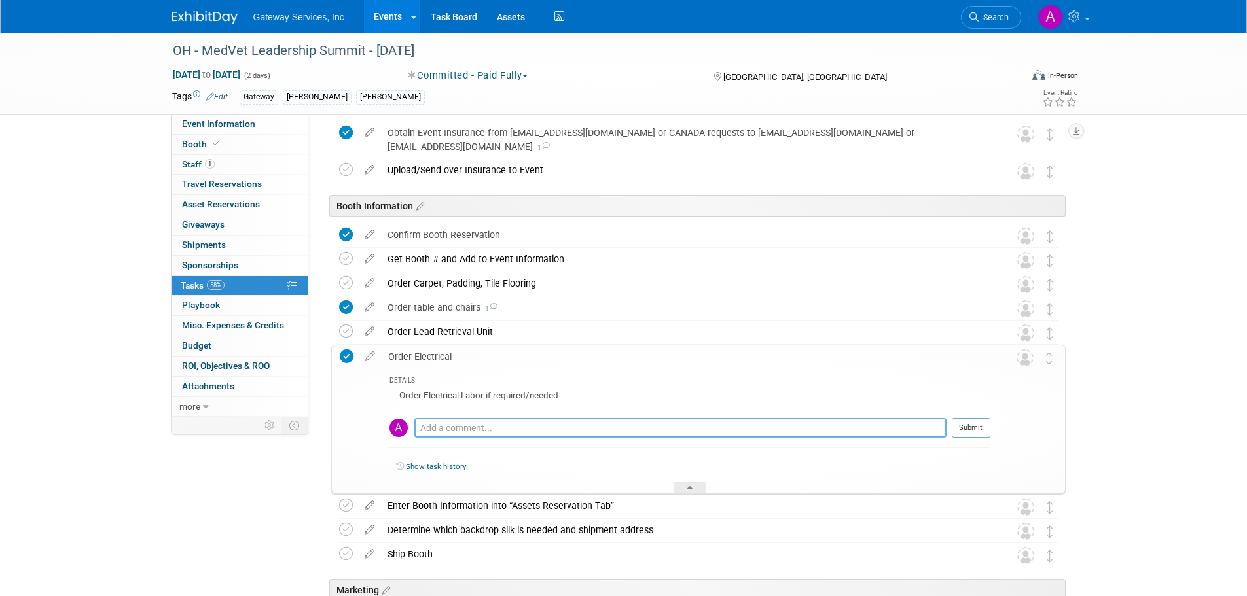
click at [463, 423] on textarea at bounding box center [680, 428] width 532 height 20
type textarea "requested"
click at [962, 424] on button "Submit" at bounding box center [971, 428] width 39 height 20
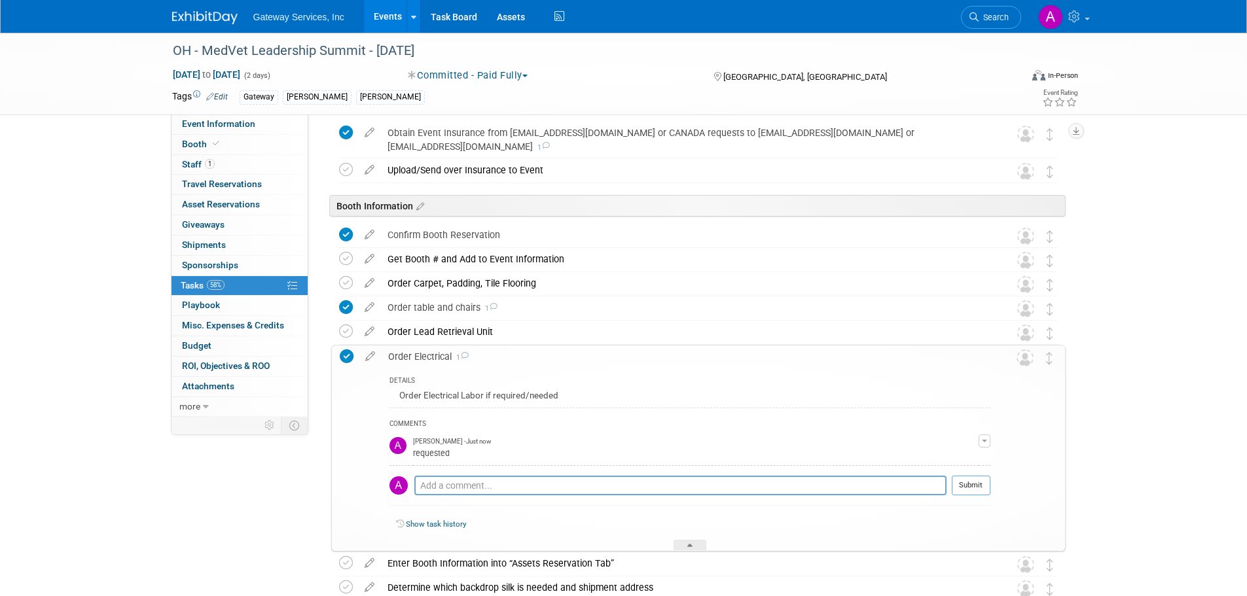
click at [406, 359] on div "Order Electrical 1" at bounding box center [686, 357] width 609 height 22
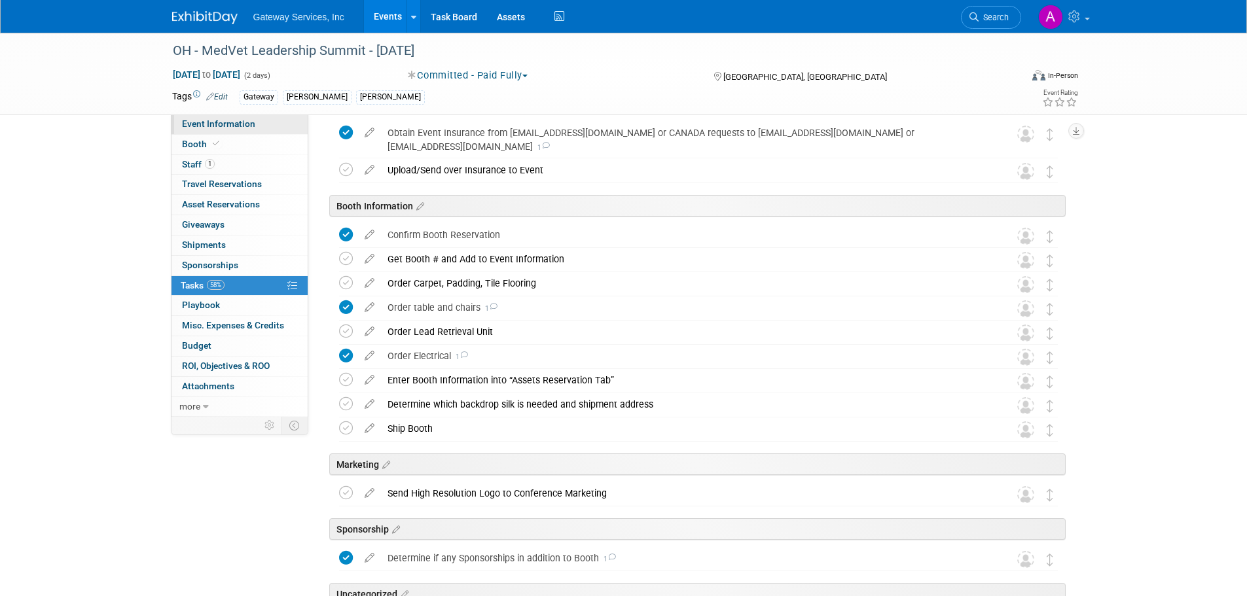
click at [230, 122] on span "Event Information" at bounding box center [218, 123] width 73 height 10
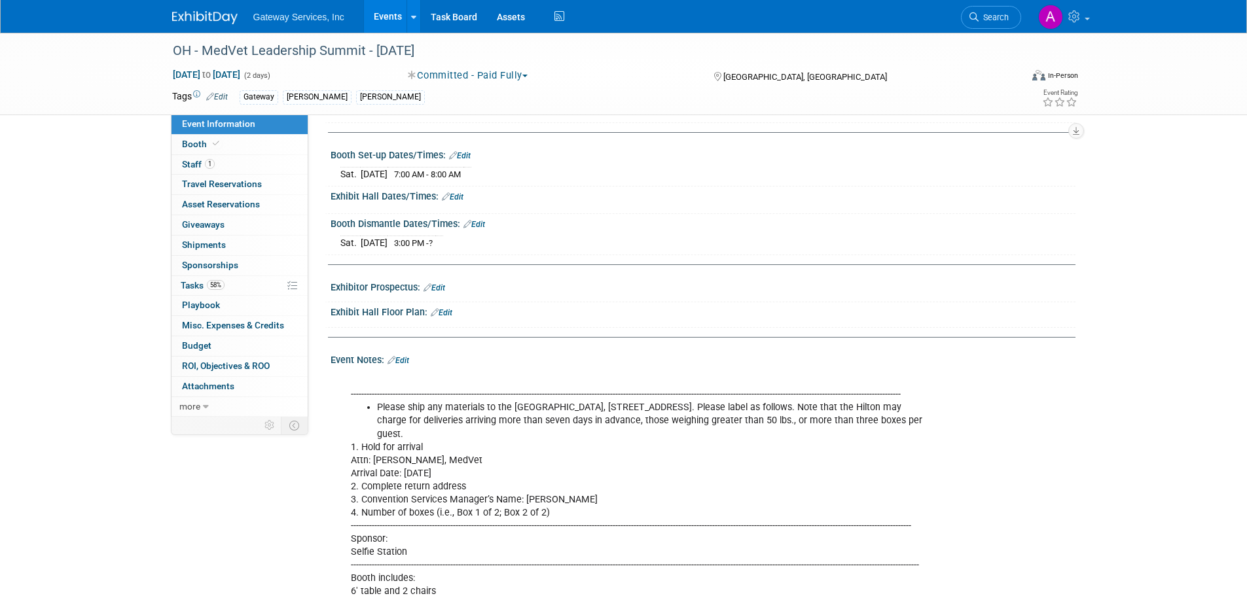
scroll to position [131, 0]
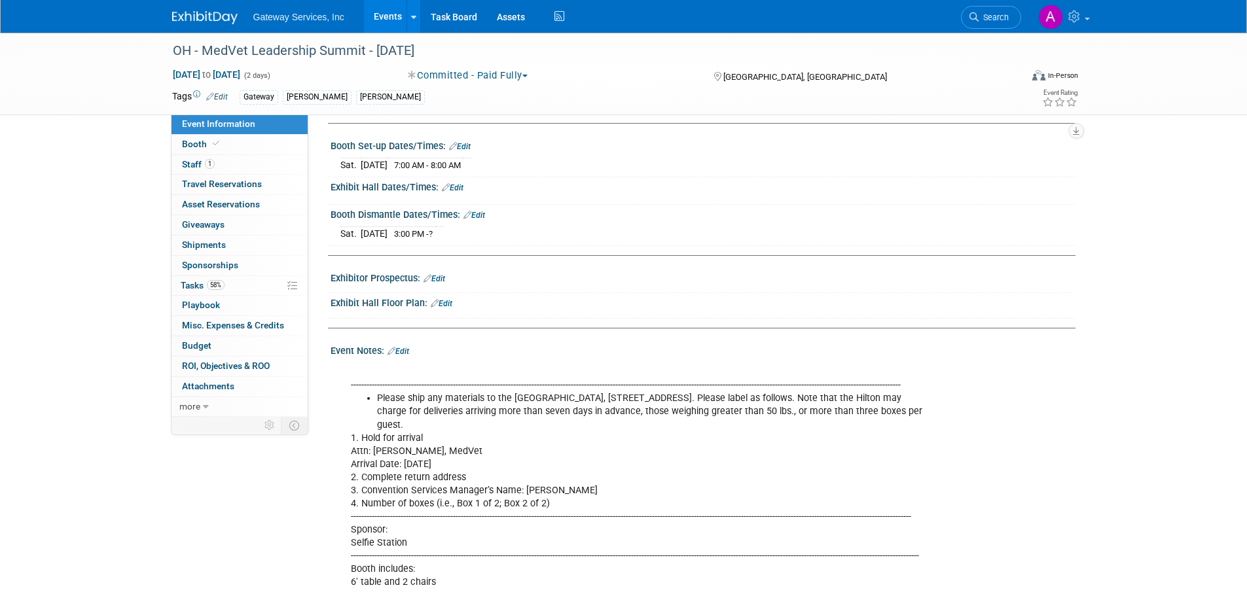
click at [407, 344] on div "Event Notes: Edit" at bounding box center [703, 349] width 745 height 17
click at [409, 350] on link "Edit" at bounding box center [398, 351] width 22 height 9
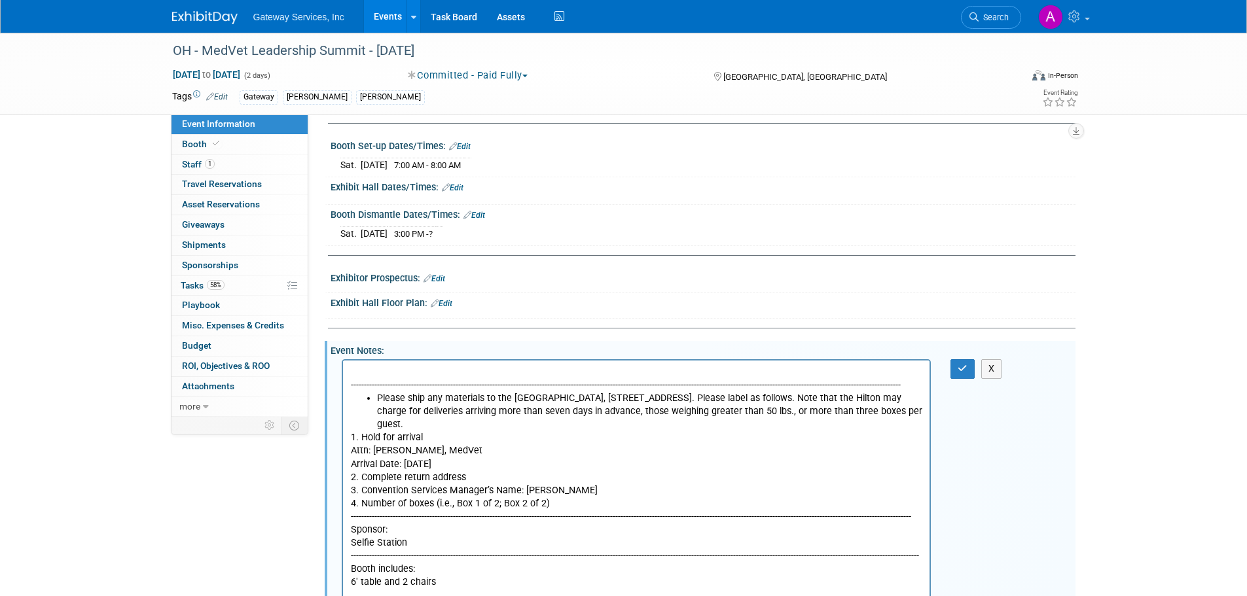
scroll to position [0, 0]
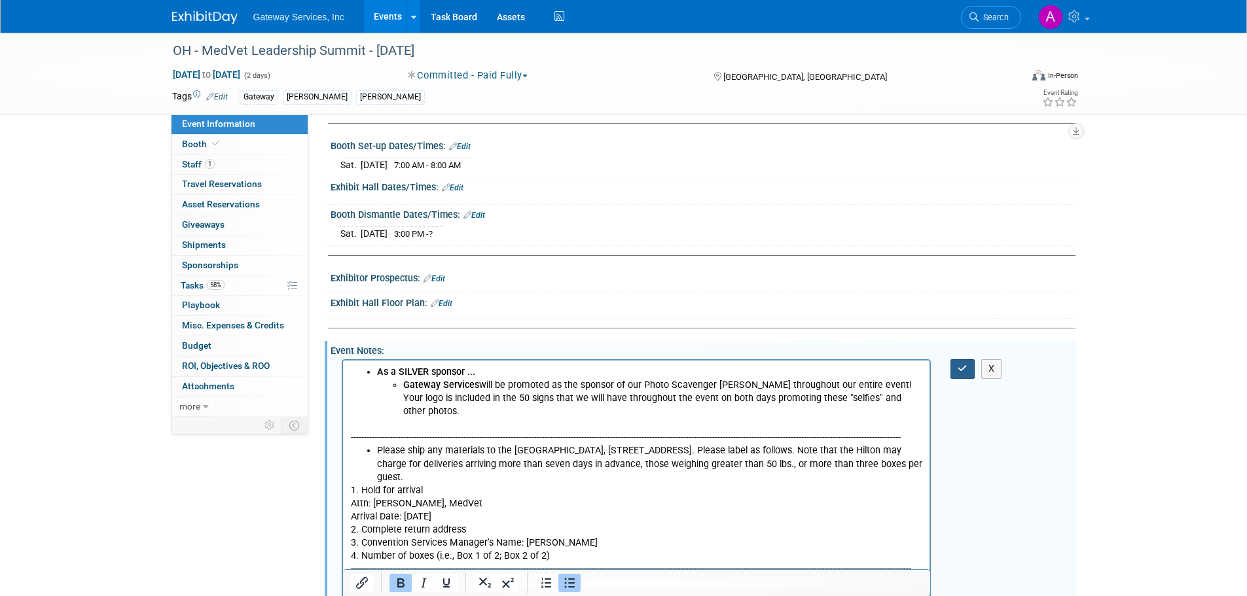
click at [961, 372] on icon "button" at bounding box center [963, 368] width 10 height 9
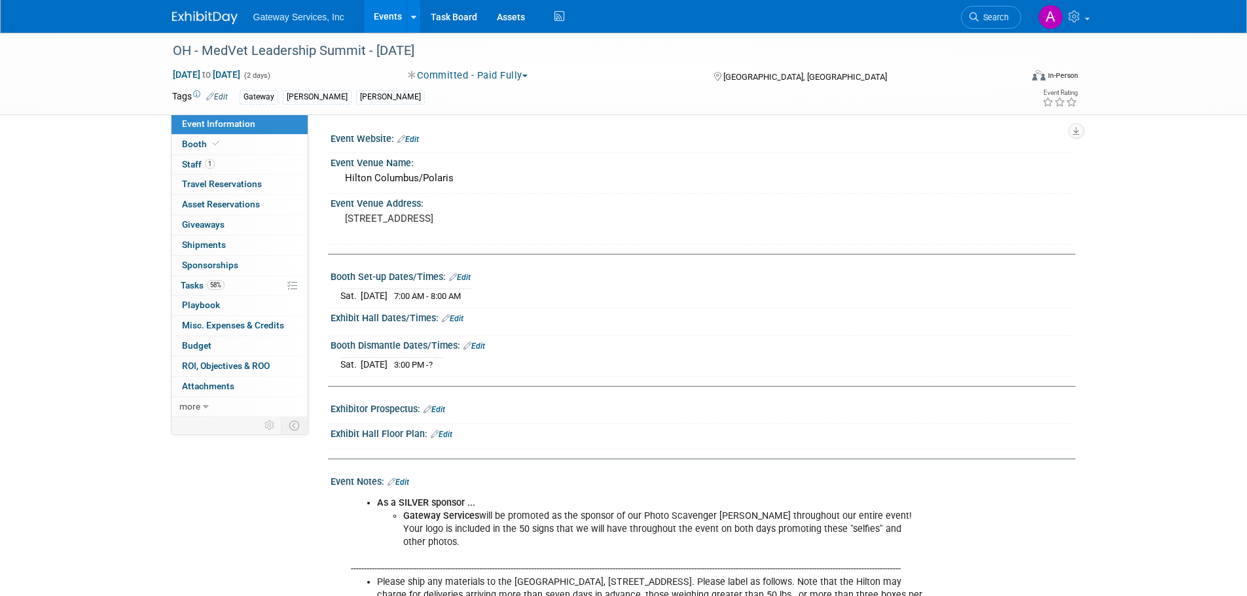
click at [197, 14] on img at bounding box center [204, 17] width 65 height 13
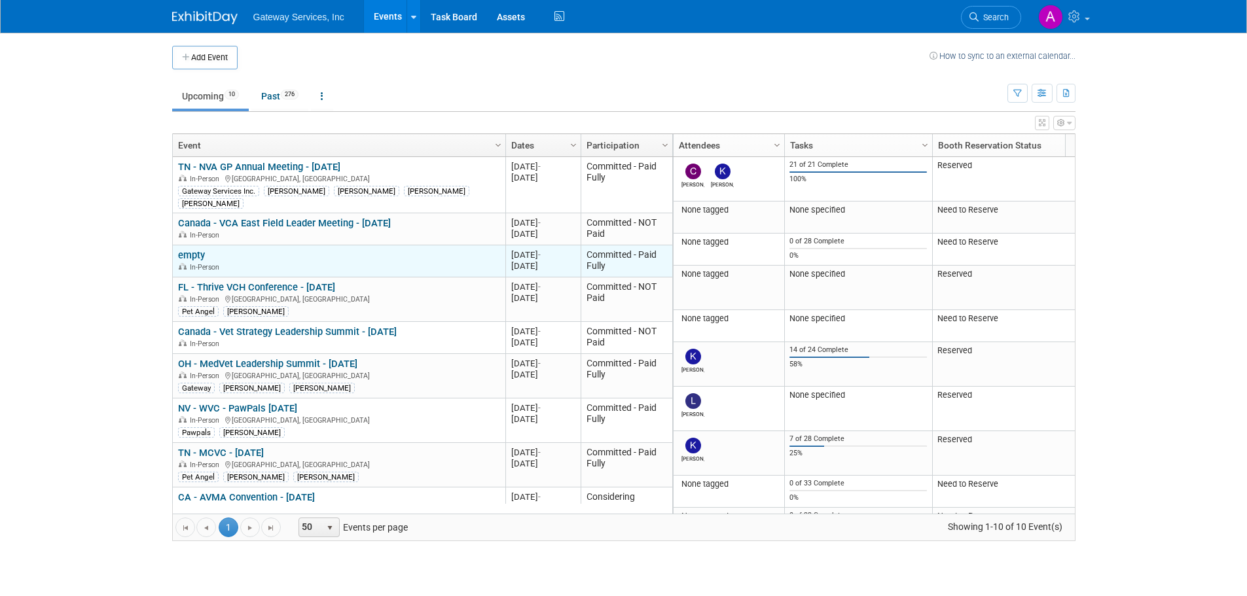
click at [198, 249] on link "empty" at bounding box center [191, 255] width 27 height 12
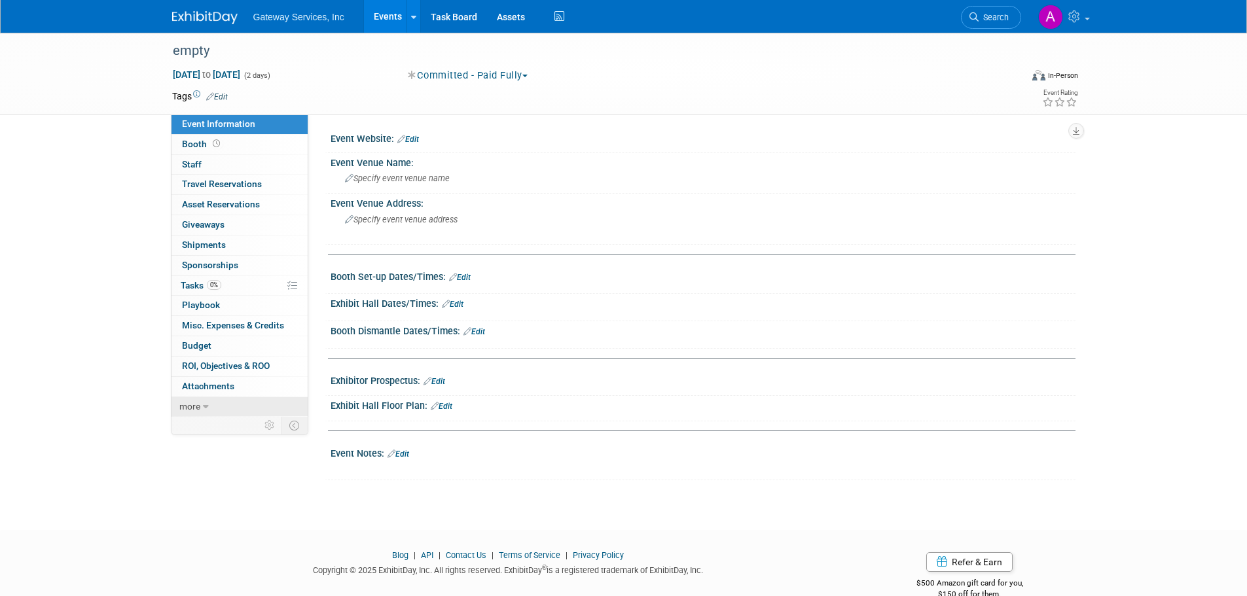
click at [200, 402] on span "more" at bounding box center [189, 406] width 21 height 10
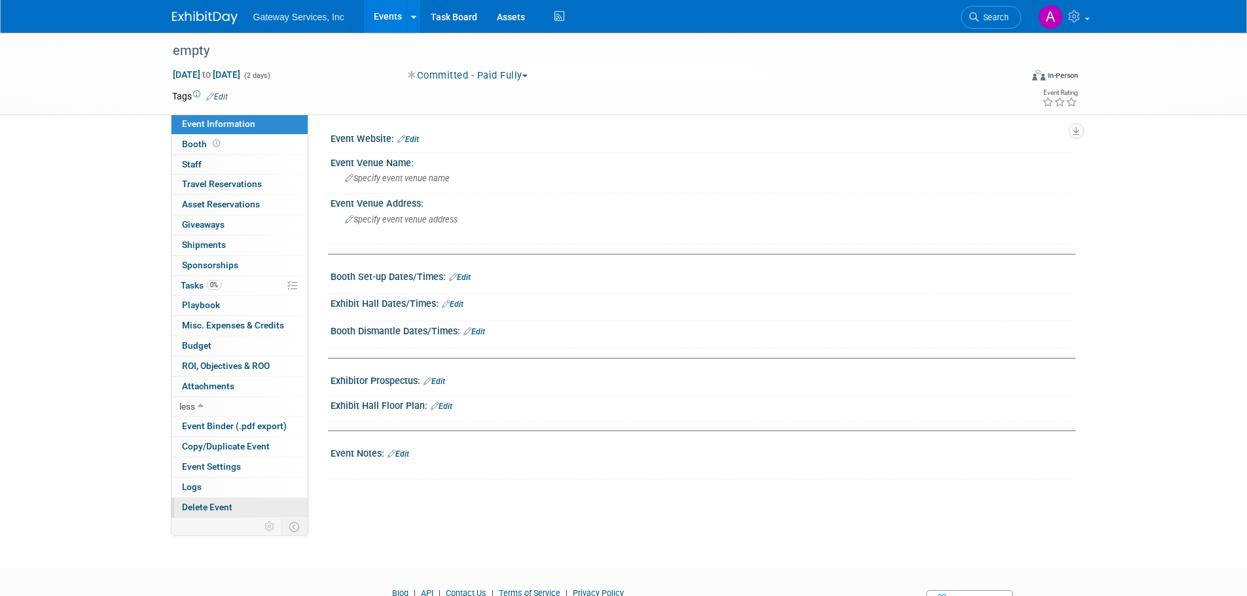
click at [226, 506] on span "Delete Event" at bounding box center [207, 507] width 50 height 10
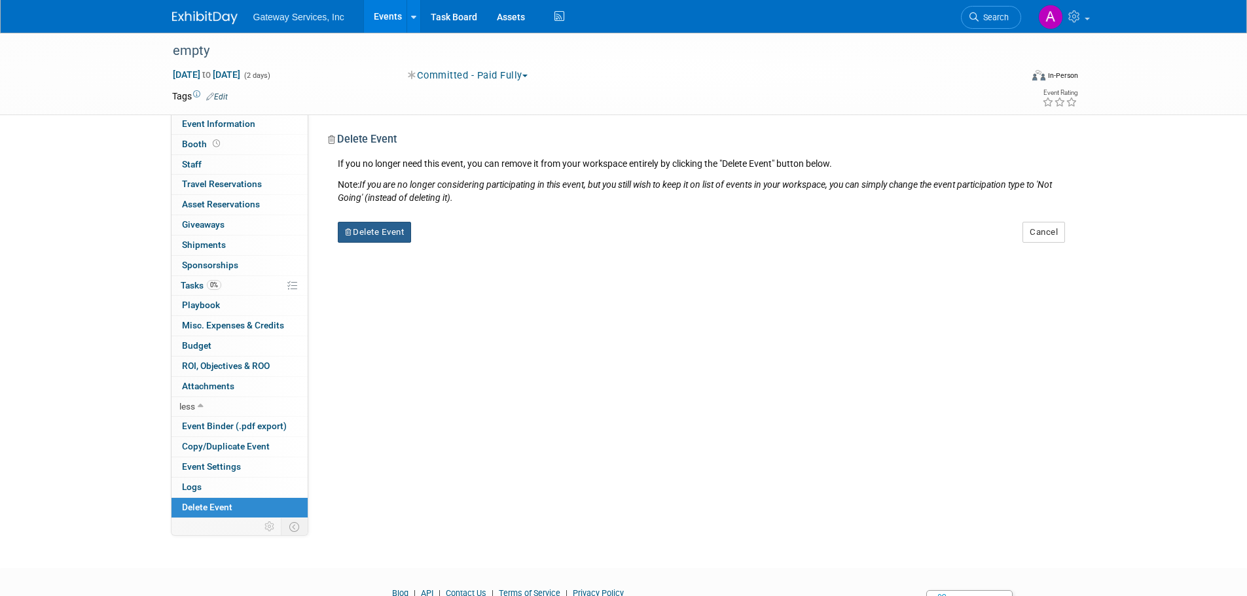
click at [383, 234] on button "Delete Event" at bounding box center [375, 232] width 74 height 21
click at [444, 240] on icon at bounding box center [448, 243] width 8 height 7
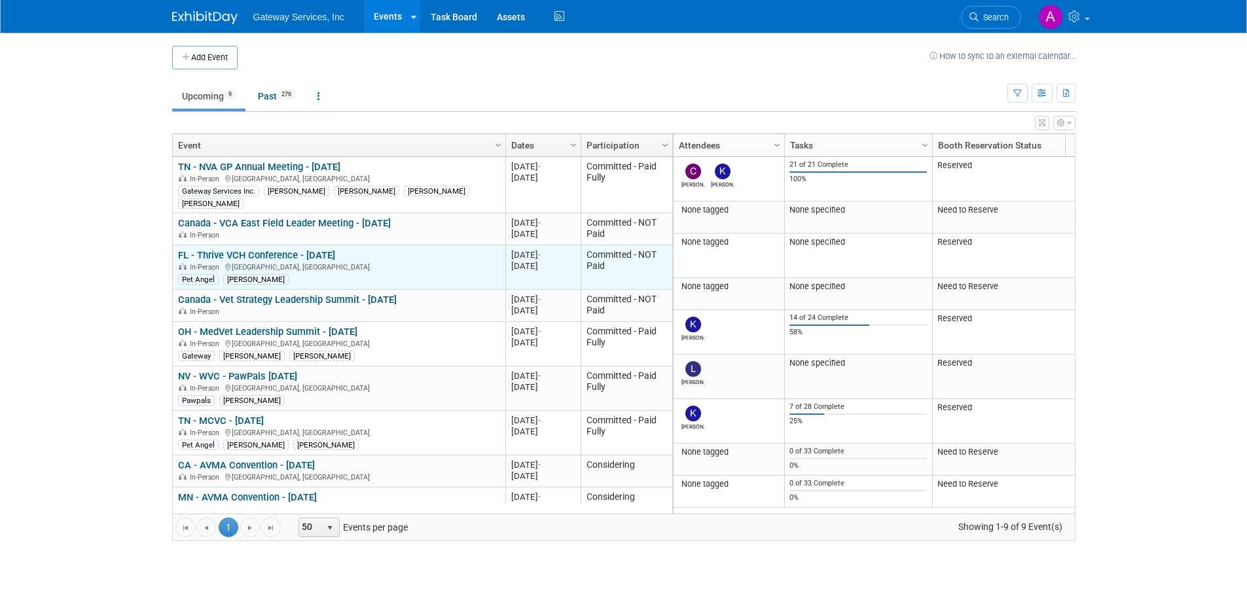
click at [308, 249] on link "FL - Thrive VCH Conference - [DATE]" at bounding box center [256, 255] width 157 height 12
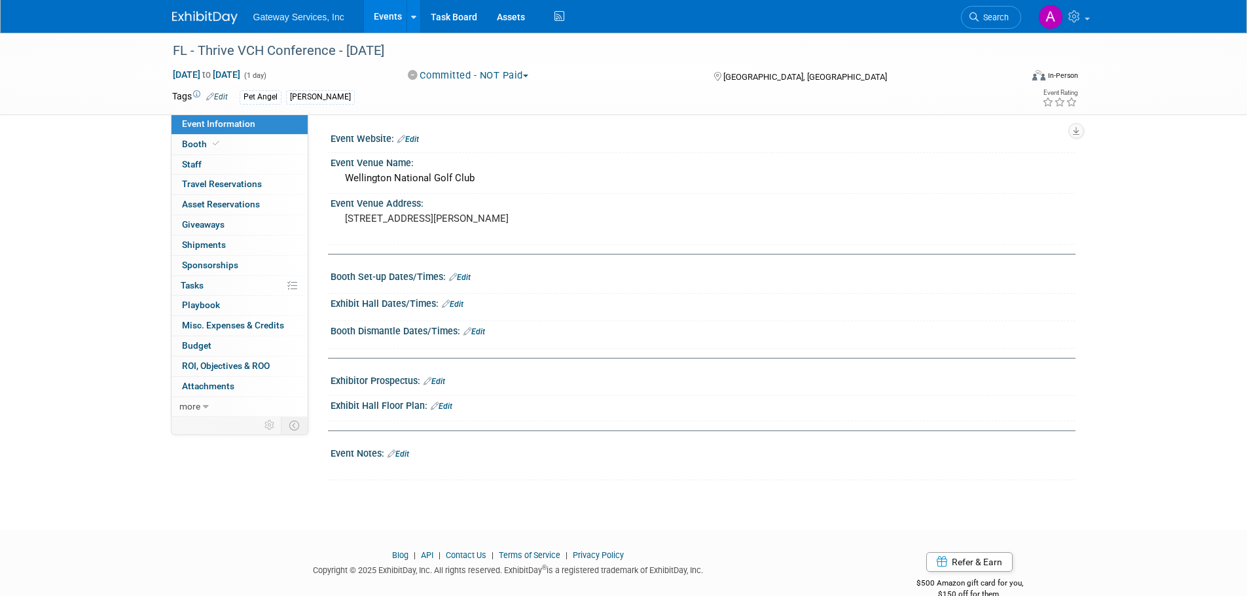
click at [323, 100] on div "[PERSON_NAME]" at bounding box center [320, 97] width 69 height 14
click at [217, 91] on span "Edit" at bounding box center [215, 96] width 26 height 10
click at [223, 96] on link "Edit" at bounding box center [217, 96] width 22 height 9
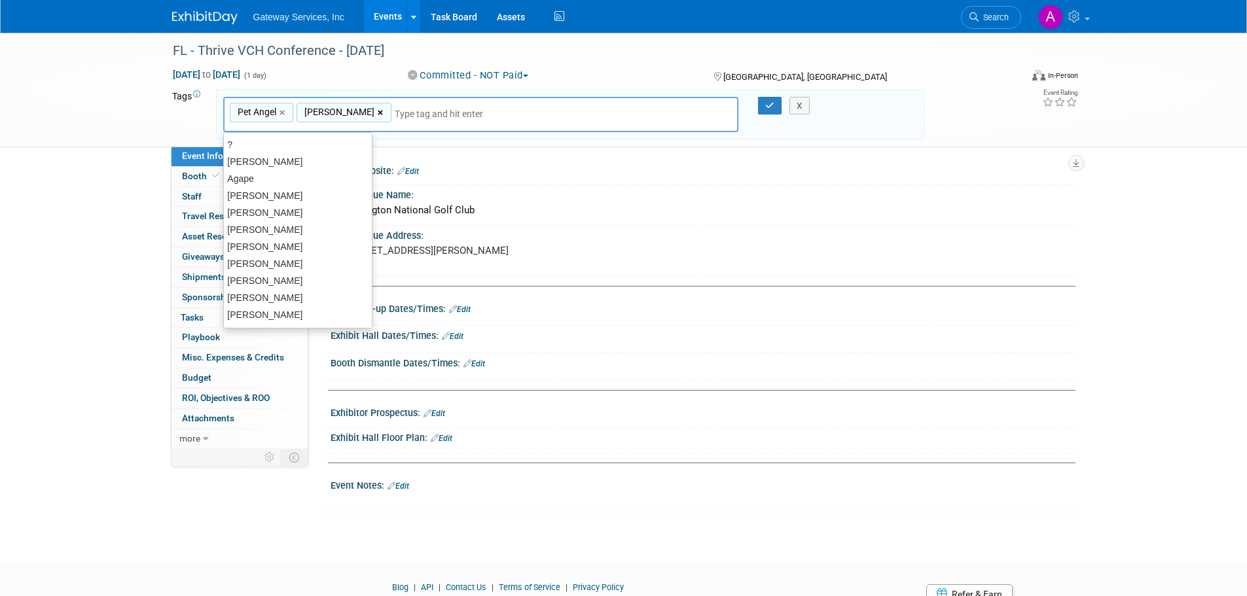
click at [378, 114] on link "×" at bounding box center [382, 112] width 9 height 15
type input "Pet Angel"
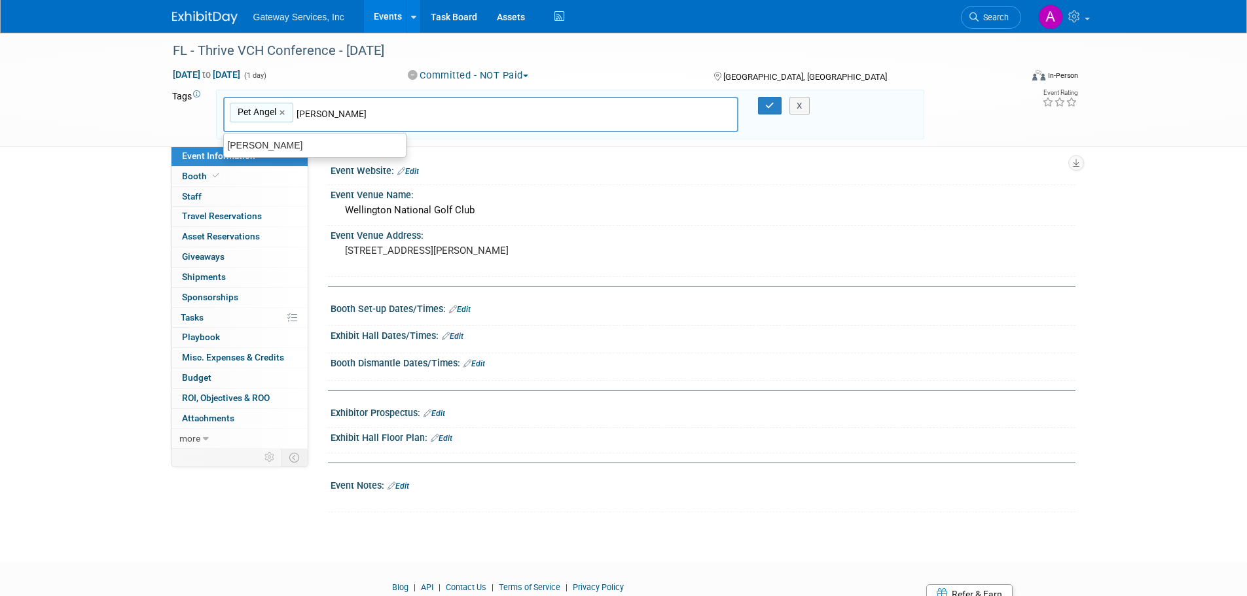
type input "[PERSON_NAME]"
click at [321, 145] on div "[PERSON_NAME]" at bounding box center [314, 145] width 183 height 18
type input "Pet Angel, Frank Apisa"
type input "cather"
click at [321, 145] on div "catherine nolfo" at bounding box center [315, 145] width 182 height 17
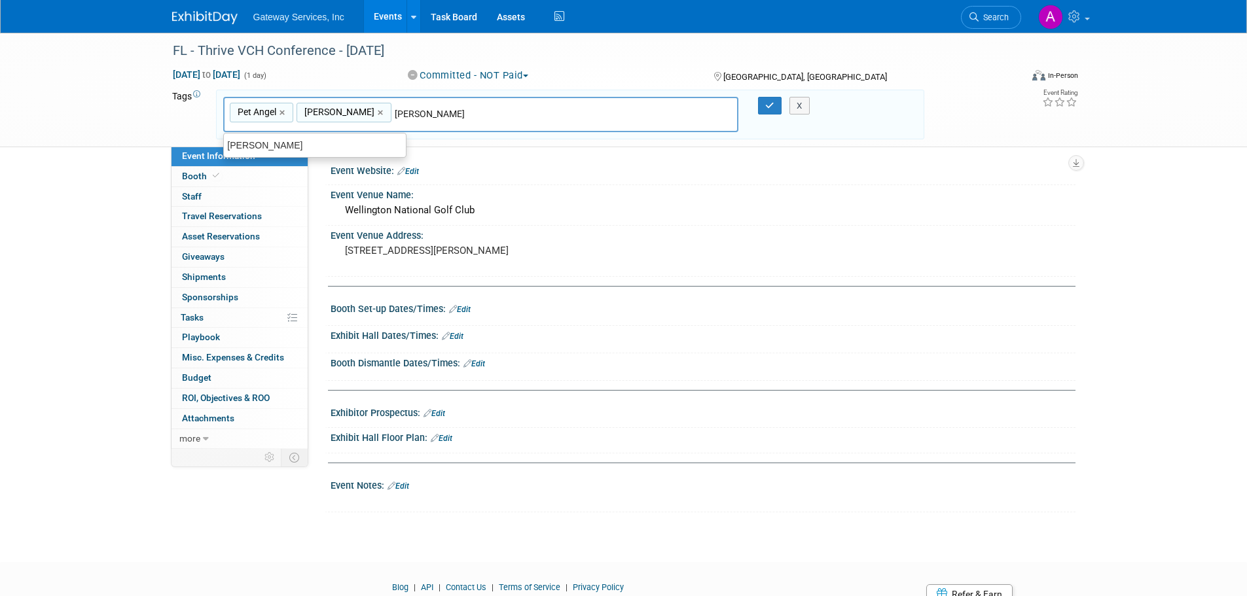
type input "Pet Angel, Frank Apisa, catherine nolfo"
click at [766, 109] on icon "button" at bounding box center [769, 105] width 9 height 9
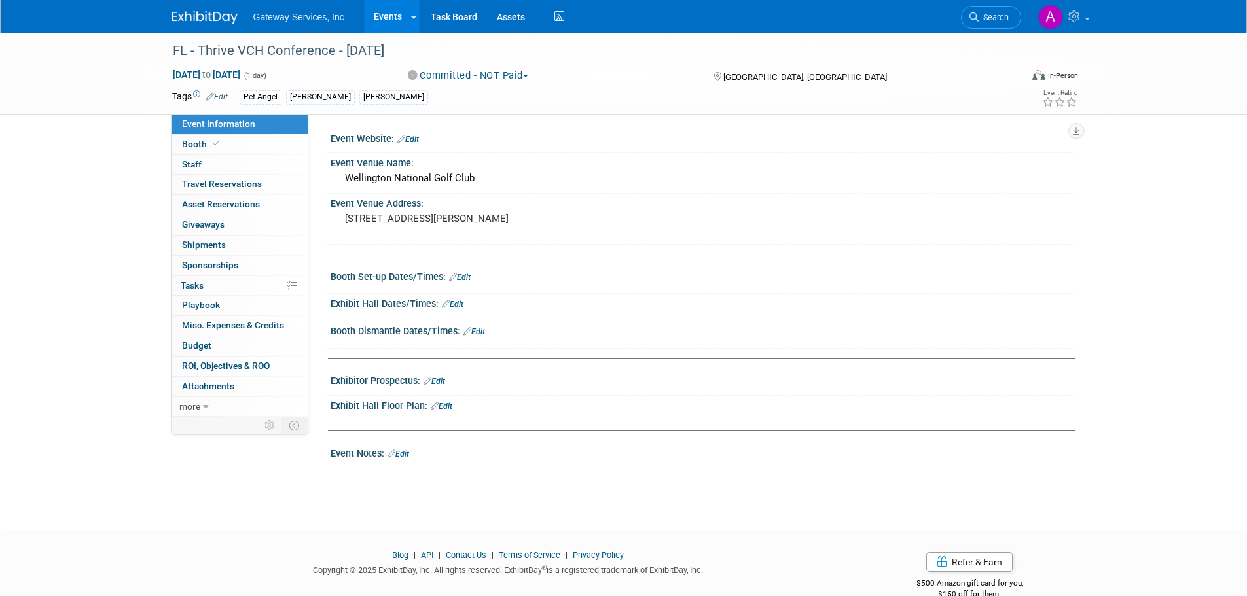
click at [202, 19] on img at bounding box center [204, 17] width 65 height 13
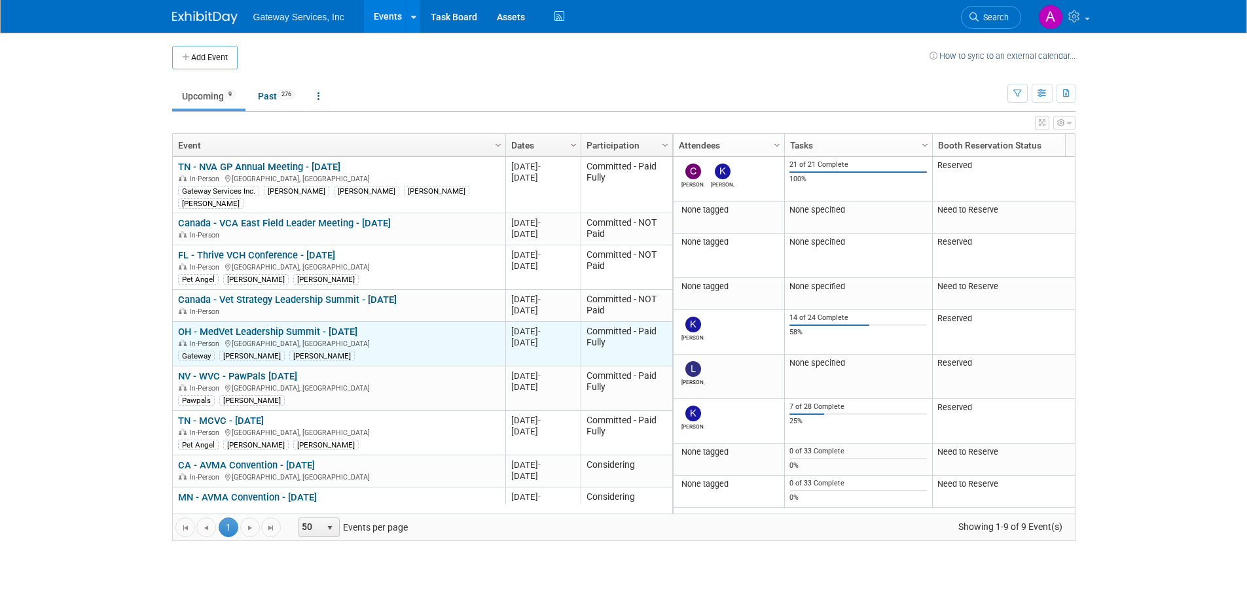
click at [285, 326] on link "OH - MedVet Leadership Summit - [DATE]" at bounding box center [267, 332] width 179 height 12
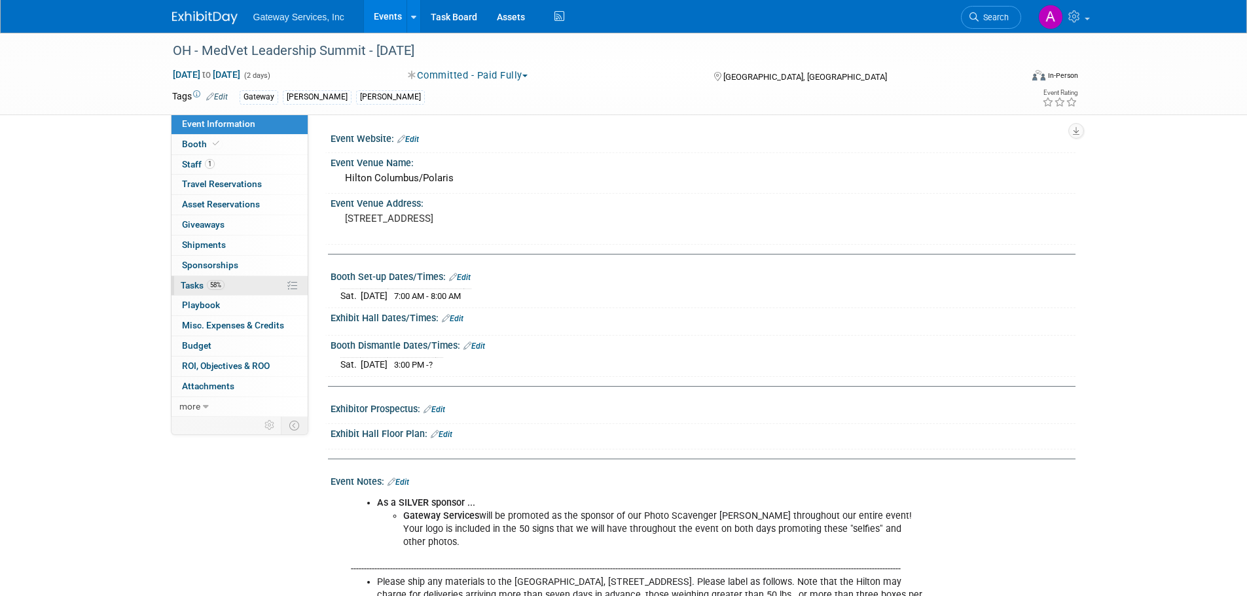
click at [259, 281] on link "58% Tasks 58%" at bounding box center [239, 286] width 136 height 20
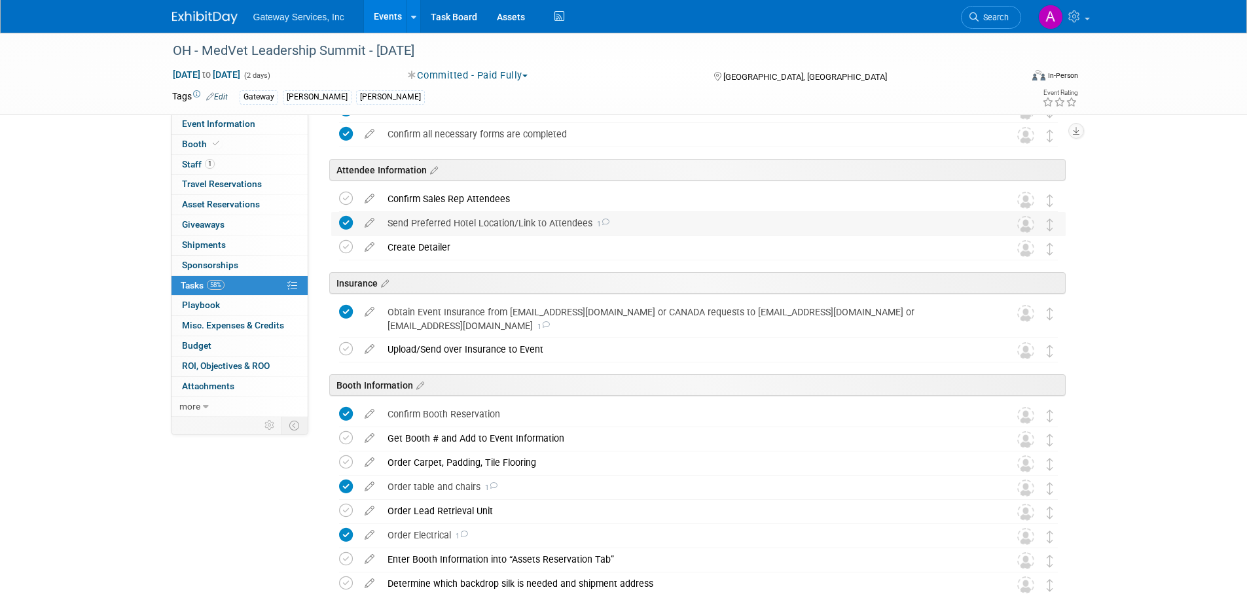
scroll to position [196, 0]
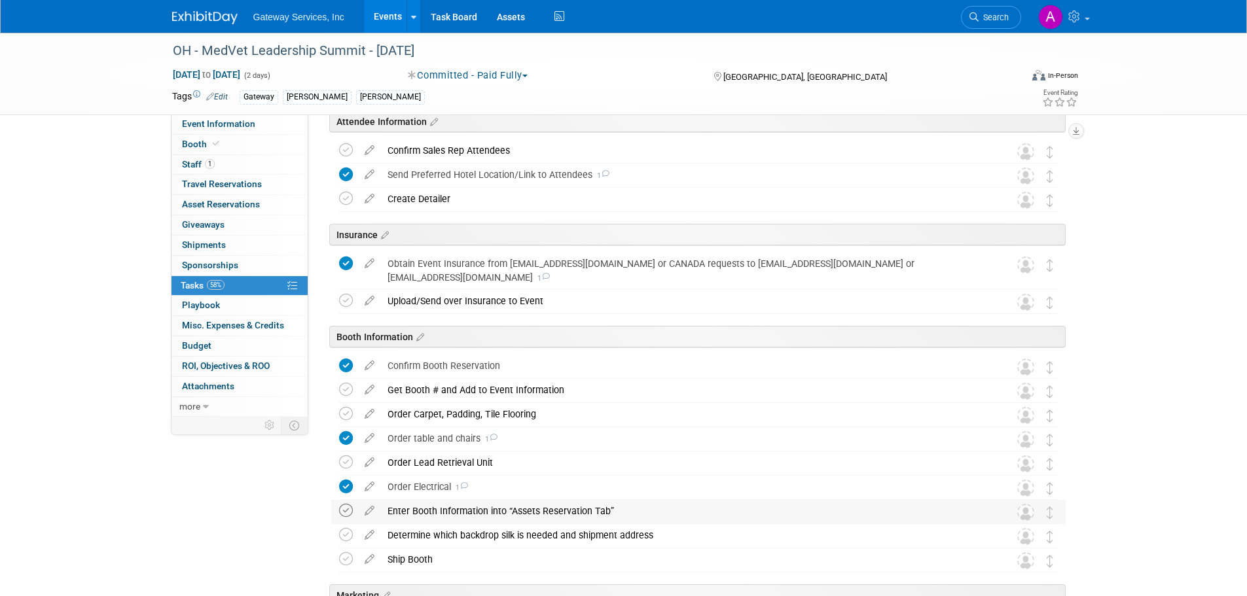
click at [342, 507] on icon at bounding box center [346, 511] width 14 height 14
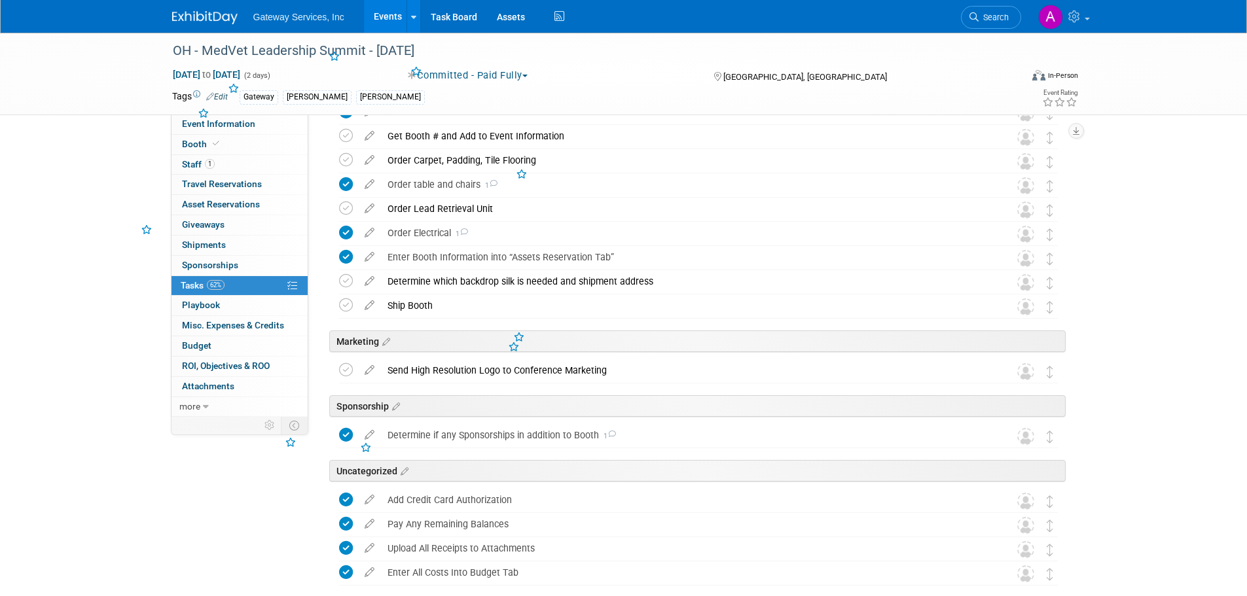
scroll to position [458, 0]
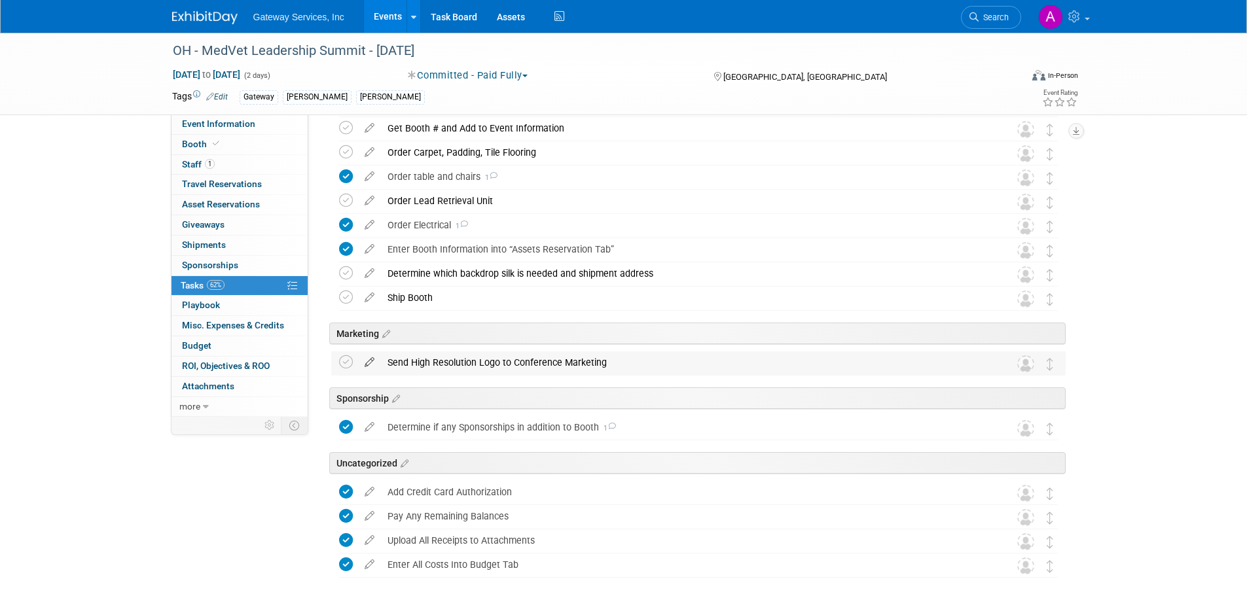
click at [368, 362] on icon at bounding box center [369, 359] width 23 height 16
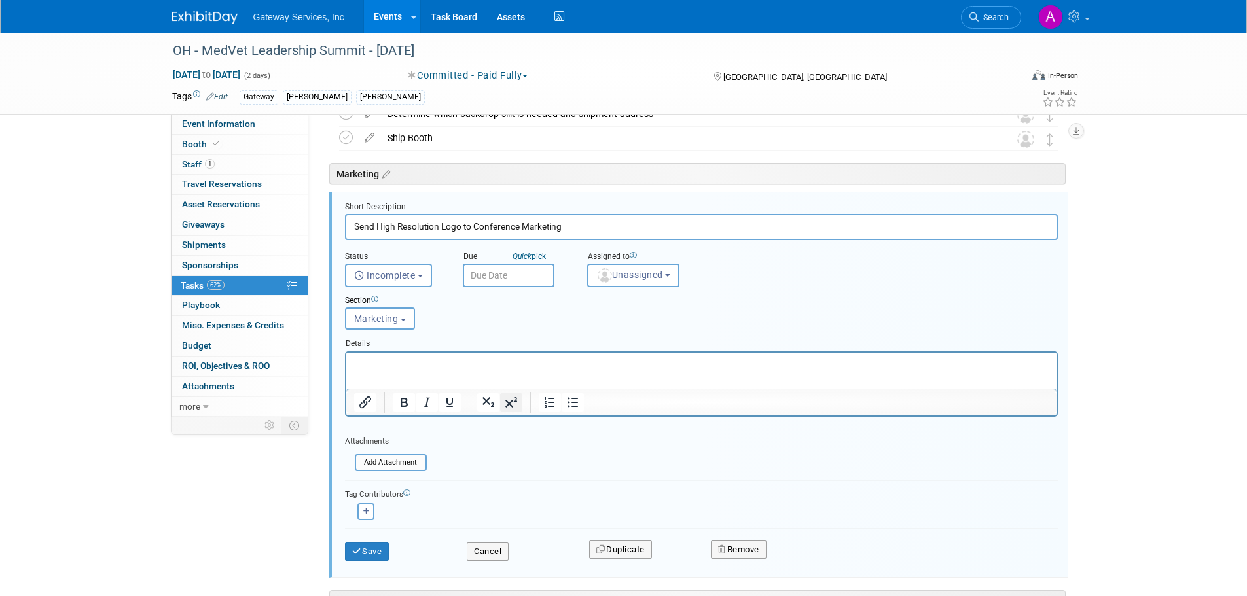
scroll to position [0, 0]
click at [482, 552] on button "Cancel" at bounding box center [488, 552] width 42 height 18
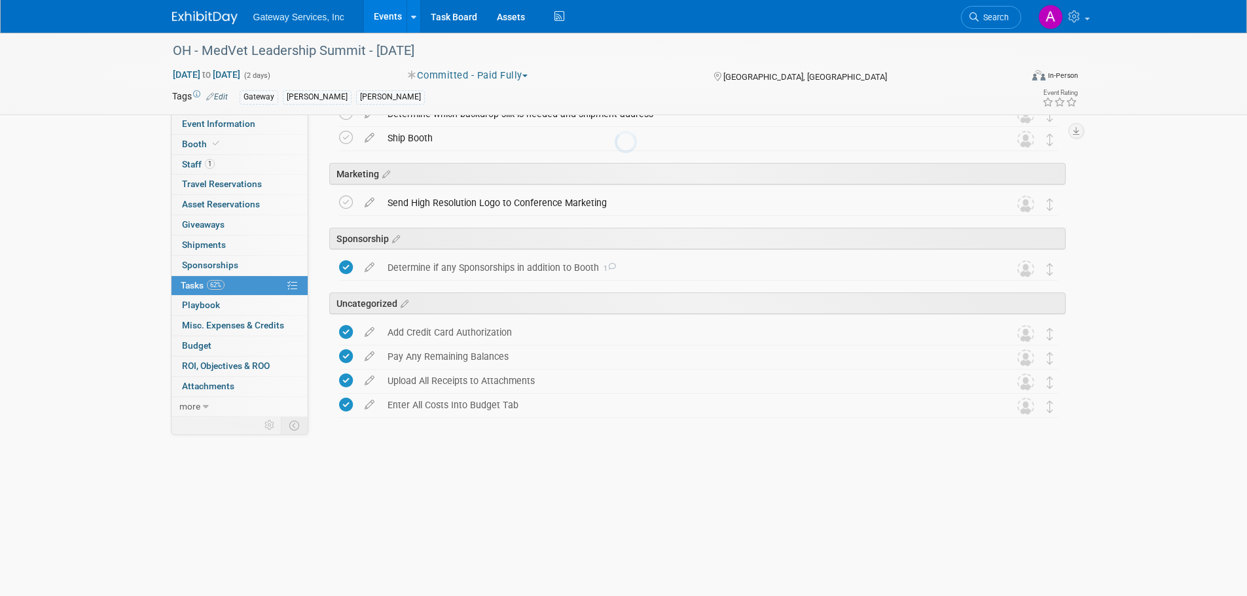
scroll to position [520, 0]
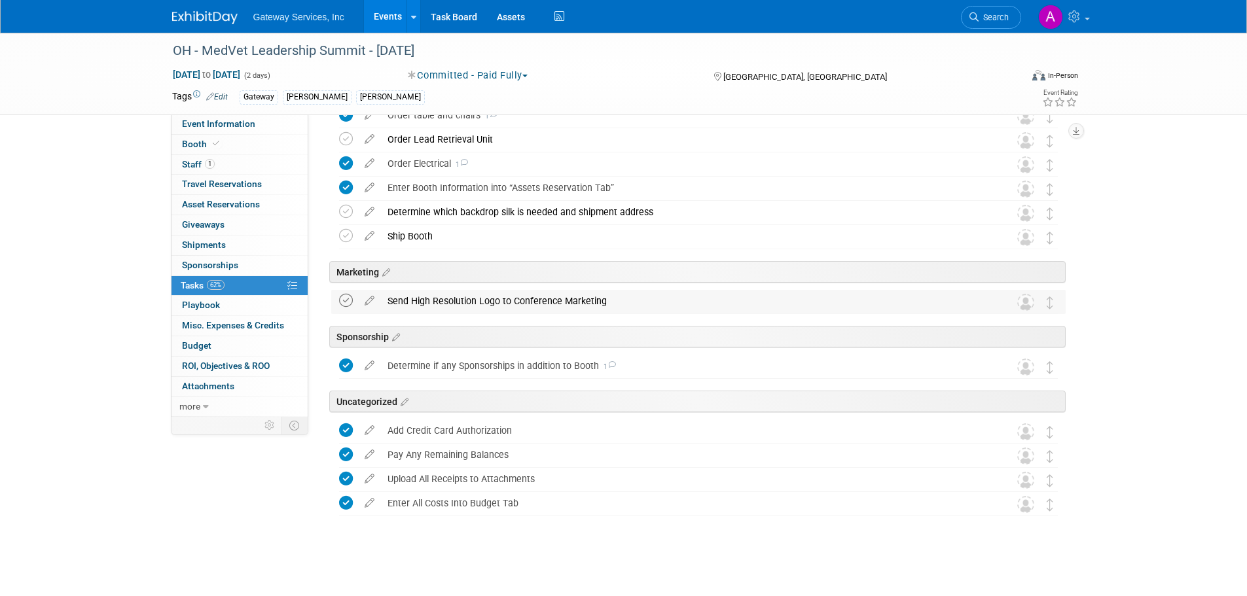
click at [348, 303] on icon at bounding box center [346, 301] width 14 height 14
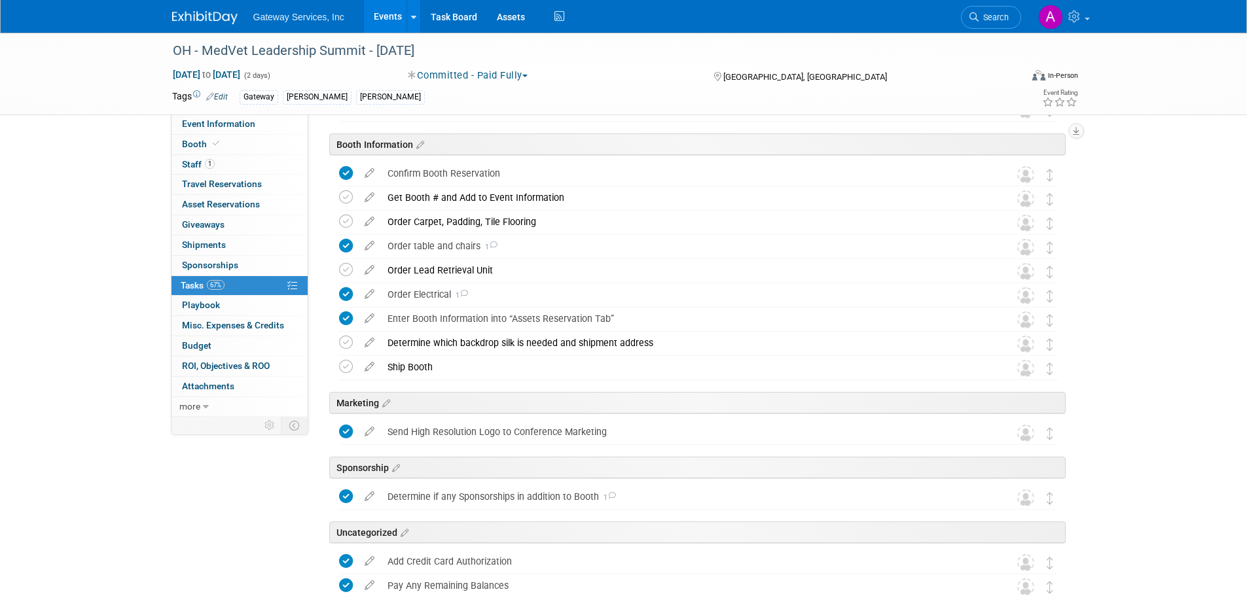
scroll to position [323, 0]
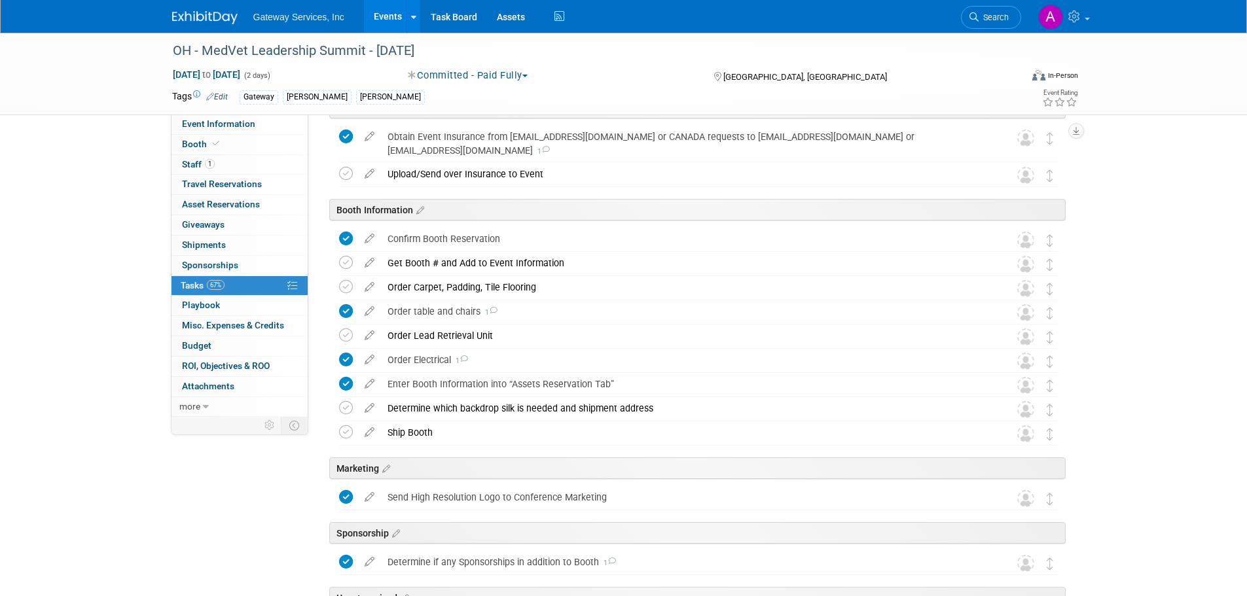
click at [200, 18] on img at bounding box center [204, 17] width 65 height 13
